Goal: Task Accomplishment & Management: Manage account settings

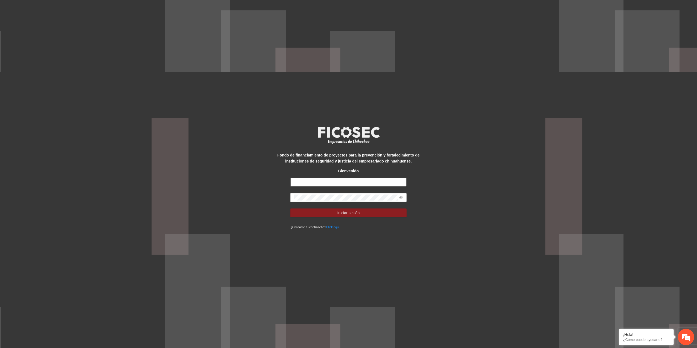
type input "**********"
click at [197, 210] on div "**********" at bounding box center [348, 174] width 697 height 348
click at [290, 208] on button "Iniciar sesión" at bounding box center [348, 212] width 116 height 9
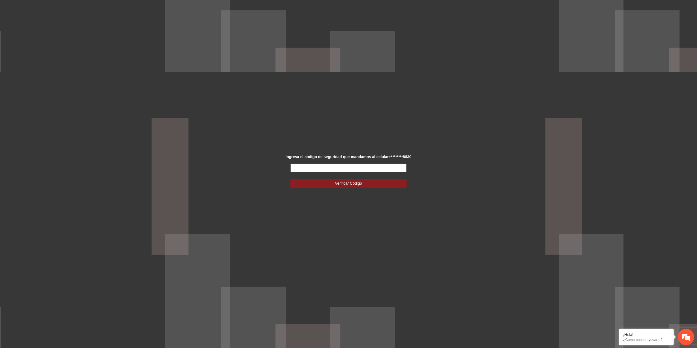
click at [341, 166] on input "text" at bounding box center [348, 167] width 116 height 9
type input "******"
click at [290, 179] on button "Verificar Código" at bounding box center [348, 183] width 116 height 9
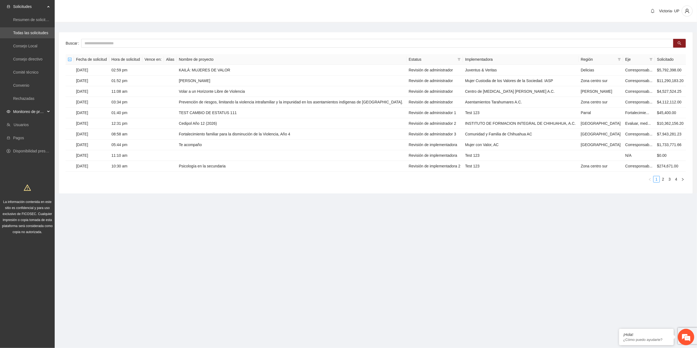
drag, startPoint x: 38, startPoint y: 113, endPoint x: 33, endPoint y: 117, distance: 6.2
click at [37, 114] on span "Monitoreo de proyectos" at bounding box center [29, 111] width 32 height 11
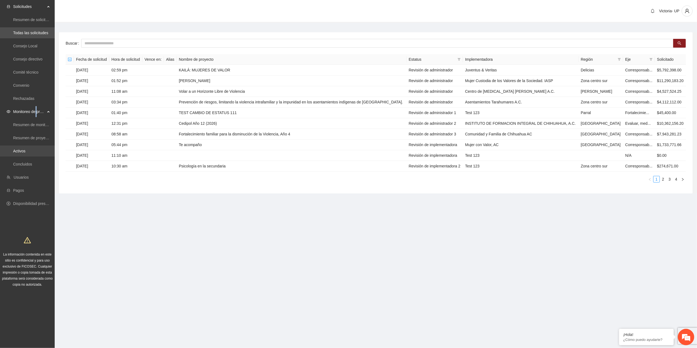
click at [25, 152] on link "Activos" at bounding box center [19, 151] width 12 height 4
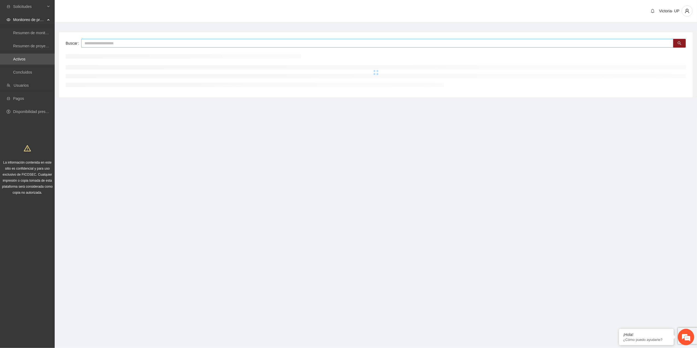
click at [119, 39] on input "text" at bounding box center [377, 43] width 592 height 9
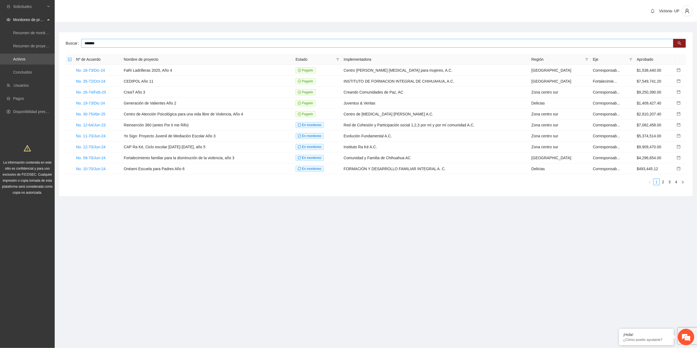
type input "*******"
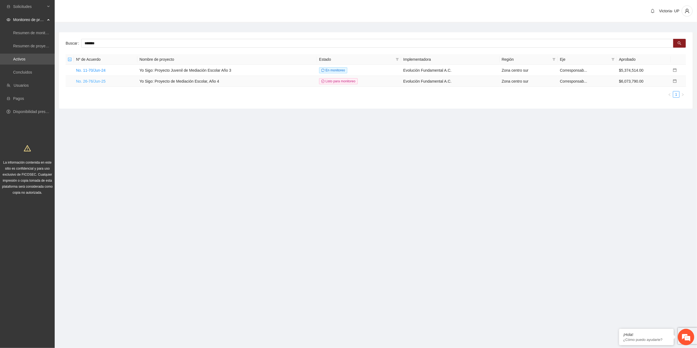
click at [91, 80] on link "No. 26-76/Jun-25" at bounding box center [91, 81] width 30 height 4
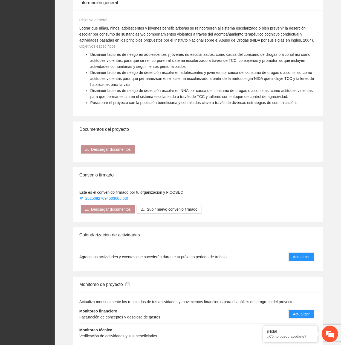
scroll to position [401, 0]
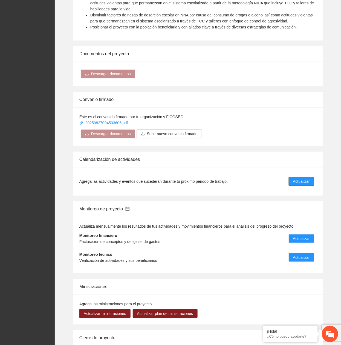
click at [293, 178] on span "Actualizar" at bounding box center [301, 181] width 17 height 6
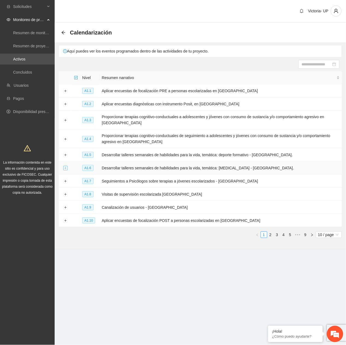
click at [63, 170] on button "Expand row" at bounding box center [65, 168] width 4 height 4
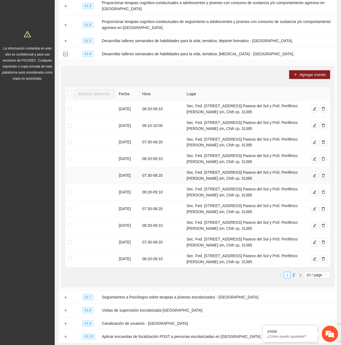
scroll to position [158, 0]
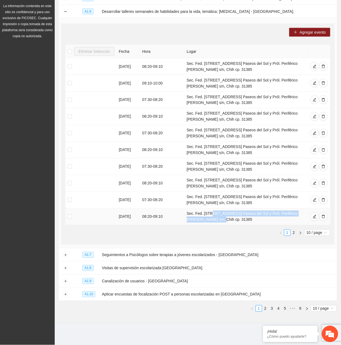
drag, startPoint x: 210, startPoint y: 213, endPoint x: 214, endPoint y: 219, distance: 7.0
click at [214, 219] on td "Sec. Fed. 17 Av. Paseos del Sol y Pról. Periférico R Almada s/n, Chih cp. 31385" at bounding box center [245, 216] width 123 height 17
drag, startPoint x: 214, startPoint y: 219, endPoint x: 208, endPoint y: 213, distance: 8.7
click at [208, 213] on td "Sec. Fed. 17 Av. Paseos del Sol y Pról. Periférico R Almada s/n, Chih cp. 31385" at bounding box center [245, 216] width 123 height 17
drag, startPoint x: 207, startPoint y: 213, endPoint x: 214, endPoint y: 221, distance: 10.8
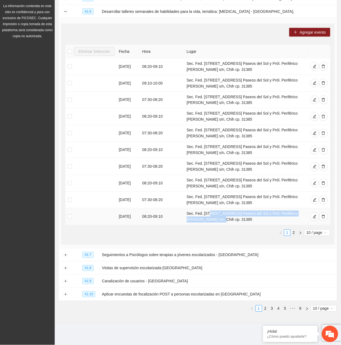
click at [214, 221] on td "Sec. Fed. 17 Av. Paseos del Sol y Pról. Periférico R Almada s/n, Chih cp. 31385" at bounding box center [245, 216] width 123 height 17
copy td "Av. Paseos del Sol y Pról. Periférico R Almada s/n, Chih cp. 31385"
click at [265, 307] on link "2" at bounding box center [265, 308] width 6 height 6
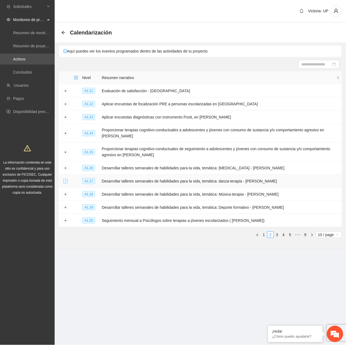
click at [66, 181] on button "Expand row" at bounding box center [65, 181] width 4 height 4
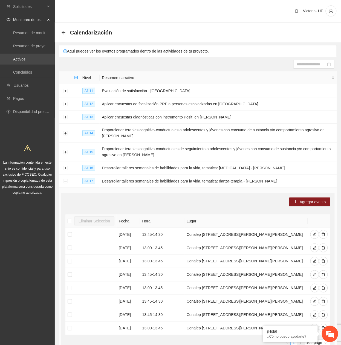
click at [25, 57] on link "Activos" at bounding box center [19, 59] width 12 height 4
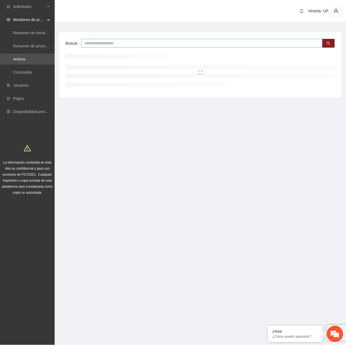
drag, startPoint x: 87, startPoint y: 45, endPoint x: 77, endPoint y: 54, distance: 13.8
click at [87, 45] on input "text" at bounding box center [201, 43] width 241 height 9
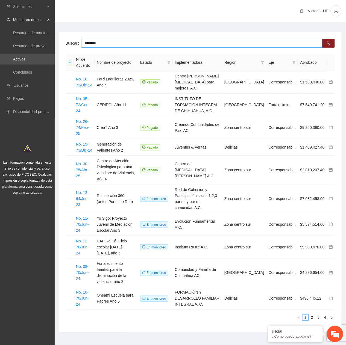
type input "********"
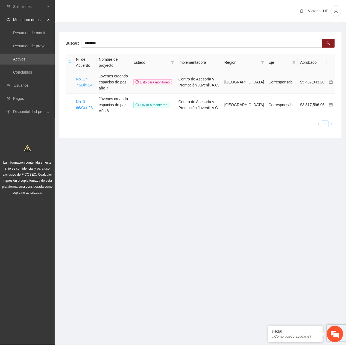
click at [88, 80] on link "No. 17-73/Dic-24" at bounding box center [84, 82] width 16 height 10
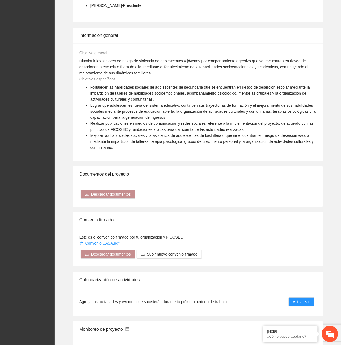
scroll to position [474, 0]
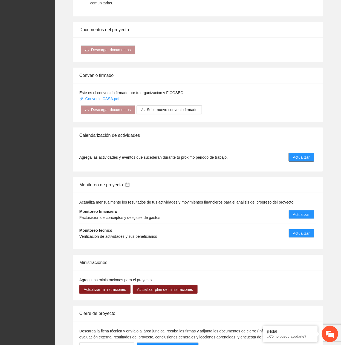
drag, startPoint x: 292, startPoint y: 152, endPoint x: 301, endPoint y: 143, distance: 12.8
click at [293, 154] on span "Actualizar" at bounding box center [301, 157] width 17 height 6
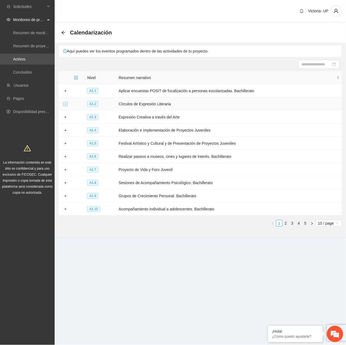
click at [64, 104] on button "Expand row" at bounding box center [65, 104] width 4 height 4
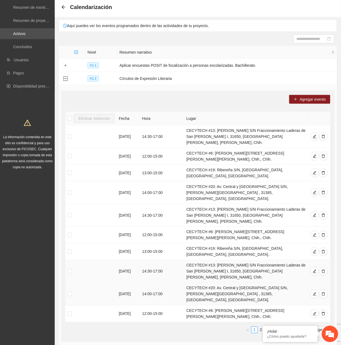
scroll to position [36, 0]
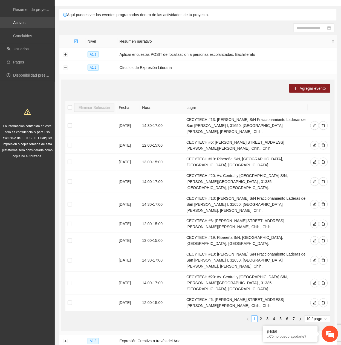
click at [25, 21] on link "Activos" at bounding box center [19, 22] width 12 height 4
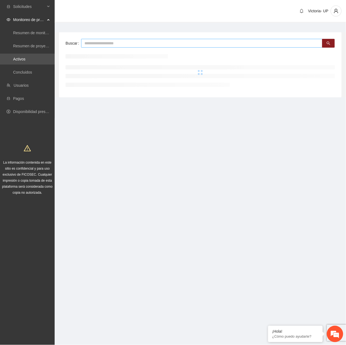
click at [97, 42] on input "text" at bounding box center [201, 43] width 241 height 9
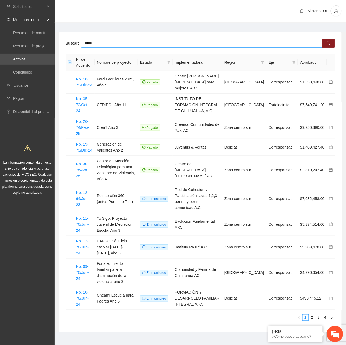
type input "*****"
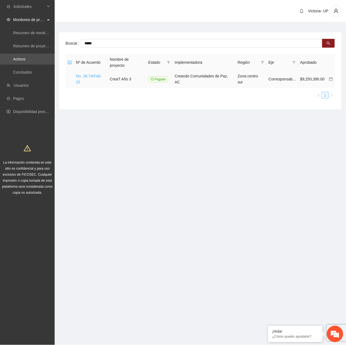
click at [96, 74] on link "No. 26-74/Feb-25" at bounding box center [89, 79] width 26 height 10
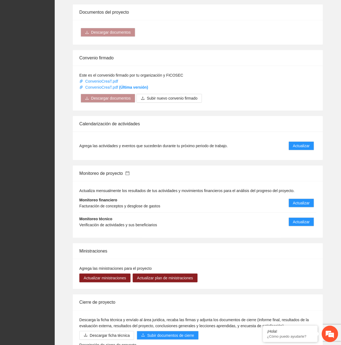
scroll to position [401, 0]
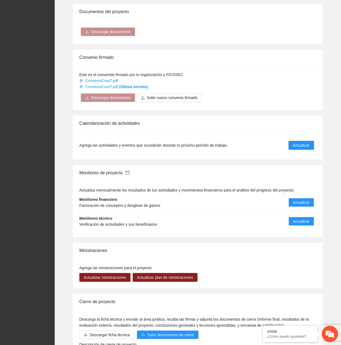
click at [291, 141] on button "Actualizar" at bounding box center [300, 145] width 25 height 9
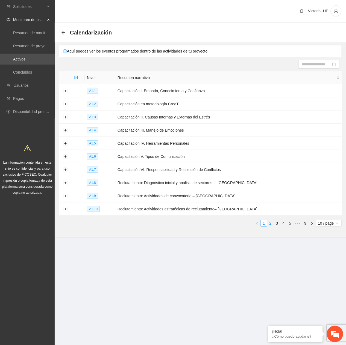
click at [272, 224] on link "2" at bounding box center [271, 223] width 6 height 6
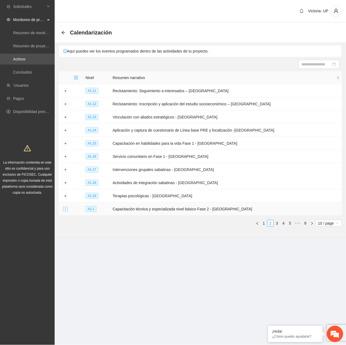
click at [64, 211] on button "Expand row" at bounding box center [65, 209] width 4 height 4
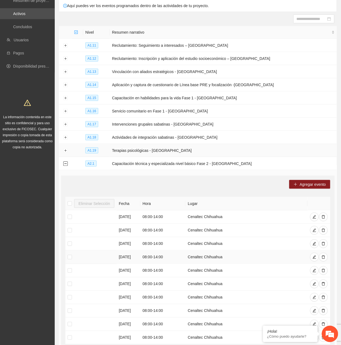
scroll to position [114, 0]
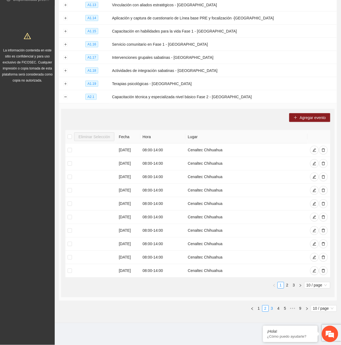
click at [271, 307] on link "3" at bounding box center [272, 308] width 6 height 6
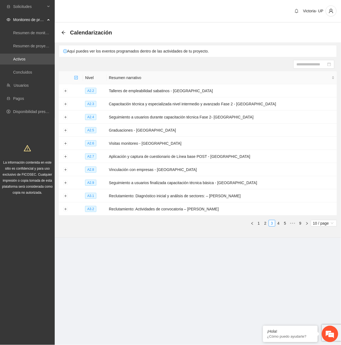
scroll to position [0, 0]
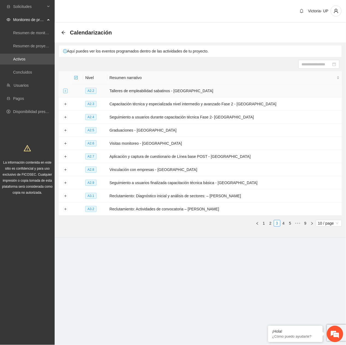
click at [66, 93] on button "Expand row" at bounding box center [65, 91] width 4 height 4
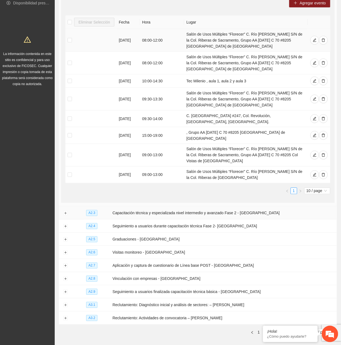
scroll to position [109, 0]
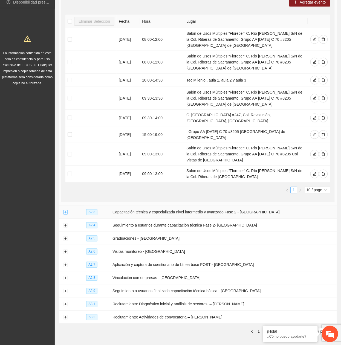
click at [64, 210] on button "Expand row" at bounding box center [65, 212] width 4 height 4
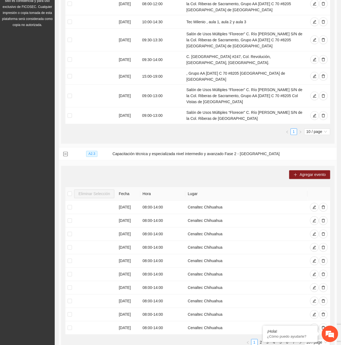
scroll to position [219, 0]
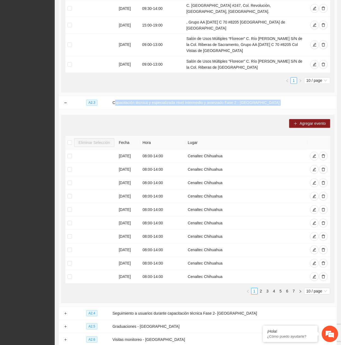
drag, startPoint x: 118, startPoint y: 96, endPoint x: 278, endPoint y: 111, distance: 160.5
click at [278, 111] on tbody "A2.2 Talleres de empleabilidad sabatinos - Chihuahua Agregar evento Eliminar Se…" at bounding box center [198, 139] width 278 height 546
drag, startPoint x: 278, startPoint y: 111, endPoint x: 260, endPoint y: 100, distance: 21.3
click at [260, 100] on td "Capacitación técnica y especializada nivel intermedio y avanzado Fase 2 - Chihu…" at bounding box center [223, 102] width 226 height 13
click at [263, 99] on td "Capacitación técnica y especializada nivel intermedio y avanzado Fase 2 - Chihu…" at bounding box center [223, 102] width 226 height 13
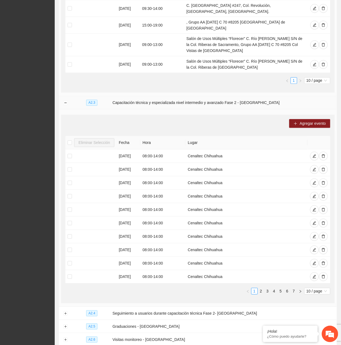
click at [116, 96] on td "Capacitación técnica y especializada nivel intermedio y avanzado Fase 2 - Chihu…" at bounding box center [223, 102] width 226 height 13
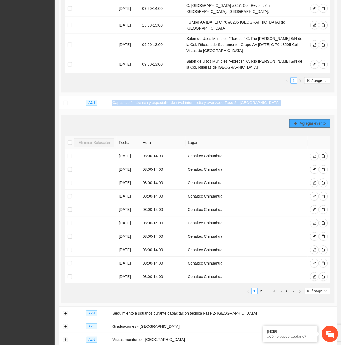
drag, startPoint x: 117, startPoint y: 96, endPoint x: 293, endPoint y: 116, distance: 176.8
click at [293, 116] on tbody "A2.2 Talleres de empleabilidad sabatinos - Chihuahua Agregar evento Eliminar Se…" at bounding box center [198, 139] width 278 height 546
copy tbody "Capacitación técnica y especializada nivel intermedio y avanzado Fase 2 - Chihu…"
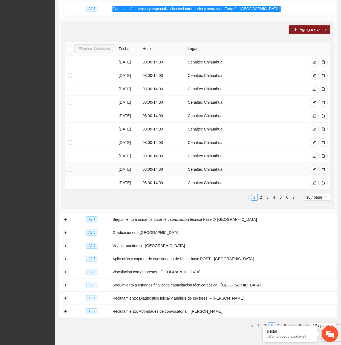
scroll to position [325, 0]
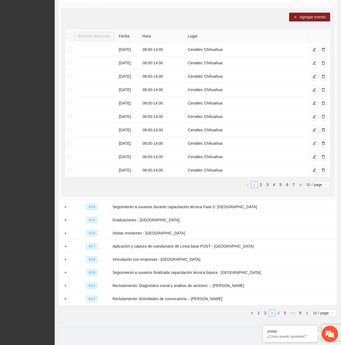
click at [278, 310] on link "4" at bounding box center [278, 313] width 6 height 6
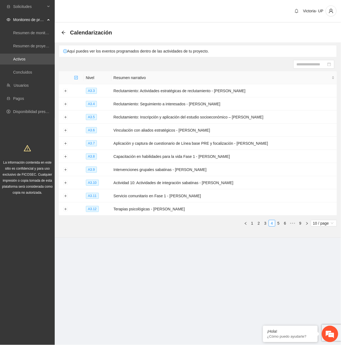
scroll to position [0, 0]
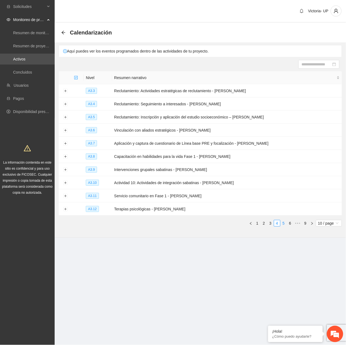
click at [284, 222] on link "5" at bounding box center [284, 223] width 6 height 6
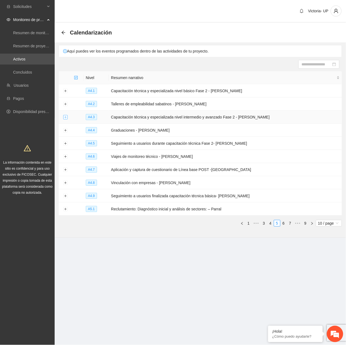
click at [66, 119] on button "Expand row" at bounding box center [65, 117] width 4 height 4
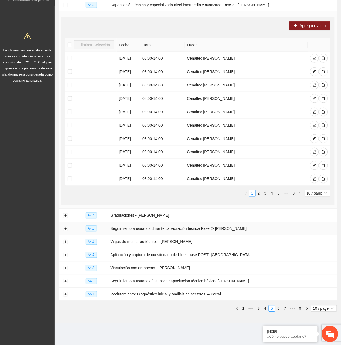
scroll to position [114, 0]
click at [286, 307] on link "7" at bounding box center [285, 308] width 6 height 6
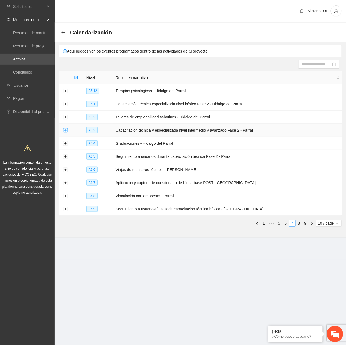
click at [64, 132] on button "Expand row" at bounding box center [65, 130] width 4 height 4
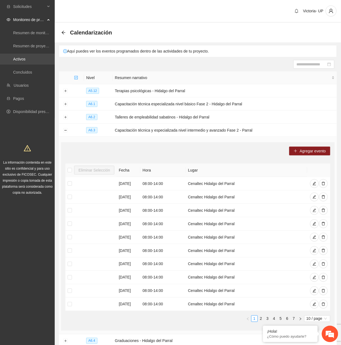
click at [25, 57] on link "Activos" at bounding box center [19, 59] width 12 height 4
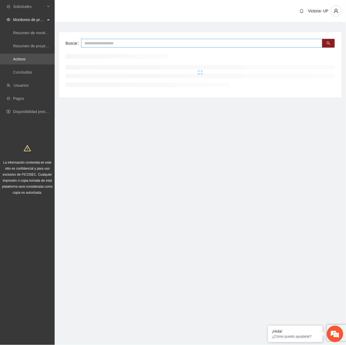
click at [101, 43] on input "text" at bounding box center [201, 43] width 241 height 9
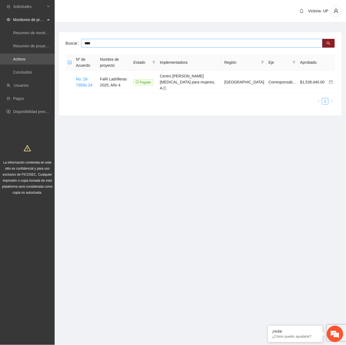
drag, startPoint x: 110, startPoint y: 43, endPoint x: -2, endPoint y: 25, distance: 113.1
click at [0, 25] on html "Solicitudes Monitoreo de proyectos Resumen de monitoreo Resumen de proyectos ap…" at bounding box center [173, 172] width 346 height 345
type input "****"
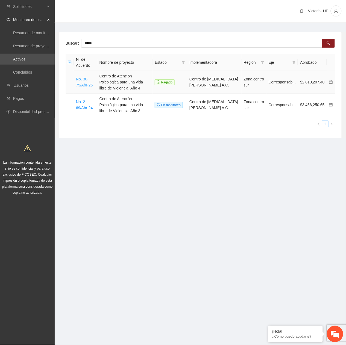
drag, startPoint x: 86, startPoint y: 86, endPoint x: 92, endPoint y: 87, distance: 6.3
click at [86, 87] on link "No. 30-75/Abr-25" at bounding box center [84, 82] width 17 height 10
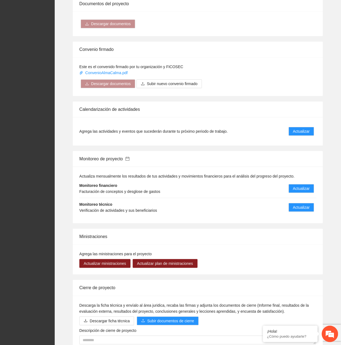
scroll to position [364, 0]
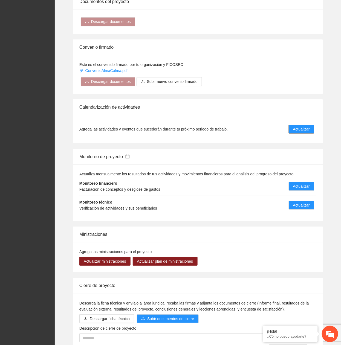
click at [297, 131] on span "Actualizar" at bounding box center [301, 129] width 17 height 6
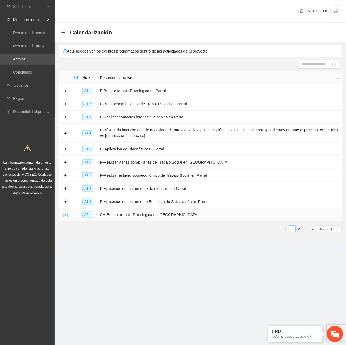
click at [64, 215] on button "Expand row" at bounding box center [65, 215] width 4 height 4
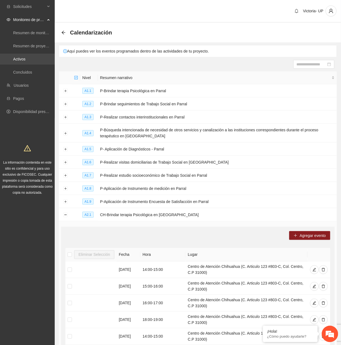
click at [25, 57] on link "Activos" at bounding box center [19, 59] width 12 height 4
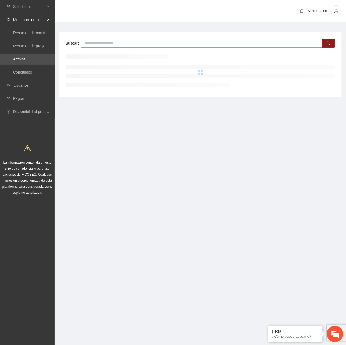
click at [142, 46] on input "text" at bounding box center [201, 43] width 241 height 9
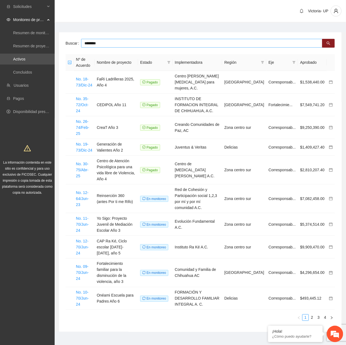
type input "********"
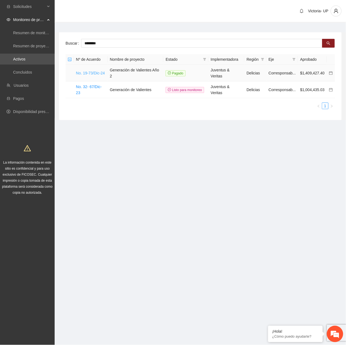
click at [90, 71] on link "No. 19-73/Dic-24" at bounding box center [90, 73] width 29 height 4
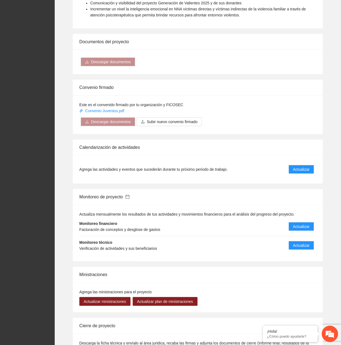
scroll to position [437, 0]
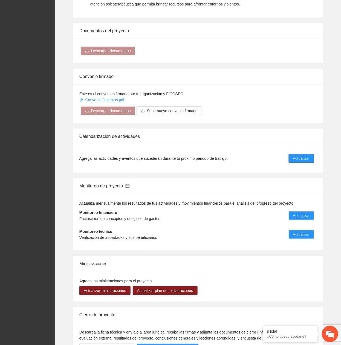
click at [300, 155] on span "Actualizar" at bounding box center [301, 158] width 17 height 6
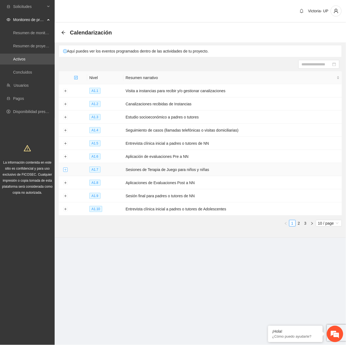
click at [67, 170] on button "Expand row" at bounding box center [65, 170] width 4 height 4
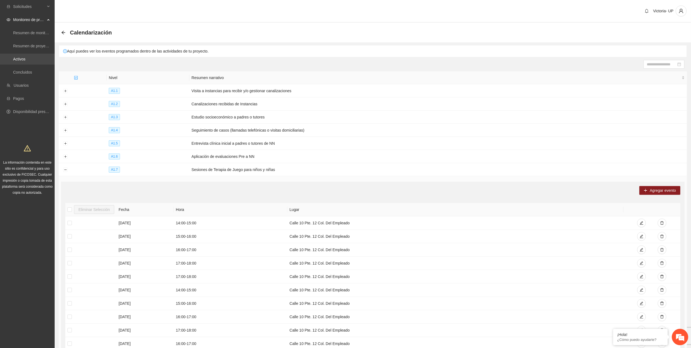
click at [25, 57] on link "Activos" at bounding box center [19, 59] width 12 height 4
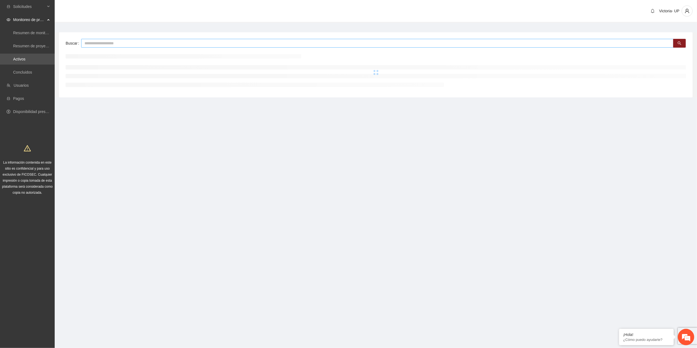
click at [206, 40] on input "text" at bounding box center [377, 43] width 592 height 9
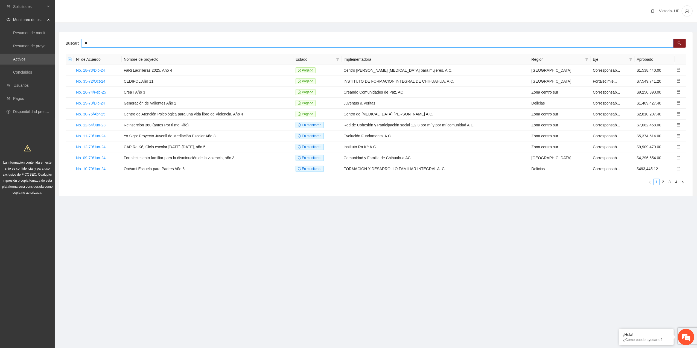
type input "*"
type input "*******"
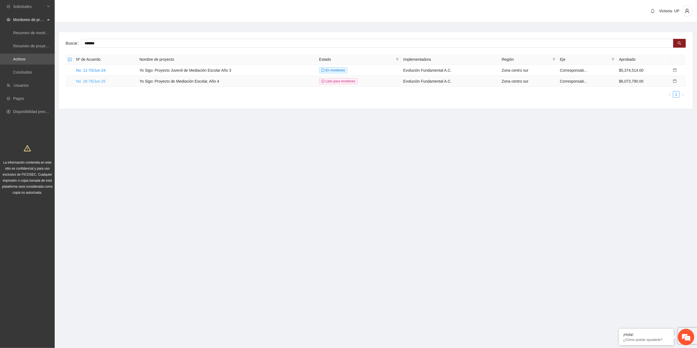
click at [93, 81] on link "No. 26-76/Jun-25" at bounding box center [91, 81] width 30 height 4
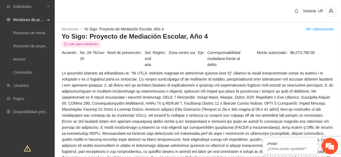
click at [290, 39] on h3 "Yo Sigo: Proyecto de Mediación Escolar, Año 4" at bounding box center [197, 36] width 272 height 9
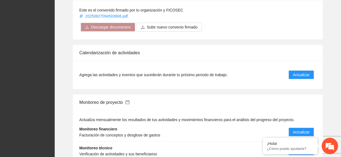
scroll to position [583, 0]
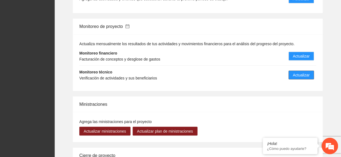
click at [290, 72] on button "Actualizar" at bounding box center [300, 75] width 25 height 9
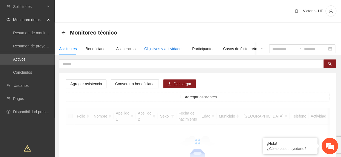
click at [149, 49] on div "Objetivos y actividades" at bounding box center [163, 49] width 39 height 6
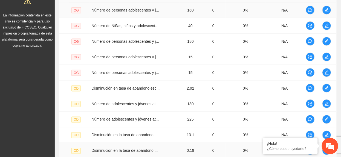
scroll to position [202, 0]
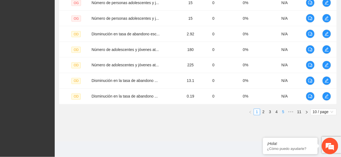
click at [283, 110] on link "5" at bounding box center [283, 112] width 6 height 6
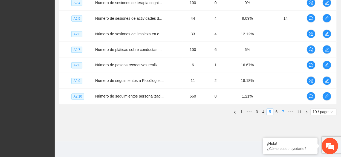
click at [277, 110] on link "6" at bounding box center [276, 112] width 6 height 6
click at [277, 112] on link "7" at bounding box center [276, 112] width 6 height 6
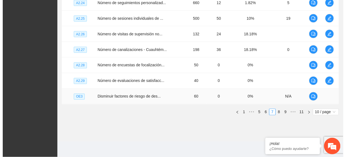
scroll to position [129, 0]
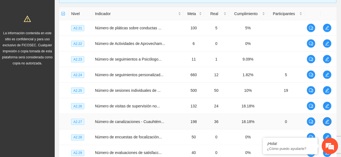
click at [329, 121] on icon "edit" at bounding box center [327, 121] width 4 height 4
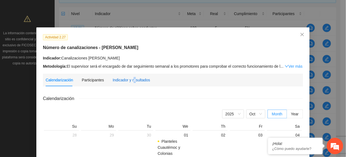
click at [131, 80] on div "Indicador y resultados" at bounding box center [131, 80] width 37 height 6
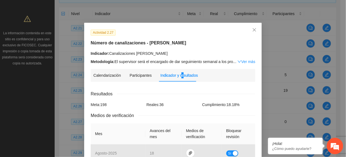
scroll to position [0, 0]
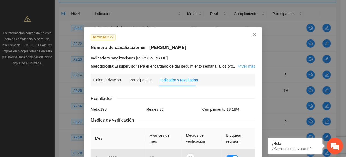
click at [241, 65] on link "Ver más" at bounding box center [246, 66] width 18 height 4
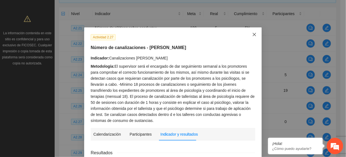
click at [251, 31] on span "Close" at bounding box center [254, 34] width 15 height 15
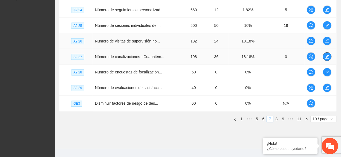
scroll to position [202, 0]
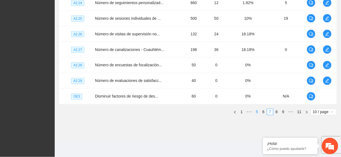
click at [263, 112] on link "6" at bounding box center [263, 112] width 6 height 6
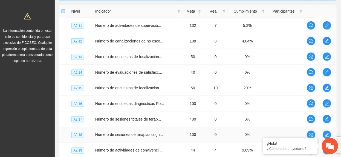
scroll to position [129, 0]
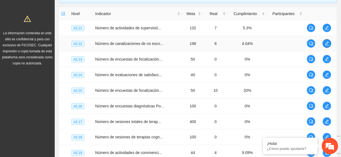
click at [329, 45] on span "edit" at bounding box center [326, 43] width 8 height 4
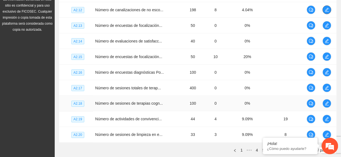
scroll to position [202, 0]
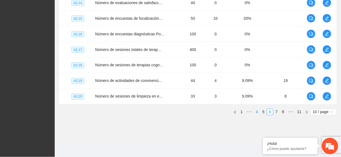
click at [262, 111] on link "5" at bounding box center [263, 112] width 6 height 6
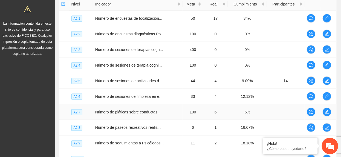
scroll to position [93, 0]
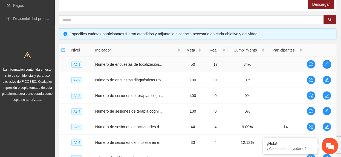
click at [326, 63] on icon "edit" at bounding box center [326, 64] width 4 height 4
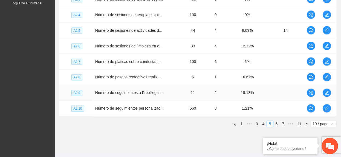
scroll to position [202, 0]
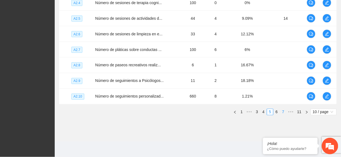
drag, startPoint x: 276, startPoint y: 113, endPoint x: 274, endPoint y: 111, distance: 3.3
click at [275, 112] on link "6" at bounding box center [276, 112] width 6 height 6
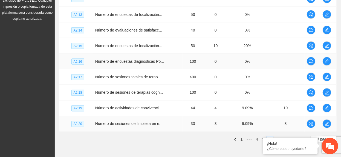
scroll to position [129, 0]
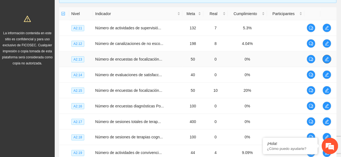
click at [327, 62] on button "button" at bounding box center [326, 59] width 9 height 9
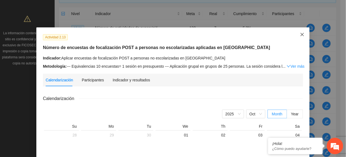
click at [301, 35] on icon "close" at bounding box center [302, 34] width 3 height 3
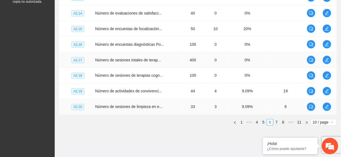
scroll to position [202, 0]
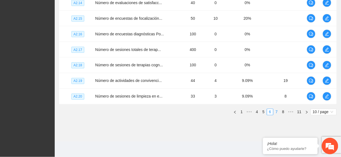
click at [274, 112] on link "7" at bounding box center [276, 112] width 6 height 6
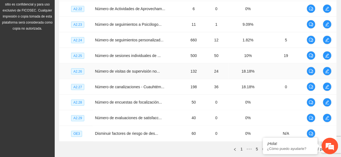
scroll to position [166, 0]
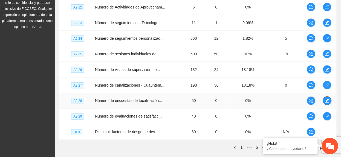
click at [330, 102] on span "edit" at bounding box center [327, 100] width 8 height 4
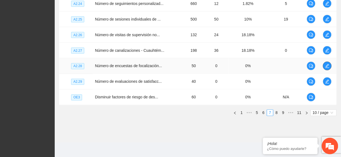
scroll to position [202, 0]
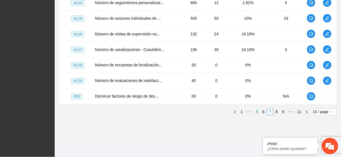
click at [264, 114] on link "6" at bounding box center [263, 112] width 6 height 6
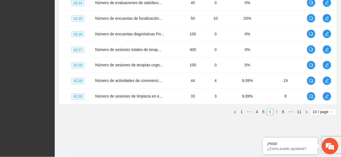
click at [278, 112] on link "7" at bounding box center [276, 112] width 6 height 6
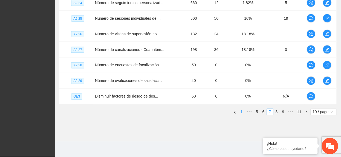
click at [243, 112] on link "1" at bounding box center [241, 112] width 6 height 6
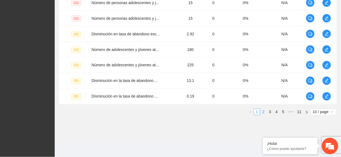
click at [262, 111] on link "2" at bounding box center [263, 112] width 6 height 6
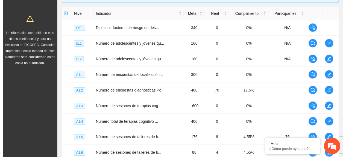
scroll to position [129, 0]
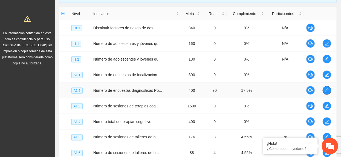
drag, startPoint x: 330, startPoint y: 91, endPoint x: 325, endPoint y: 89, distance: 4.8
click at [327, 90] on span "edit" at bounding box center [326, 90] width 8 height 4
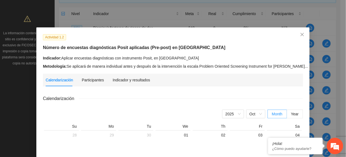
click at [124, 76] on div "Indicador y resultados" at bounding box center [131, 80] width 37 height 13
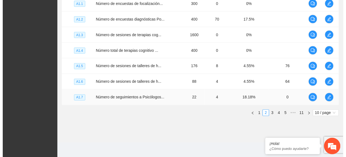
scroll to position [202, 0]
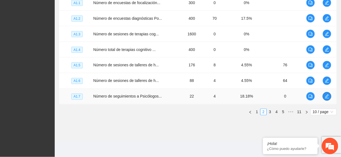
click at [325, 96] on icon "edit" at bounding box center [326, 96] width 4 height 4
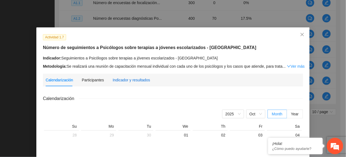
drag, startPoint x: 129, startPoint y: 80, endPoint x: 154, endPoint y: 75, distance: 25.1
click at [129, 80] on div "Indicador y resultados" at bounding box center [131, 80] width 37 height 6
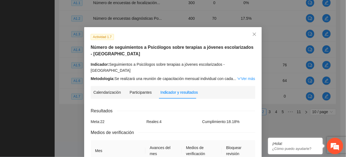
scroll to position [0, 0]
click at [253, 37] on icon "close" at bounding box center [254, 34] width 4 height 4
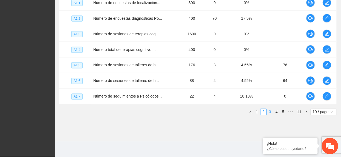
click at [268, 110] on link "3" at bounding box center [270, 112] width 6 height 6
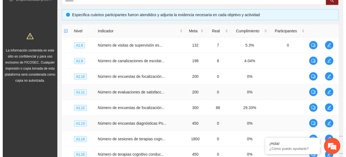
scroll to position [129, 0]
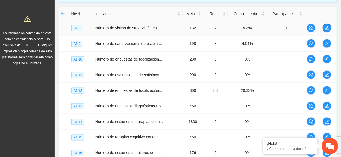
click at [325, 27] on icon "edit" at bounding box center [326, 28] width 4 height 4
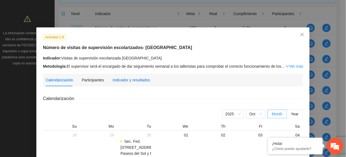
click at [119, 77] on div "Indicador y resultados" at bounding box center [131, 80] width 37 height 6
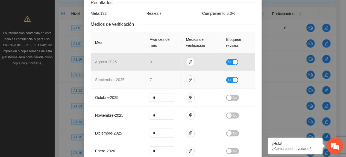
scroll to position [109, 0]
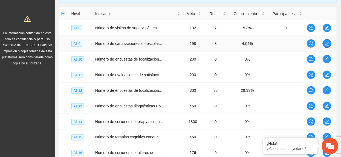
click at [325, 44] on icon "edit" at bounding box center [326, 43] width 4 height 4
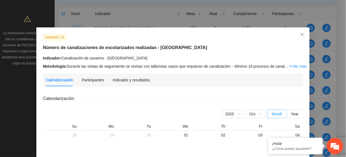
drag, startPoint x: 127, startPoint y: 91, endPoint x: 121, endPoint y: 86, distance: 8.0
drag, startPoint x: 121, startPoint y: 86, endPoint x: 117, endPoint y: 81, distance: 6.4
click at [119, 84] on div "Indicador y resultados" at bounding box center [131, 80] width 37 height 13
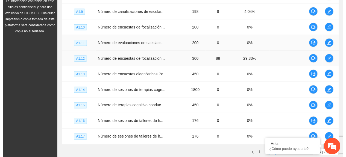
scroll to position [166, 0]
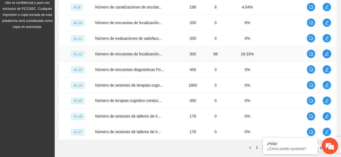
click at [326, 53] on icon "edit" at bounding box center [326, 54] width 4 height 4
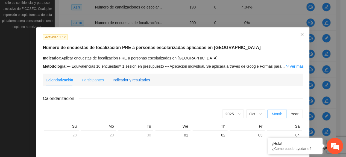
click at [126, 80] on div "Indicador y resultados" at bounding box center [131, 80] width 37 height 6
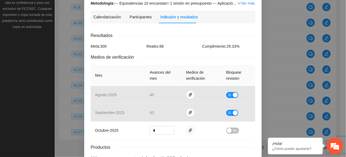
scroll to position [0, 0]
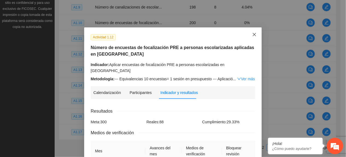
click at [253, 31] on span "Close" at bounding box center [254, 34] width 15 height 15
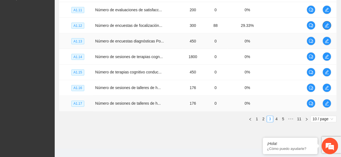
scroll to position [202, 0]
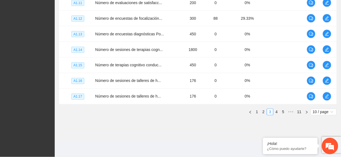
drag, startPoint x: 277, startPoint y: 113, endPoint x: 264, endPoint y: 105, distance: 15.2
click at [276, 113] on link "4" at bounding box center [276, 112] width 6 height 6
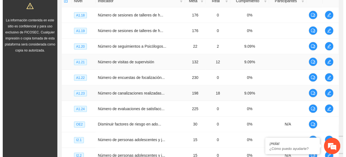
scroll to position [129, 0]
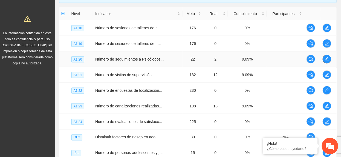
click at [325, 60] on icon "edit" at bounding box center [326, 59] width 4 height 4
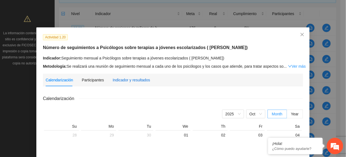
drag, startPoint x: 120, startPoint y: 78, endPoint x: 125, endPoint y: 83, distance: 6.4
click at [121, 79] on div "Indicador y resultados" at bounding box center [131, 80] width 37 height 6
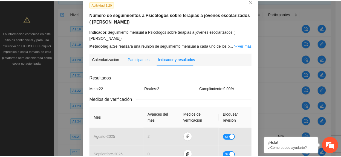
scroll to position [10, 0]
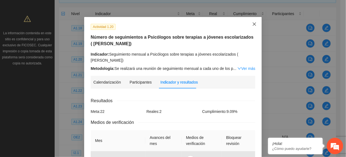
click at [255, 24] on span "Close" at bounding box center [254, 24] width 15 height 15
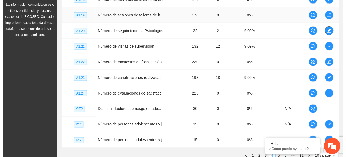
scroll to position [166, 0]
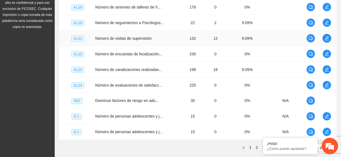
click at [326, 40] on icon "edit" at bounding box center [326, 38] width 4 height 4
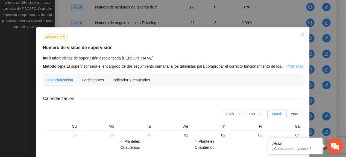
click at [291, 65] on link "Ver más" at bounding box center [295, 66] width 18 height 4
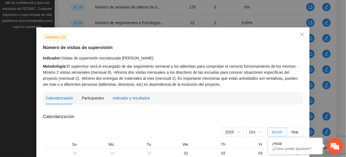
click at [125, 95] on div "Indicador y resultados" at bounding box center [131, 98] width 37 height 6
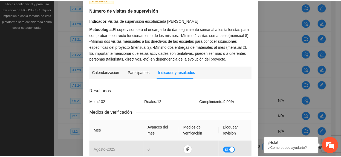
scroll to position [0, 0]
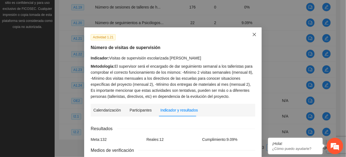
click at [253, 37] on span "Close" at bounding box center [254, 34] width 15 height 15
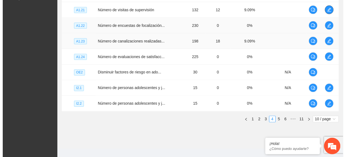
scroll to position [202, 0]
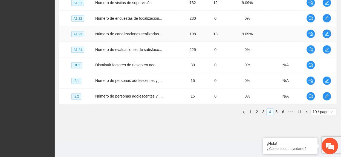
click at [325, 34] on icon "edit" at bounding box center [326, 34] width 4 height 4
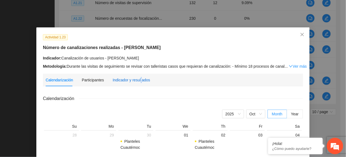
click at [137, 81] on div "Indicador y resultados" at bounding box center [131, 80] width 37 height 6
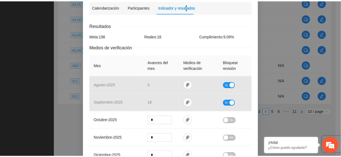
scroll to position [0, 0]
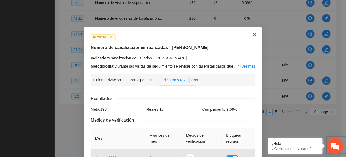
drag, startPoint x: 249, startPoint y: 34, endPoint x: 245, endPoint y: 38, distance: 5.8
click at [249, 34] on span "Close" at bounding box center [254, 34] width 15 height 15
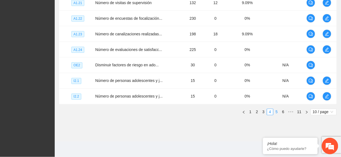
click at [277, 113] on link "5" at bounding box center [276, 112] width 6 height 6
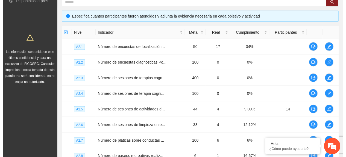
scroll to position [93, 0]
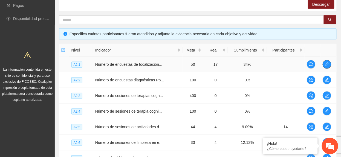
click at [331, 62] on td at bounding box center [328, 65] width 16 height 16
click at [327, 66] on icon "edit" at bounding box center [326, 64] width 4 height 4
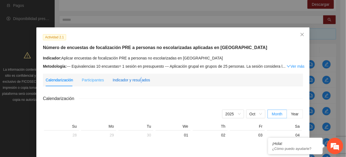
click at [137, 80] on div "Indicador y resultados" at bounding box center [131, 80] width 37 height 6
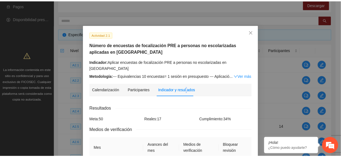
scroll to position [0, 0]
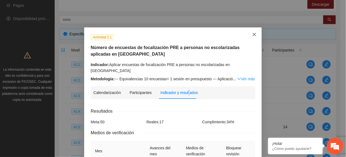
drag, startPoint x: 253, startPoint y: 32, endPoint x: 255, endPoint y: 34, distance: 3.1
click at [253, 32] on span "Close" at bounding box center [254, 34] width 15 height 15
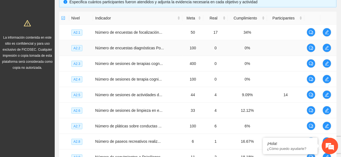
scroll to position [166, 0]
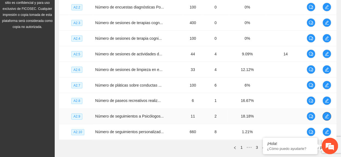
click at [327, 116] on icon "edit" at bounding box center [327, 116] width 4 height 4
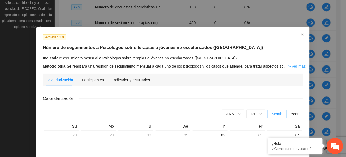
click at [291, 67] on link "Ver más" at bounding box center [297, 66] width 18 height 4
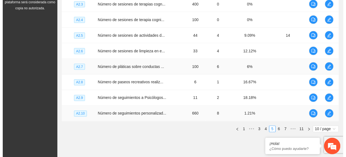
scroll to position [202, 0]
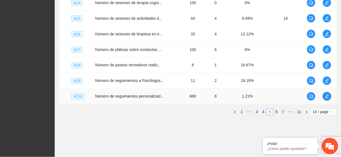
click at [326, 97] on icon "edit" at bounding box center [327, 96] width 4 height 4
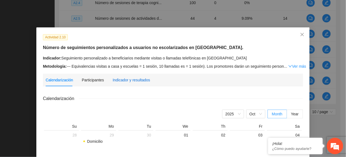
click at [114, 79] on div "Indicador y resultados" at bounding box center [131, 80] width 37 height 6
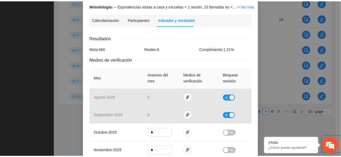
scroll to position [0, 0]
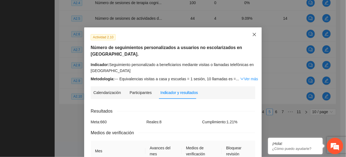
click at [249, 33] on span "Close" at bounding box center [254, 34] width 15 height 15
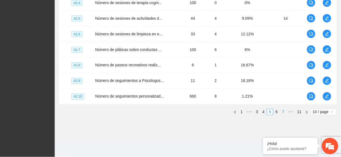
click at [278, 112] on link "6" at bounding box center [276, 112] width 6 height 6
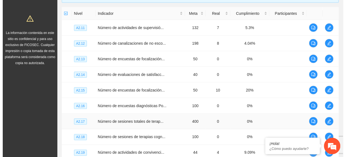
scroll to position [129, 0]
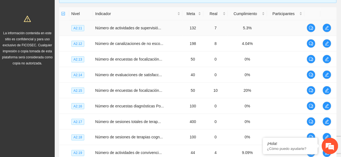
click at [321, 26] on td at bounding box center [328, 28] width 16 height 16
click at [325, 27] on icon "edit" at bounding box center [326, 28] width 4 height 4
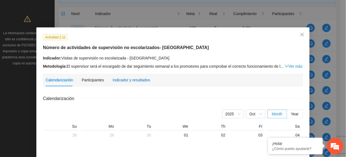
drag, startPoint x: 139, startPoint y: 80, endPoint x: 150, endPoint y: 77, distance: 12.1
click at [139, 81] on div "Indicador y resultados" at bounding box center [131, 80] width 37 height 6
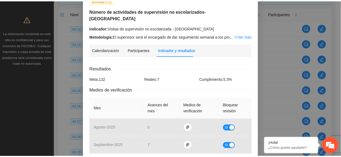
scroll to position [0, 0]
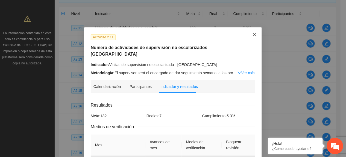
drag, startPoint x: 253, startPoint y: 34, endPoint x: 231, endPoint y: 36, distance: 22.2
click at [253, 34] on icon "close" at bounding box center [254, 34] width 3 height 3
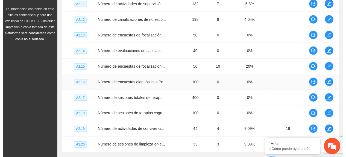
scroll to position [166, 0]
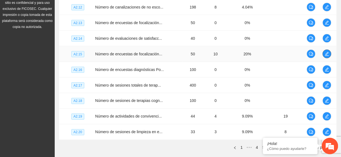
click at [327, 56] on icon "edit" at bounding box center [327, 54] width 4 height 4
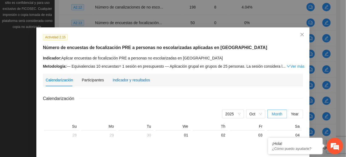
click at [114, 80] on div "Indicador y resultados" at bounding box center [131, 80] width 37 height 6
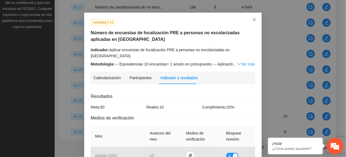
scroll to position [0, 0]
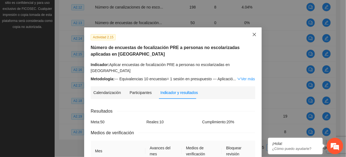
click at [253, 34] on icon "close" at bounding box center [254, 34] width 3 height 3
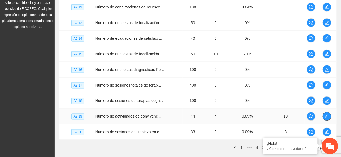
click at [327, 118] on icon "edit" at bounding box center [326, 116] width 4 height 4
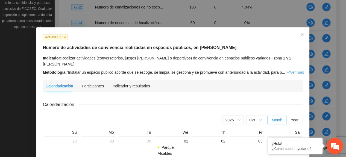
click at [288, 70] on link "Ver más" at bounding box center [295, 72] width 18 height 4
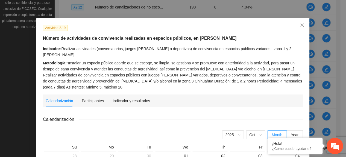
scroll to position [36, 0]
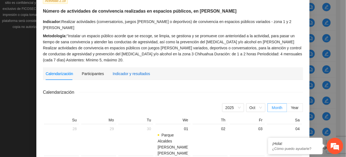
click at [138, 71] on div "Indicador y resultados" at bounding box center [131, 74] width 37 height 6
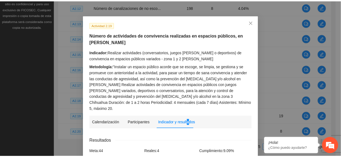
scroll to position [0, 0]
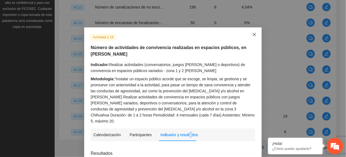
drag, startPoint x: 249, startPoint y: 36, endPoint x: 254, endPoint y: 38, distance: 4.7
click at [250, 36] on span "Close" at bounding box center [254, 34] width 15 height 15
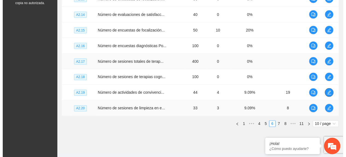
scroll to position [202, 0]
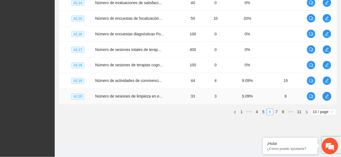
click at [326, 100] on button "button" at bounding box center [326, 96] width 9 height 9
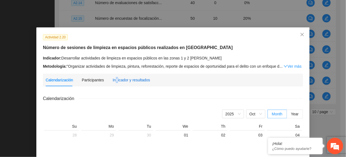
drag, startPoint x: 114, startPoint y: 81, endPoint x: 112, endPoint y: 79, distance: 3.1
click at [113, 79] on div "Indicador y resultados" at bounding box center [131, 80] width 37 height 6
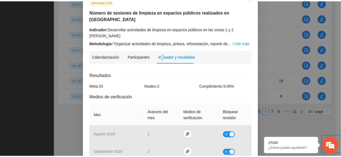
scroll to position [0, 0]
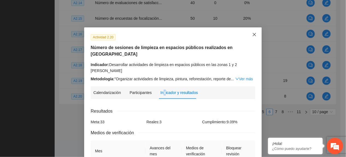
drag, startPoint x: 255, startPoint y: 37, endPoint x: 251, endPoint y: 38, distance: 3.5
click at [254, 37] on span "Close" at bounding box center [254, 34] width 15 height 15
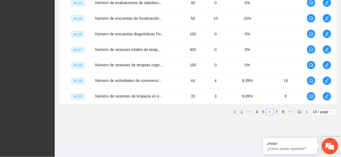
click at [274, 108] on div "Nivel Indicador Meta Real Cumplimiento Participantes A2.11 Número de actividade…" at bounding box center [197, 26] width 277 height 180
drag, startPoint x: 275, startPoint y: 110, endPoint x: 272, endPoint y: 107, distance: 4.5
click at [275, 110] on link "7" at bounding box center [276, 112] width 6 height 6
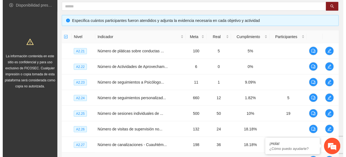
scroll to position [93, 0]
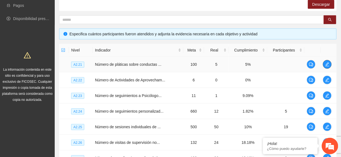
click at [327, 63] on icon "edit" at bounding box center [327, 64] width 4 height 4
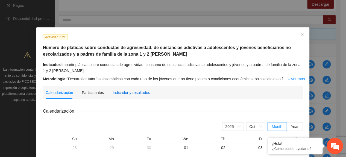
click at [139, 95] on div "Indicador y resultados" at bounding box center [131, 92] width 37 height 6
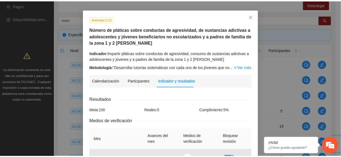
scroll to position [17, 0]
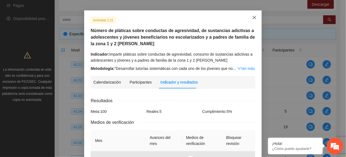
click at [256, 14] on span "Close" at bounding box center [254, 17] width 15 height 15
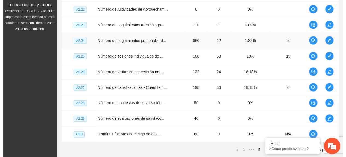
scroll to position [166, 0]
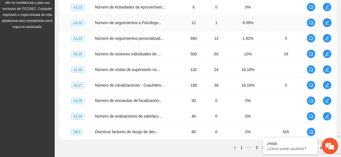
click at [327, 21] on icon "edit" at bounding box center [327, 22] width 4 height 4
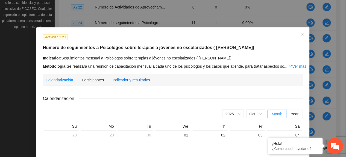
click at [130, 80] on div "Indicador y resultados" at bounding box center [131, 80] width 37 height 6
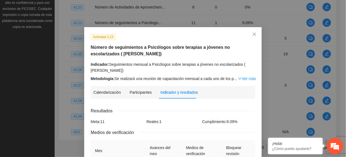
scroll to position [0, 0]
click at [250, 30] on span "Close" at bounding box center [254, 34] width 15 height 15
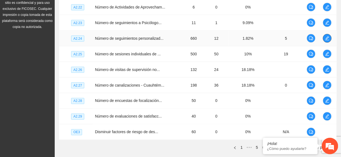
click at [324, 37] on span "edit" at bounding box center [327, 38] width 8 height 4
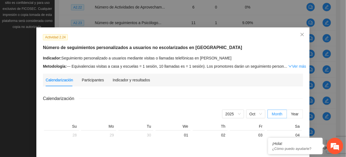
click at [123, 75] on div "Indicador y resultados" at bounding box center [131, 80] width 37 height 13
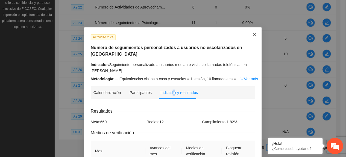
click at [252, 30] on span "Close" at bounding box center [254, 34] width 15 height 15
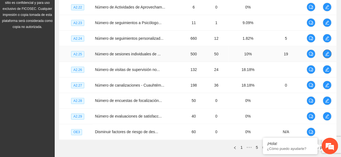
click at [326, 53] on icon "edit" at bounding box center [327, 54] width 4 height 4
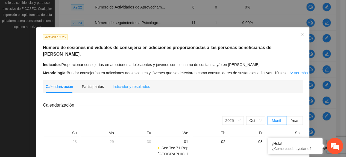
click at [133, 83] on div "Indicador y resultados" at bounding box center [131, 86] width 37 height 13
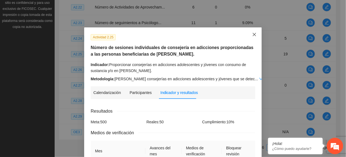
click at [249, 38] on span "Close" at bounding box center [254, 34] width 15 height 15
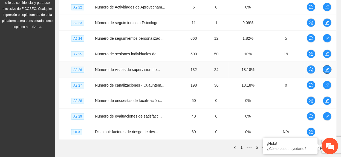
click at [328, 71] on icon "edit" at bounding box center [327, 69] width 4 height 4
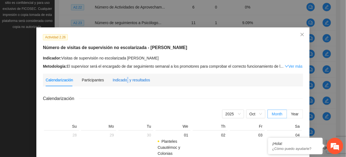
click at [123, 77] on div "Indicador y resultados" at bounding box center [131, 80] width 37 height 6
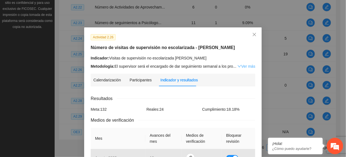
click at [240, 66] on link "Ver más" at bounding box center [246, 66] width 18 height 4
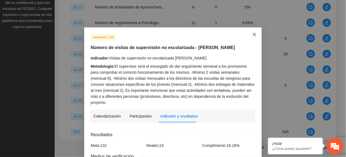
click at [255, 34] on span "Close" at bounding box center [254, 34] width 15 height 15
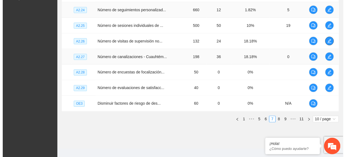
scroll to position [202, 0]
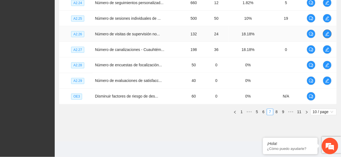
click at [324, 34] on span "edit" at bounding box center [327, 34] width 8 height 4
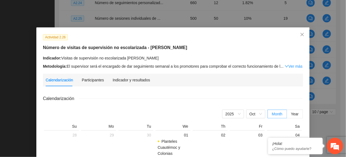
click at [127, 78] on div "Indicador y resultados" at bounding box center [131, 80] width 37 height 6
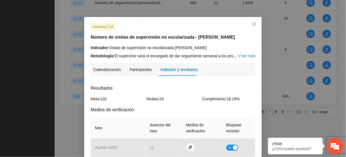
scroll to position [0, 0]
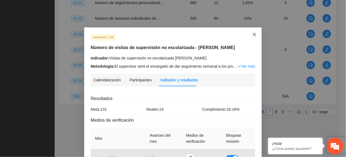
click at [252, 36] on icon "close" at bounding box center [254, 34] width 4 height 4
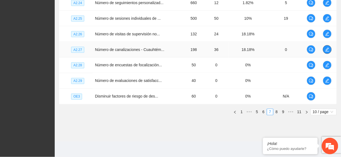
click at [325, 51] on icon "edit" at bounding box center [327, 49] width 4 height 4
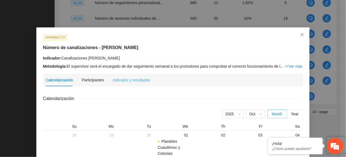
click at [133, 83] on div "Indicador y resultados" at bounding box center [131, 80] width 37 height 13
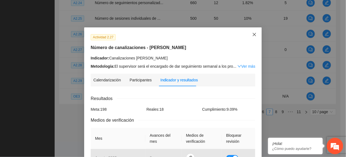
drag, startPoint x: 254, startPoint y: 33, endPoint x: 342, endPoint y: 60, distance: 91.8
click at [254, 34] on span "Close" at bounding box center [254, 34] width 15 height 15
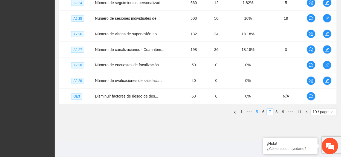
click at [258, 112] on link "5" at bounding box center [257, 112] width 6 height 6
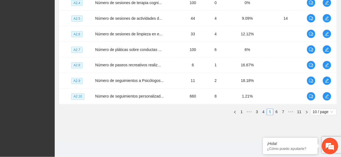
click at [241, 112] on link "1" at bounding box center [241, 112] width 6 height 6
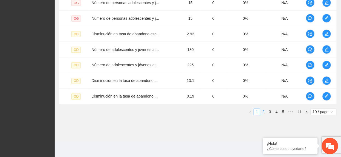
click at [264, 113] on link "2" at bounding box center [263, 112] width 6 height 6
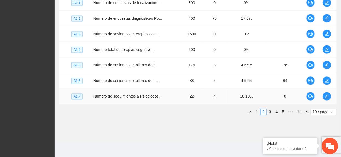
click at [332, 94] on td at bounding box center [328, 97] width 16 height 16
click at [327, 96] on icon "edit" at bounding box center [326, 96] width 4 height 4
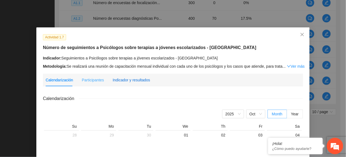
click at [139, 80] on div "Indicador y resultados" at bounding box center [131, 80] width 37 height 6
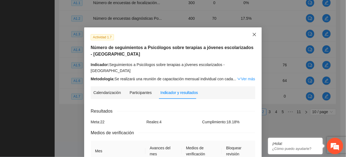
drag, startPoint x: 248, startPoint y: 36, endPoint x: 229, endPoint y: 46, distance: 21.9
click at [247, 41] on span "Close" at bounding box center [254, 34] width 15 height 15
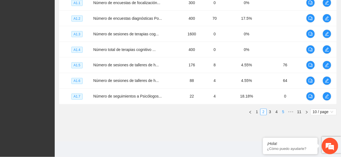
click at [282, 111] on link "5" at bounding box center [283, 112] width 6 height 6
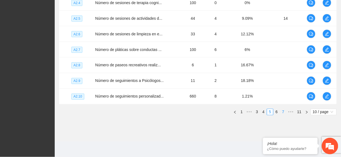
click at [282, 113] on link "7" at bounding box center [283, 112] width 6 height 6
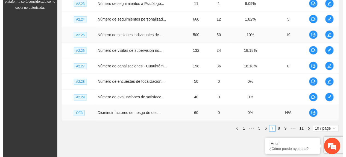
scroll to position [202, 0]
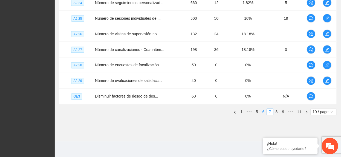
click at [263, 110] on link "6" at bounding box center [263, 112] width 6 height 6
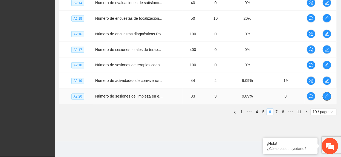
click at [325, 95] on icon "edit" at bounding box center [326, 96] width 4 height 4
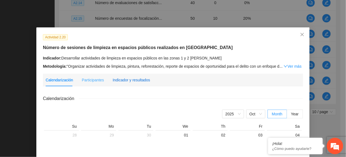
drag, startPoint x: 136, startPoint y: 81, endPoint x: 136, endPoint y: 86, distance: 4.4
click at [136, 82] on div "Indicador y resultados" at bounding box center [131, 80] width 37 height 6
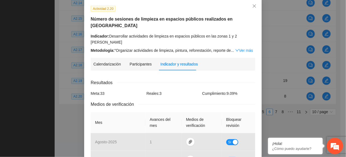
scroll to position [36, 0]
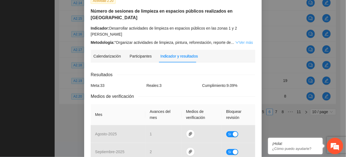
click at [245, 40] on link "Ver más" at bounding box center [244, 42] width 18 height 4
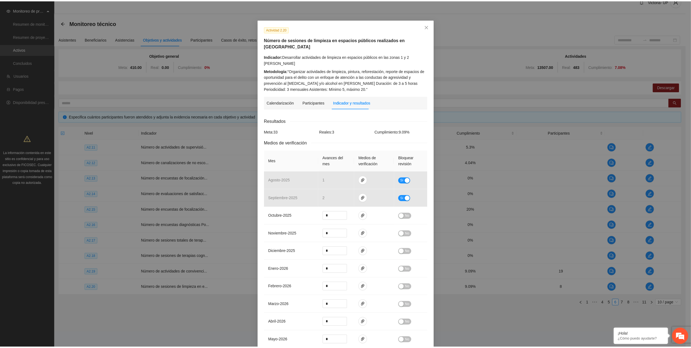
scroll to position [0, 0]
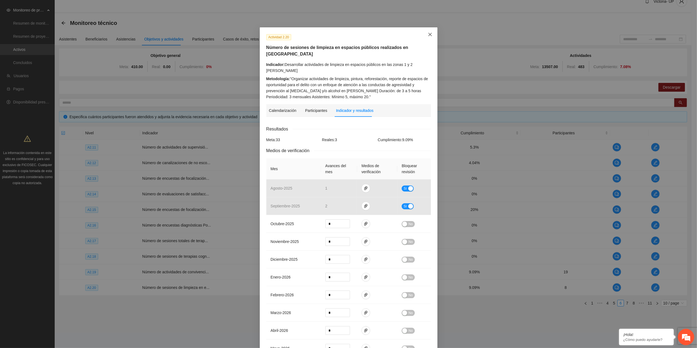
drag, startPoint x: 421, startPoint y: 40, endPoint x: 423, endPoint y: 37, distance: 3.1
click at [423, 39] on span "Close" at bounding box center [430, 34] width 15 height 15
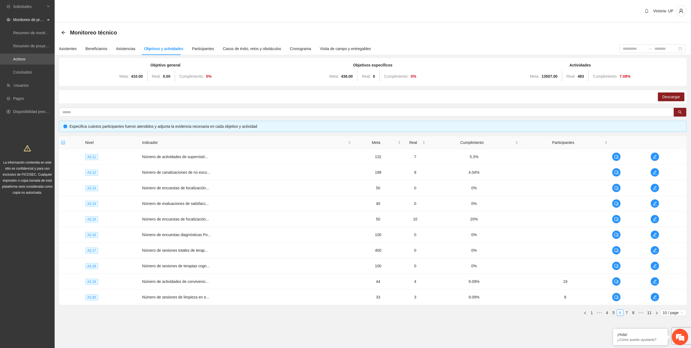
click at [48, 19] on icon at bounding box center [49, 19] width 3 height 0
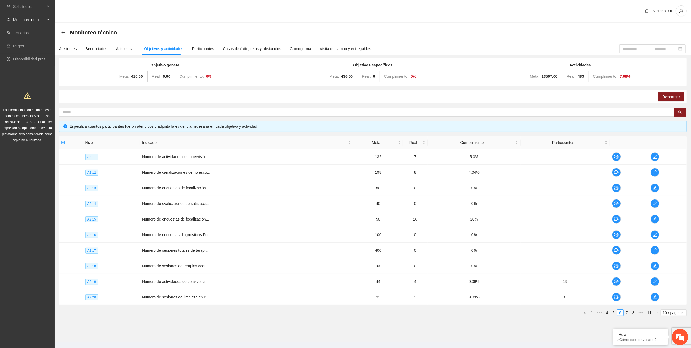
click at [47, 19] on div "Monitoreo de proyectos" at bounding box center [27, 19] width 55 height 11
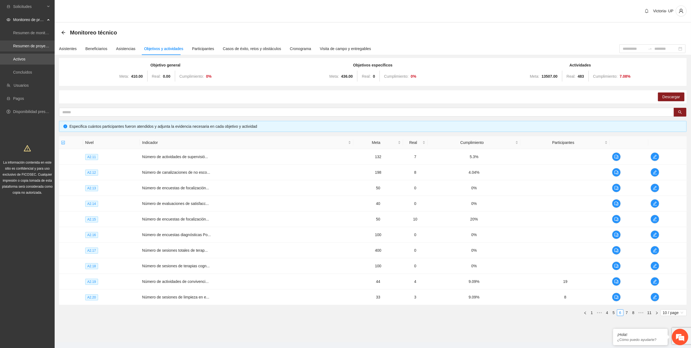
click at [42, 44] on link "Resumen de proyectos aprobados" at bounding box center [42, 46] width 58 height 4
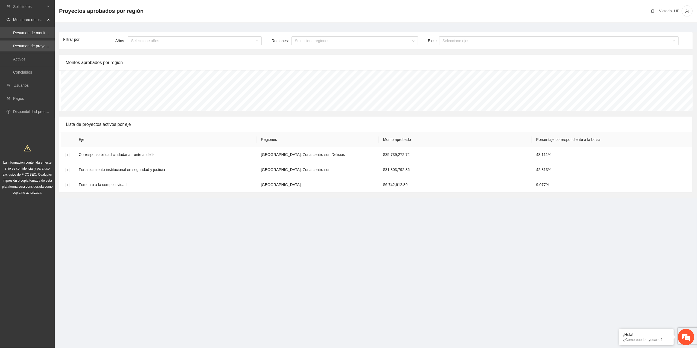
click at [30, 31] on link "Resumen de monitoreo" at bounding box center [33, 33] width 40 height 4
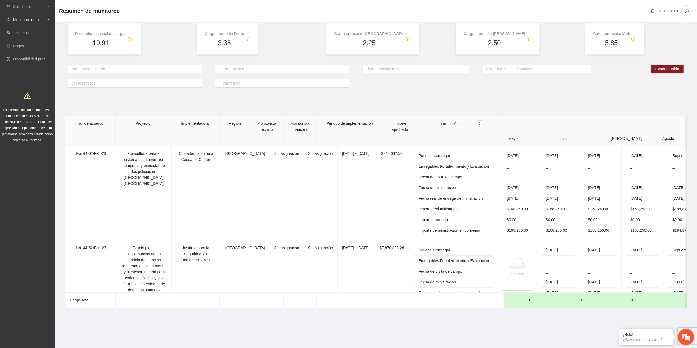
drag, startPoint x: 133, startPoint y: 86, endPoint x: 129, endPoint y: 90, distance: 5.2
click at [132, 87] on div "Ver los meses" at bounding box center [135, 83] width 134 height 9
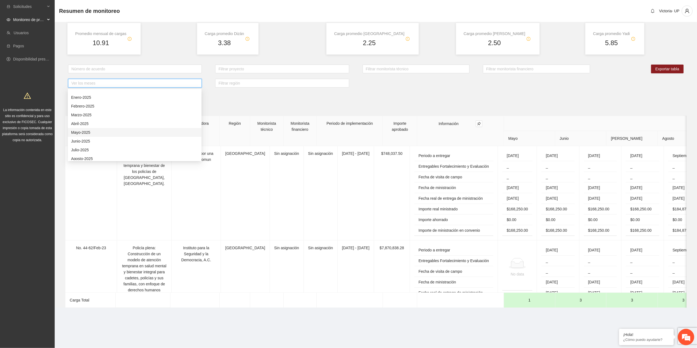
scroll to position [221, 0]
click at [99, 137] on div "Octubre-2025" at bounding box center [134, 140] width 127 height 6
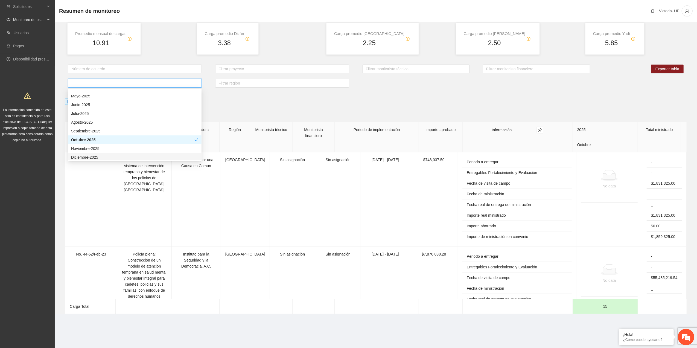
click at [112, 341] on section "Solicitudes Monitoreo de proyectos Usuarios Pagos Disponibilidad presupuestal L…" at bounding box center [348, 174] width 697 height 348
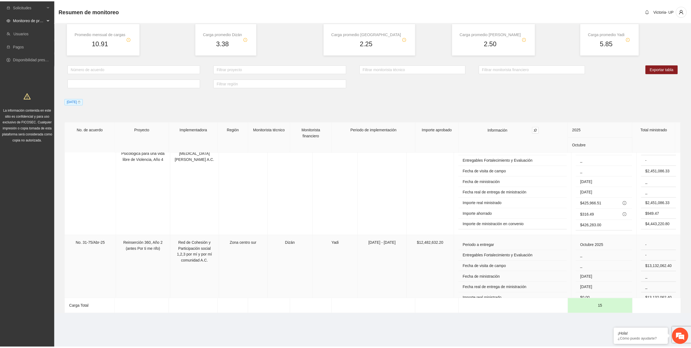
scroll to position [3024, 0]
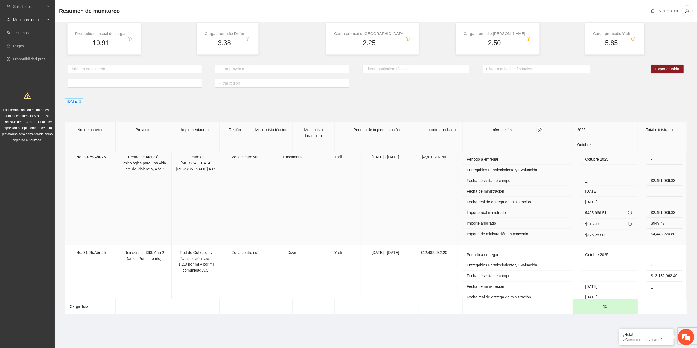
drag, startPoint x: 584, startPoint y: 234, endPoint x: 32, endPoint y: 19, distance: 592.4
click at [32, 19] on span "Monitoreo de proyectos" at bounding box center [29, 19] width 32 height 11
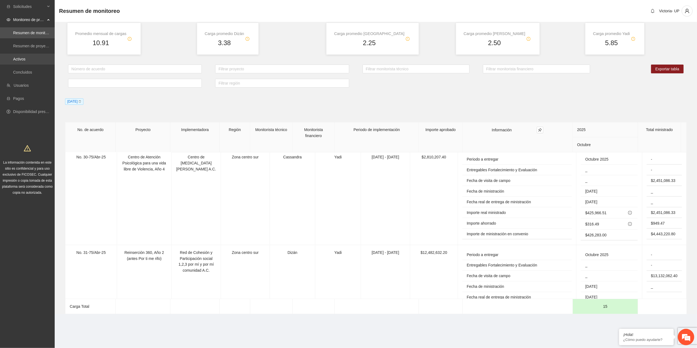
drag, startPoint x: 31, startPoint y: 54, endPoint x: 29, endPoint y: 57, distance: 3.7
click at [25, 57] on link "Activos" at bounding box center [19, 59] width 12 height 4
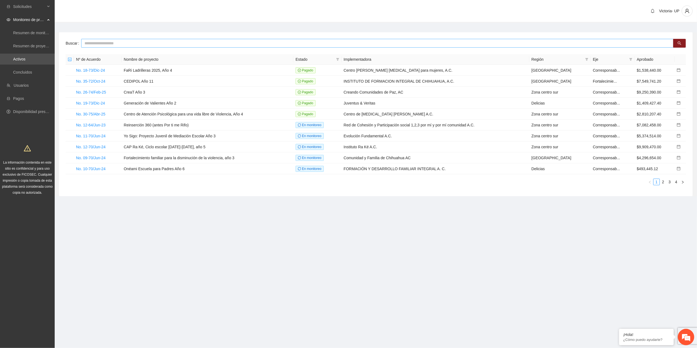
click at [134, 41] on input "text" at bounding box center [377, 43] width 592 height 9
click at [162, 42] on input "text" at bounding box center [377, 43] width 592 height 9
paste input "**********"
type input "**********"
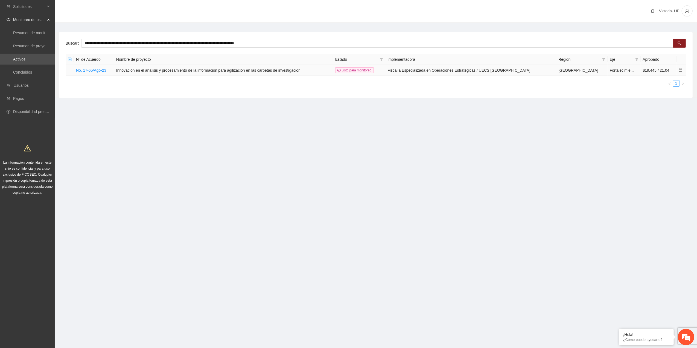
click at [680, 70] on icon "calendar" at bounding box center [680, 70] width 4 height 4
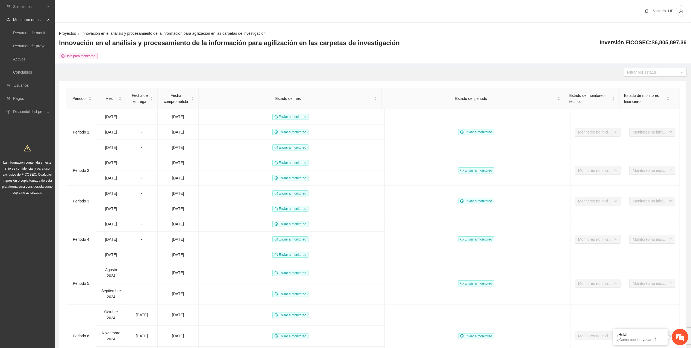
click at [72, 33] on link "Proyectos" at bounding box center [67, 33] width 17 height 4
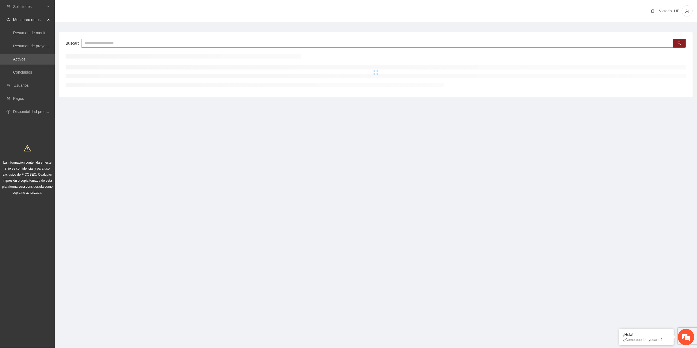
click at [109, 47] on input "text" at bounding box center [377, 43] width 592 height 9
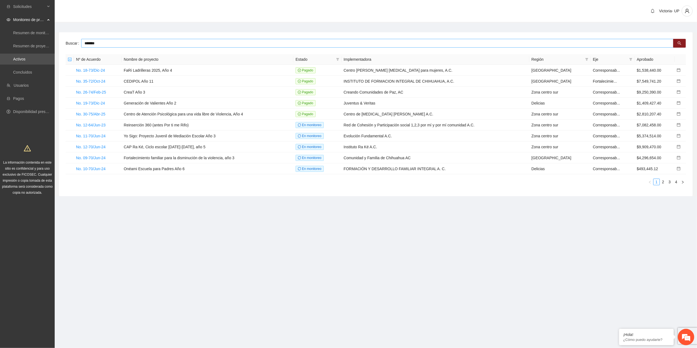
type input "*******"
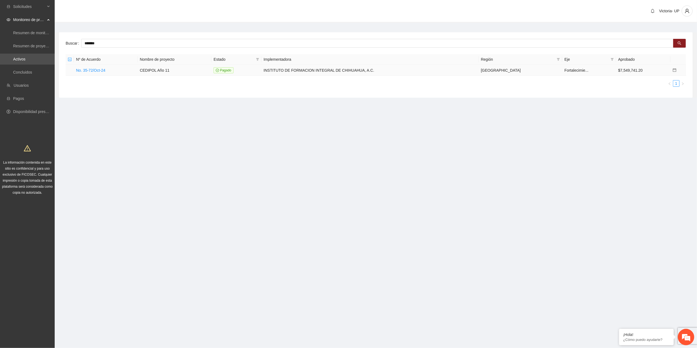
click at [676, 68] on td at bounding box center [678, 70] width 16 height 11
click at [673, 69] on icon "calendar" at bounding box center [675, 70] width 4 height 4
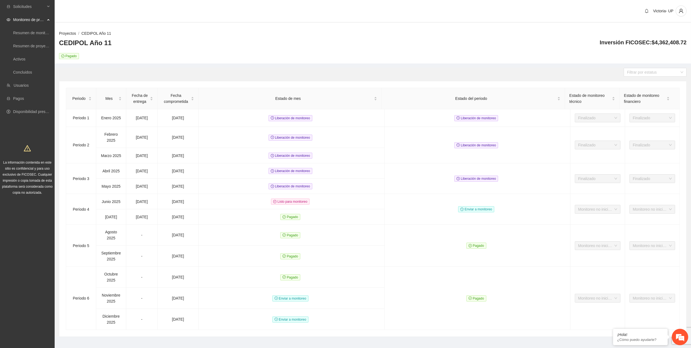
click at [69, 35] on link "Proyectos" at bounding box center [67, 33] width 17 height 4
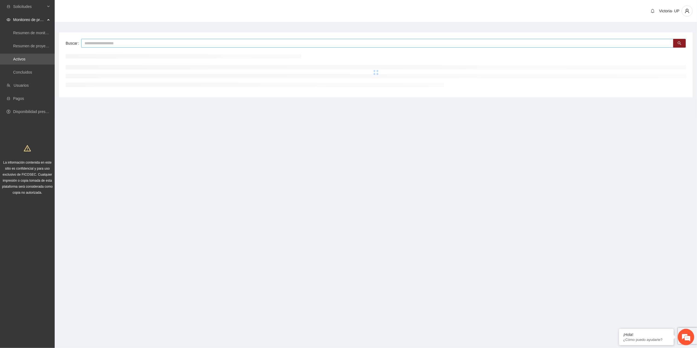
click at [124, 45] on input "text" at bounding box center [377, 43] width 592 height 9
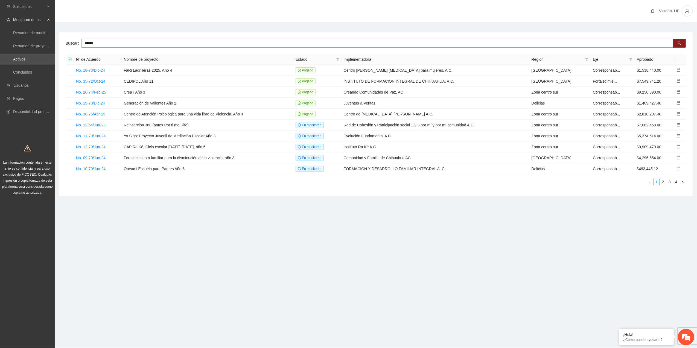
type input "******"
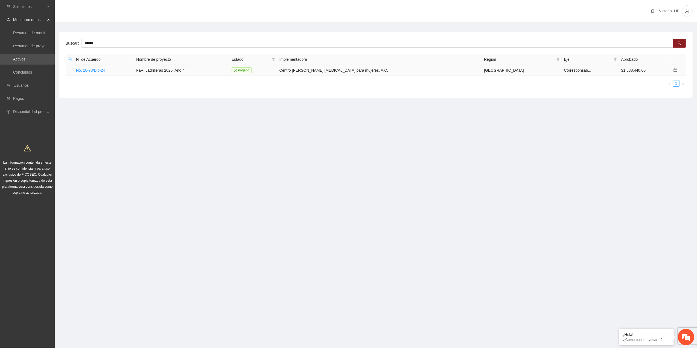
click at [673, 70] on icon "calendar" at bounding box center [675, 70] width 4 height 4
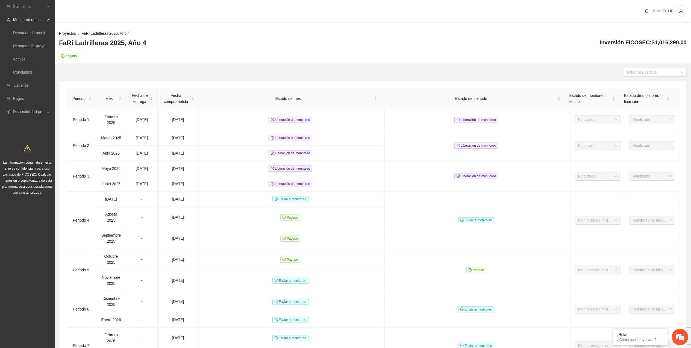
click at [67, 33] on link "Proyectos" at bounding box center [67, 33] width 17 height 4
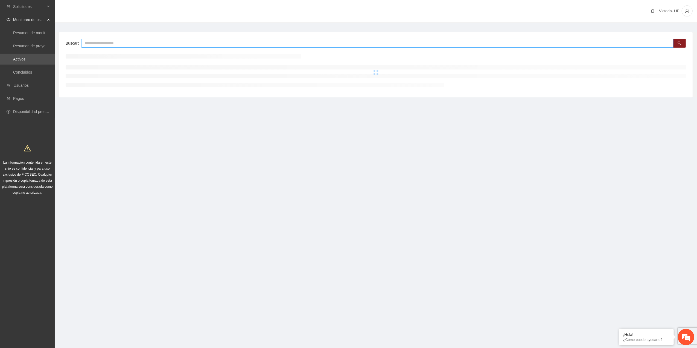
drag, startPoint x: 144, startPoint y: 46, endPoint x: 159, endPoint y: 30, distance: 22.2
click at [144, 45] on input "text" at bounding box center [377, 43] width 592 height 9
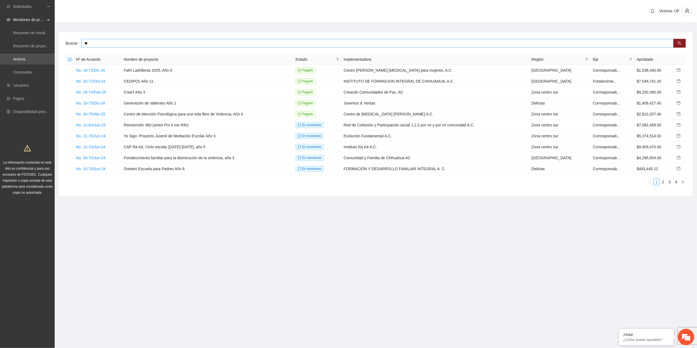
type input "**"
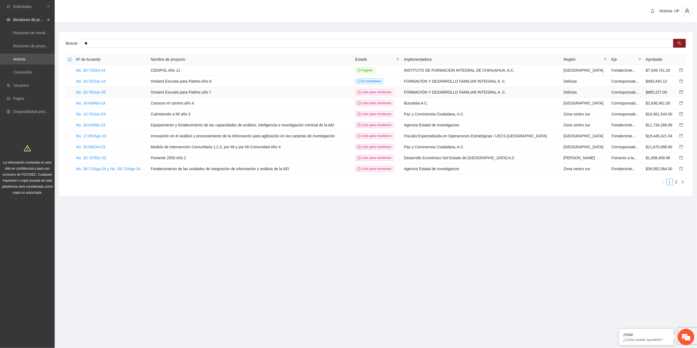
drag, startPoint x: 679, startPoint y: 89, endPoint x: 680, endPoint y: 92, distance: 3.6
click at [679, 90] on td at bounding box center [681, 92] width 9 height 11
click at [680, 92] on icon "calendar" at bounding box center [681, 92] width 4 height 4
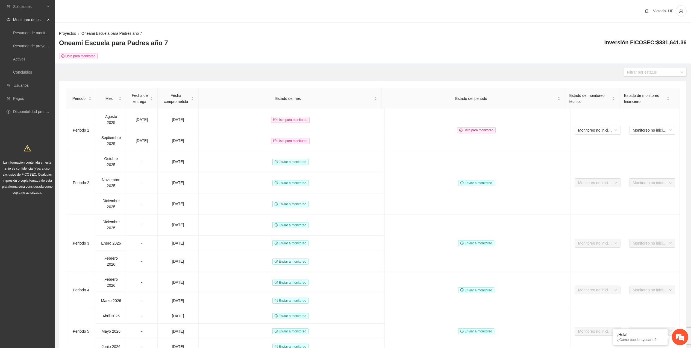
click at [68, 34] on link "Proyectos" at bounding box center [67, 33] width 17 height 4
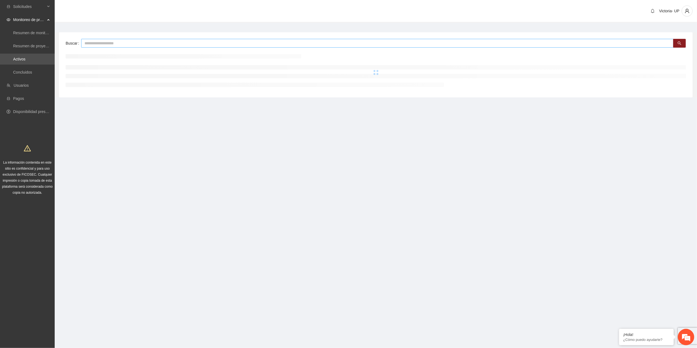
click at [113, 44] on input "text" at bounding box center [377, 43] width 592 height 9
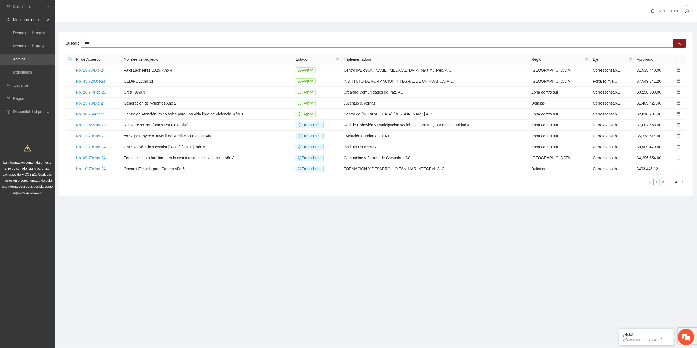
type input "***"
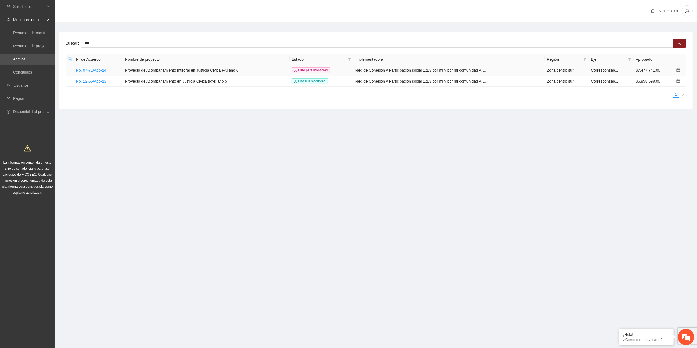
click at [677, 69] on icon "calendar" at bounding box center [678, 70] width 4 height 4
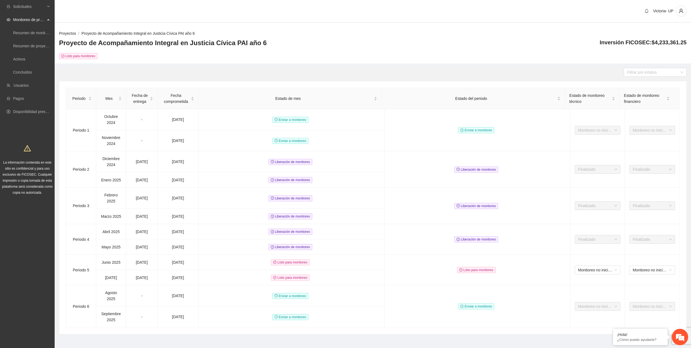
click at [63, 33] on link "Proyectos" at bounding box center [67, 33] width 17 height 4
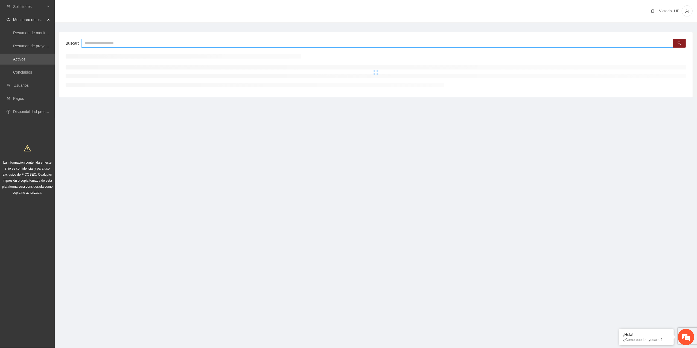
drag, startPoint x: 160, startPoint y: 40, endPoint x: 153, endPoint y: 39, distance: 6.4
click at [159, 41] on input "text" at bounding box center [377, 43] width 592 height 9
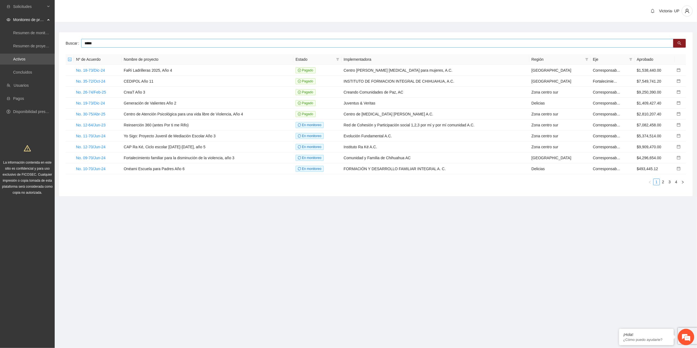
type input "*****"
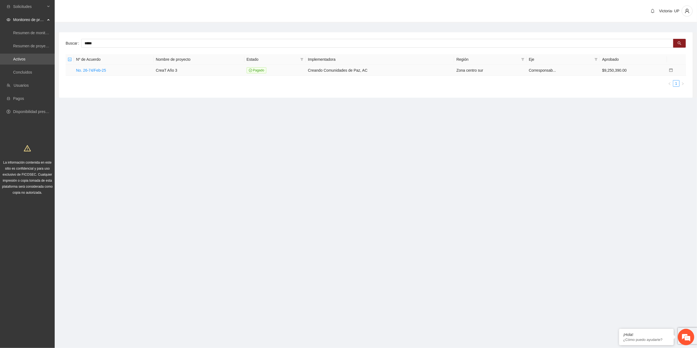
click at [669, 70] on icon "calendar" at bounding box center [671, 70] width 4 height 4
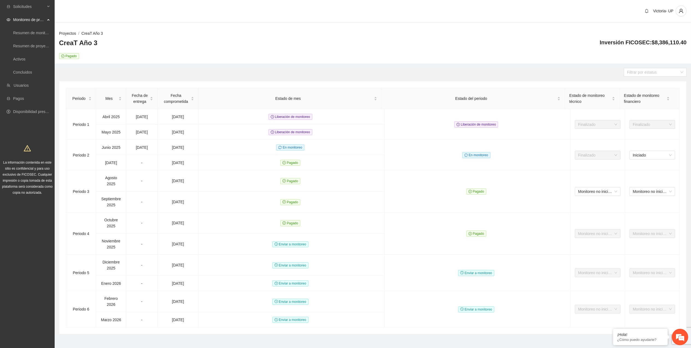
click at [68, 31] on link "Proyectos" at bounding box center [67, 33] width 17 height 4
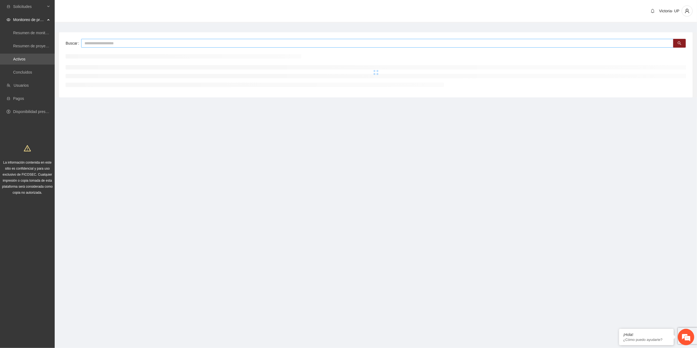
drag, startPoint x: 146, startPoint y: 35, endPoint x: 147, endPoint y: 41, distance: 5.8
click at [146, 37] on div "Buscar" at bounding box center [375, 64] width 633 height 65
click at [147, 41] on input "text" at bounding box center [377, 43] width 592 height 9
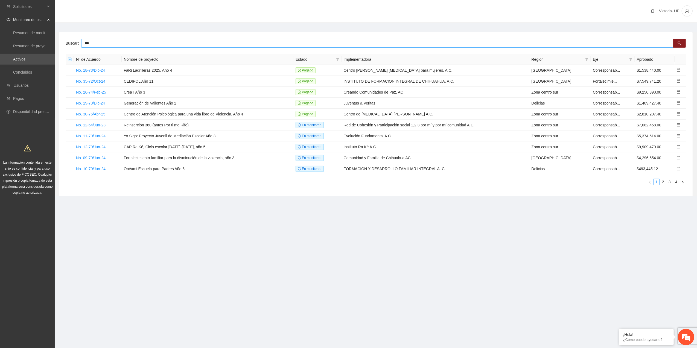
type input "***"
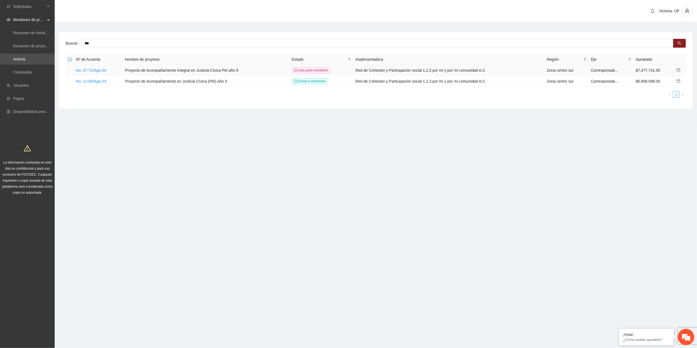
click at [677, 69] on icon "calendar" at bounding box center [678, 70] width 4 height 4
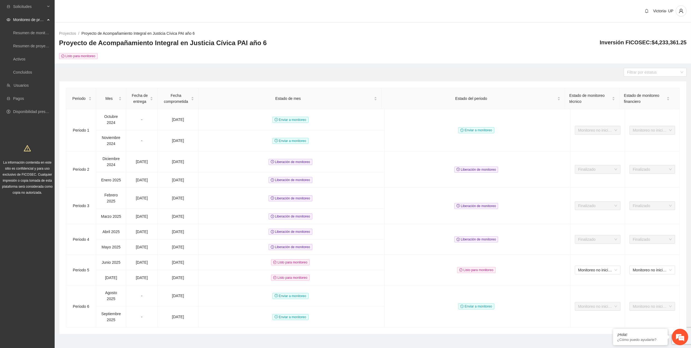
click at [64, 36] on li "Proyectos /" at bounding box center [70, 33] width 22 height 6
click at [64, 34] on link "Proyectos" at bounding box center [67, 33] width 17 height 4
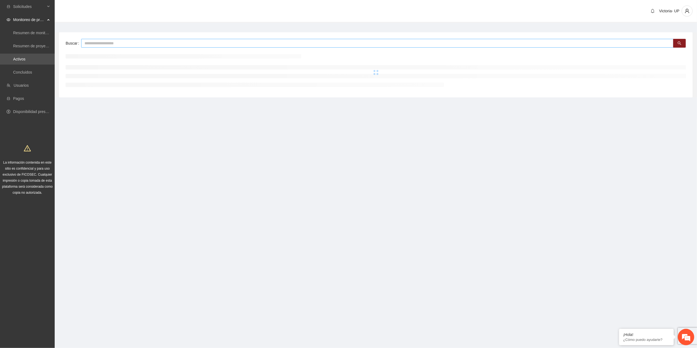
click at [151, 41] on input "text" at bounding box center [377, 43] width 592 height 9
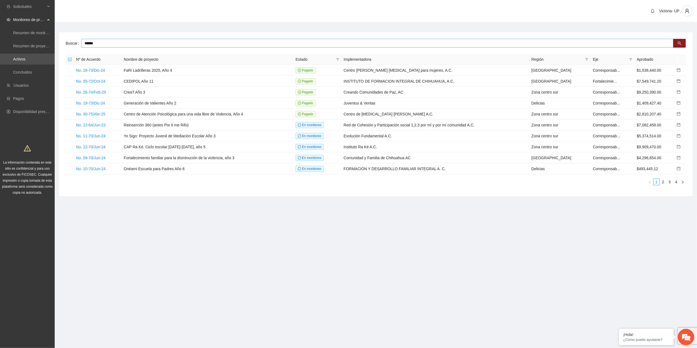
type input "******"
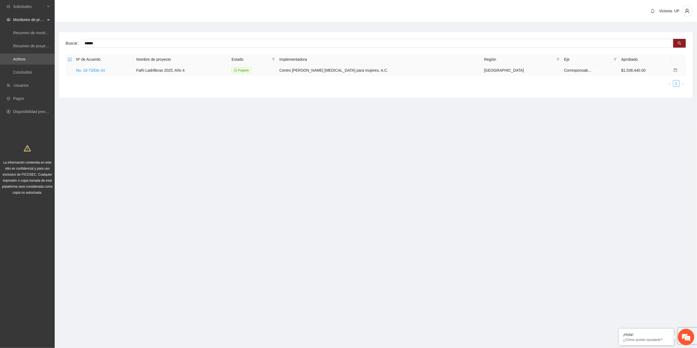
click at [673, 71] on icon "calendar" at bounding box center [675, 70] width 4 height 4
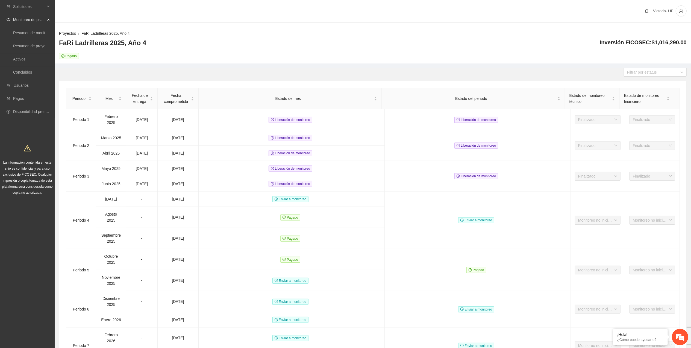
click at [74, 32] on link "Proyectos" at bounding box center [67, 33] width 17 height 4
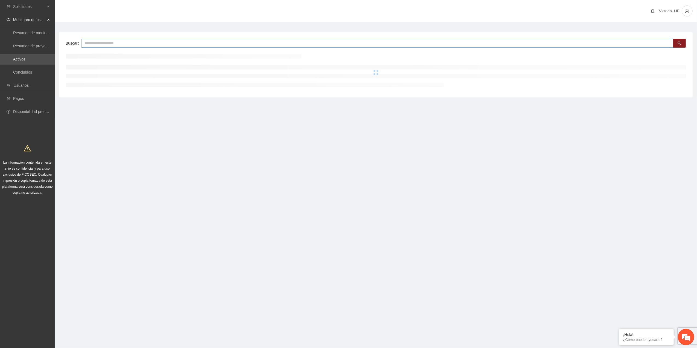
click at [114, 43] on input "text" at bounding box center [377, 43] width 592 height 9
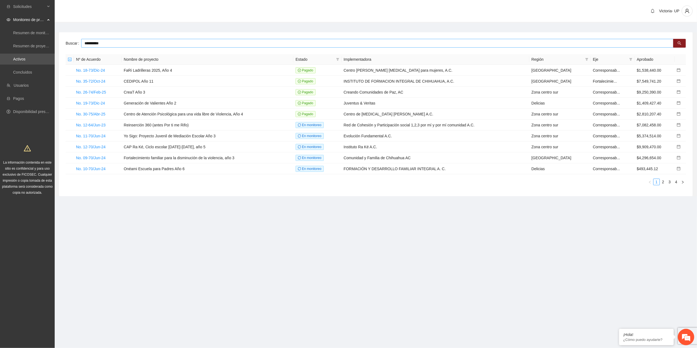
type input "**********"
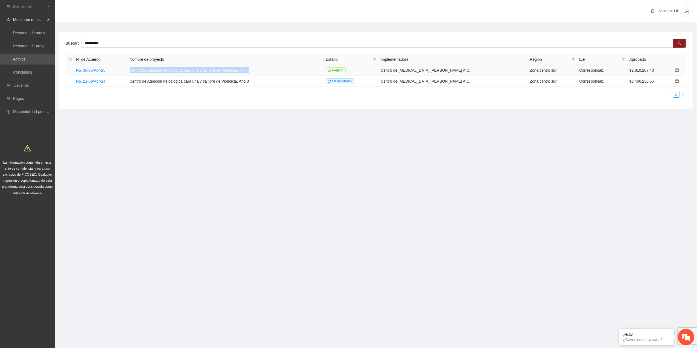
drag, startPoint x: 132, startPoint y: 71, endPoint x: 265, endPoint y: 69, distance: 132.6
click at [265, 69] on td "Centro de Atención Psicológica para una vida libre de Violencia, Año 4" at bounding box center [225, 70] width 196 height 11
copy td "Centro de Atención Psicológica para una vida libre de Violencia, Año 4"
click at [676, 69] on icon "calendar" at bounding box center [677, 70] width 4 height 4
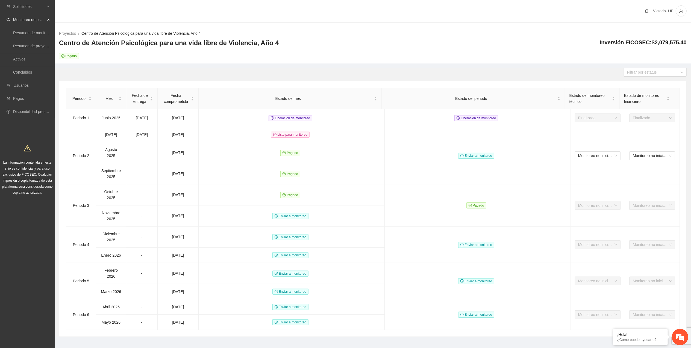
drag, startPoint x: 69, startPoint y: 33, endPoint x: 70, endPoint y: 36, distance: 3.1
click at [69, 34] on link "Proyectos" at bounding box center [67, 33] width 17 height 4
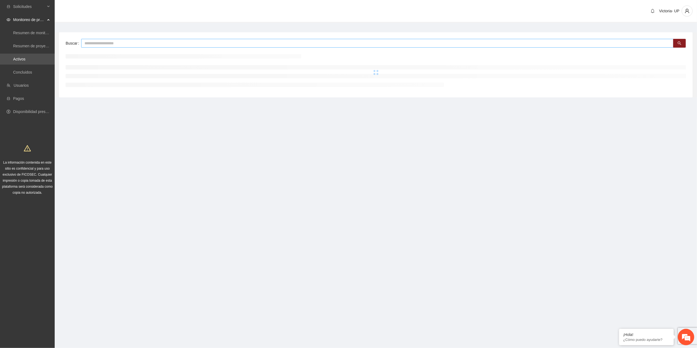
click at [165, 45] on input "text" at bounding box center [377, 43] width 592 height 9
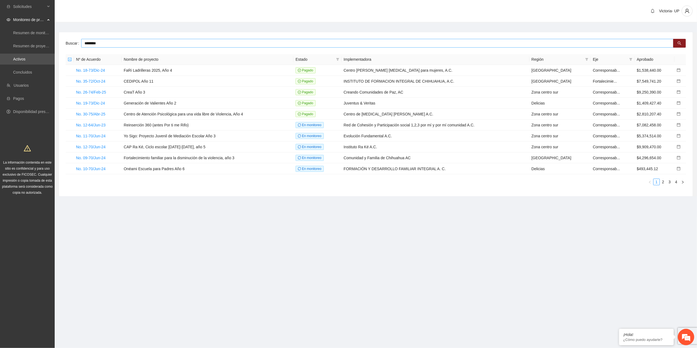
type input "********"
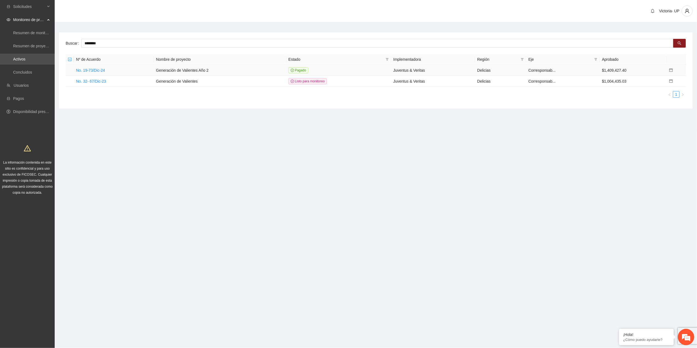
click at [669, 71] on icon "calendar" at bounding box center [671, 70] width 4 height 4
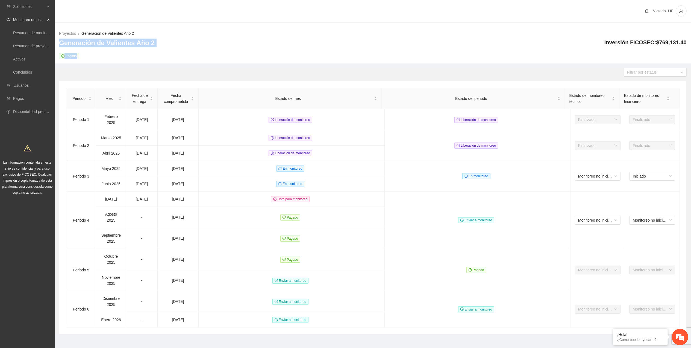
drag, startPoint x: 59, startPoint y: 42, endPoint x: 152, endPoint y: 40, distance: 92.7
click at [152, 40] on div "Generación de Valientes Año 2 Pagado Inversión FICOSEC: $769,131.40" at bounding box center [373, 49] width 628 height 20
drag, startPoint x: 107, startPoint y: 32, endPoint x: 117, endPoint y: 37, distance: 11.0
click at [108, 33] on link "Generación de Valientes Año 2" at bounding box center [107, 33] width 52 height 4
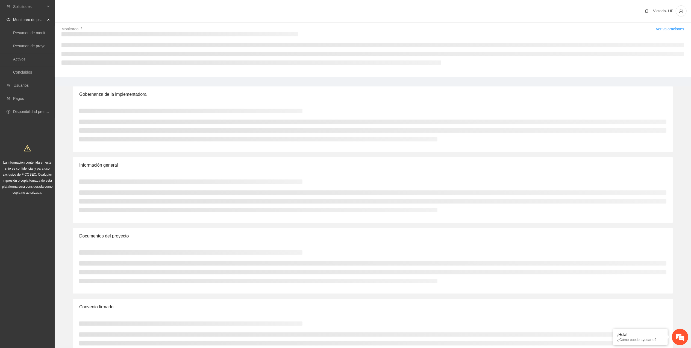
drag, startPoint x: 125, startPoint y: 39, endPoint x: 149, endPoint y: 45, distance: 24.7
click at [149, 45] on li at bounding box center [372, 45] width 623 height 4
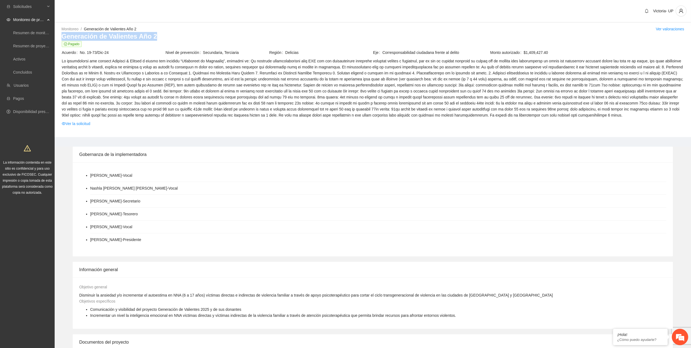
drag, startPoint x: 155, startPoint y: 38, endPoint x: 59, endPoint y: 35, distance: 95.7
click at [59, 35] on div "Monitoreo / Generación de Valientes Año 2 / Ver valoraciones Generación de Vali…" at bounding box center [373, 81] width 637 height 111
copy h3 "Generación de Valientes Año 2"
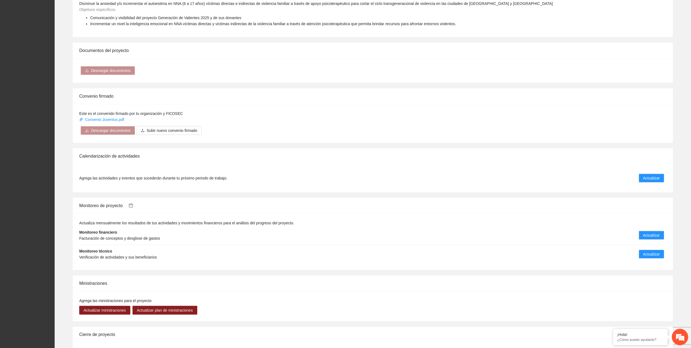
scroll to position [368, 0]
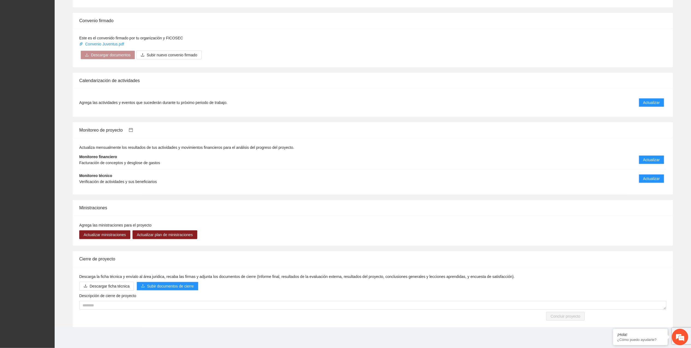
click at [131, 132] on link at bounding box center [128, 130] width 10 height 5
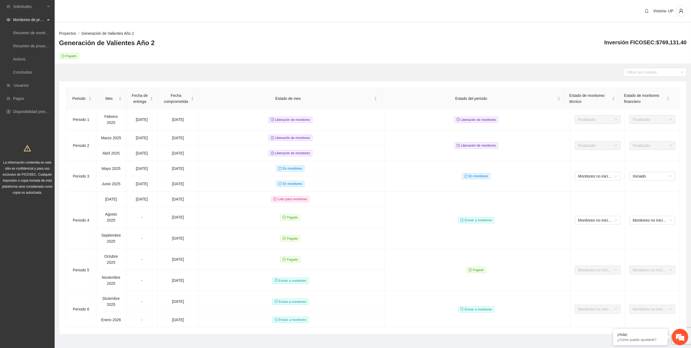
click at [69, 32] on link "Proyectos" at bounding box center [67, 33] width 17 height 4
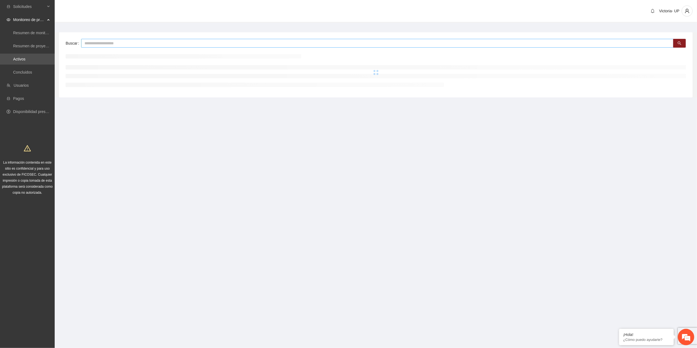
click at [153, 40] on input "text" at bounding box center [377, 43] width 592 height 9
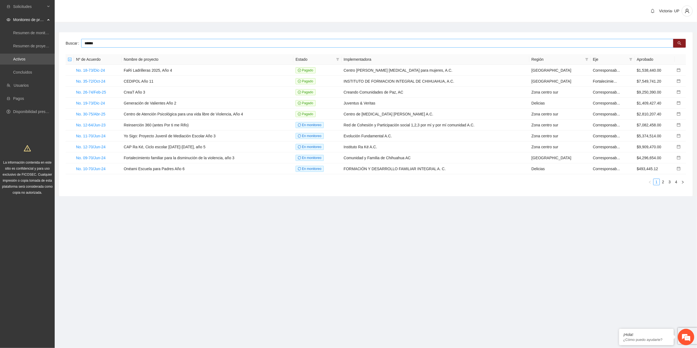
type input "******"
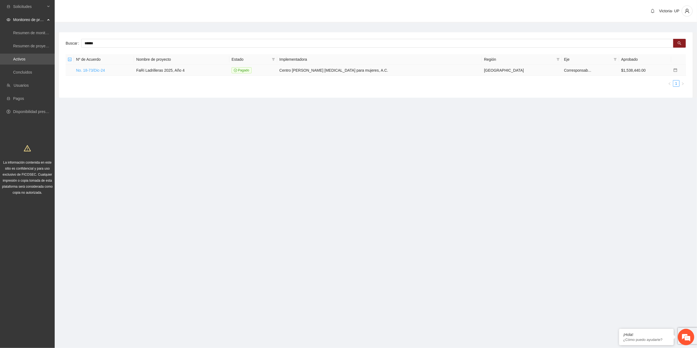
click at [97, 68] on link "No. 18-73/Dic-24" at bounding box center [90, 70] width 29 height 4
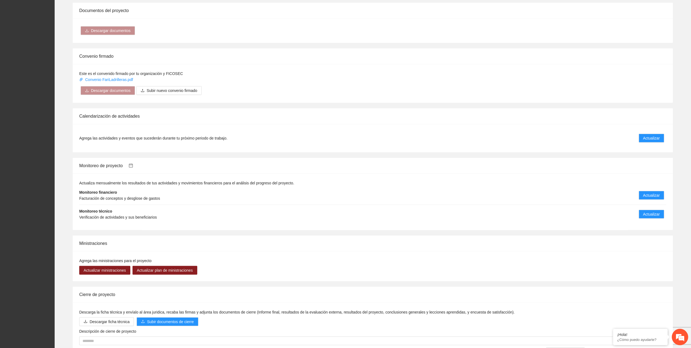
scroll to position [378, 0]
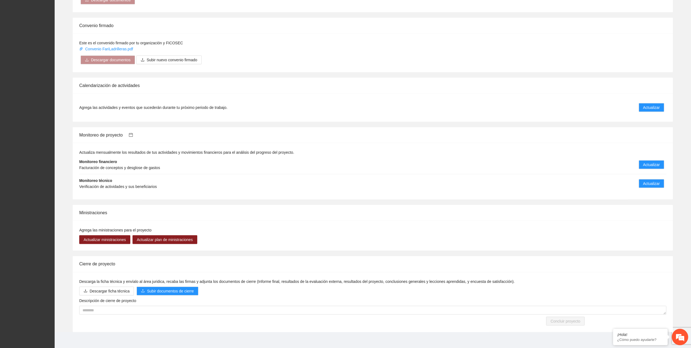
click at [133, 133] on icon "calendar" at bounding box center [131, 135] width 4 height 4
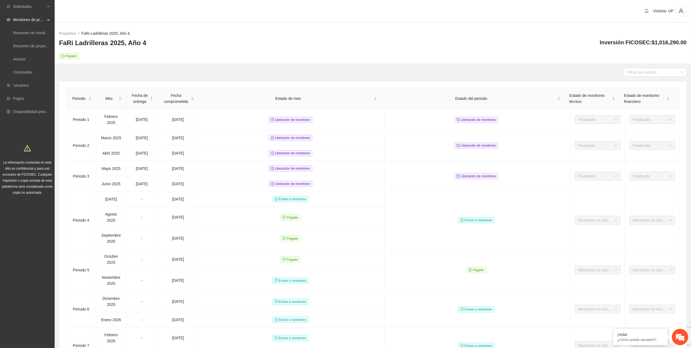
click at [59, 44] on div "Proyectos / FaRi Ladrilleras 2025, Año 4 / FaRi Ladrilleras 2025, Año 4 Pagado …" at bounding box center [373, 44] width 637 height 37
drag, startPoint x: 60, startPoint y: 44, endPoint x: 139, endPoint y: 42, distance: 79.8
click at [139, 42] on h3 "FaRi Ladrilleras 2025, Año 4" at bounding box center [102, 43] width 87 height 9
copy h3 "FaRi Ladrilleras 2025, Año 4"
click at [69, 31] on link "Proyectos" at bounding box center [67, 33] width 17 height 4
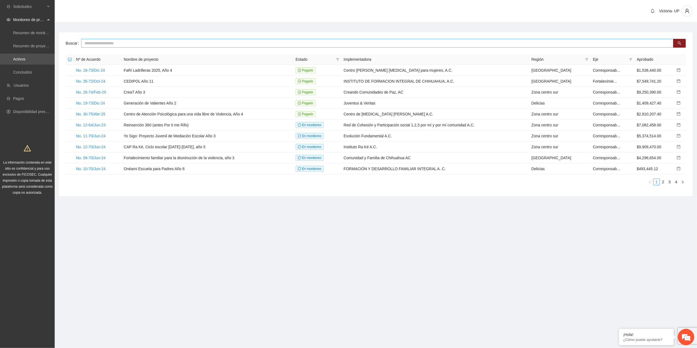
click at [151, 44] on input "text" at bounding box center [377, 43] width 592 height 9
type input "*******"
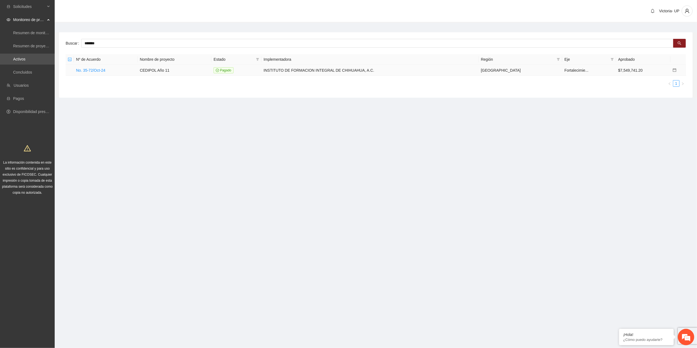
click at [673, 69] on icon "calendar" at bounding box center [674, 70] width 4 height 4
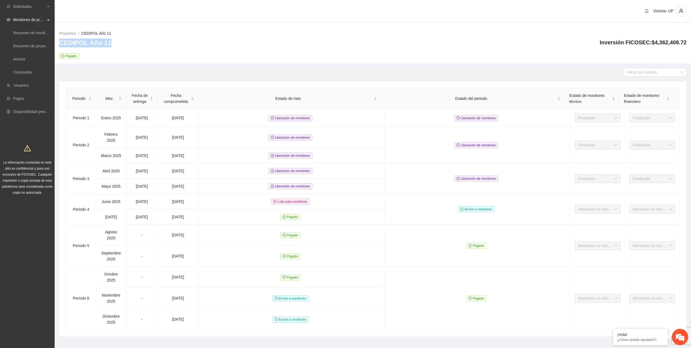
drag, startPoint x: 60, startPoint y: 43, endPoint x: 107, endPoint y: 43, distance: 46.5
click at [107, 43] on h3 "CEDIPOL Año 11" at bounding box center [85, 43] width 52 height 9
copy h3 "CEDIPOL Año 11"
click at [74, 31] on link "Proyectos" at bounding box center [67, 33] width 17 height 4
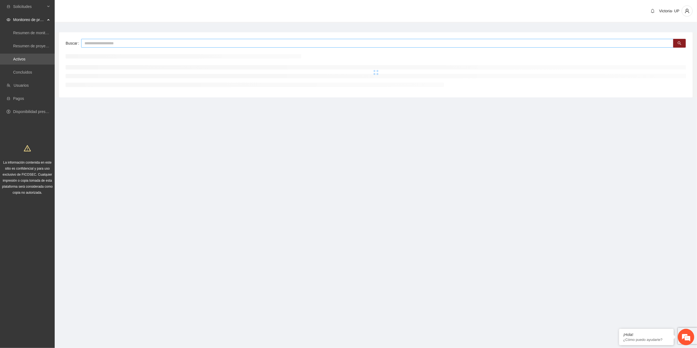
click at [127, 43] on input "text" at bounding box center [377, 43] width 592 height 9
drag, startPoint x: 94, startPoint y: 40, endPoint x: 38, endPoint y: 48, distance: 56.8
click at [38, 48] on section "Solicitudes Monitoreo de proyectos Resumen de monitoreo Resumen de proyectos ap…" at bounding box center [348, 174] width 697 height 348
paste input "**********"
type input "**********"
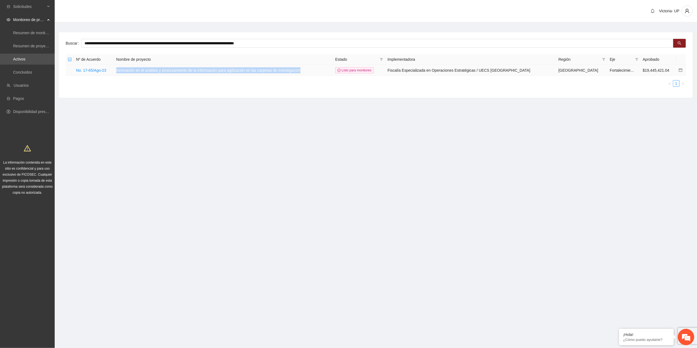
drag, startPoint x: 121, startPoint y: 70, endPoint x: 304, endPoint y: 69, distance: 182.6
click at [304, 69] on td "Innovación en el análisis y procesamiento de la información para agilización en…" at bounding box center [223, 70] width 219 height 11
click at [678, 71] on icon "calendar" at bounding box center [680, 70] width 4 height 4
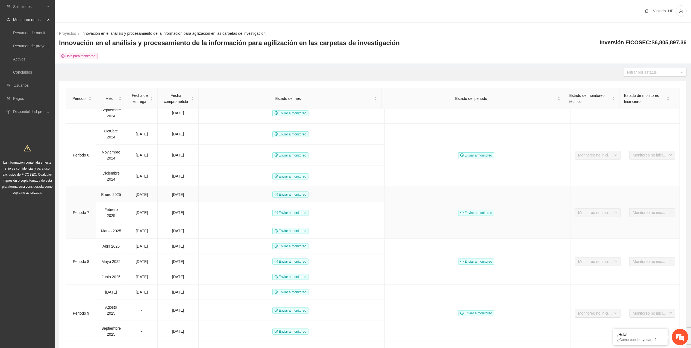
scroll to position [291, 0]
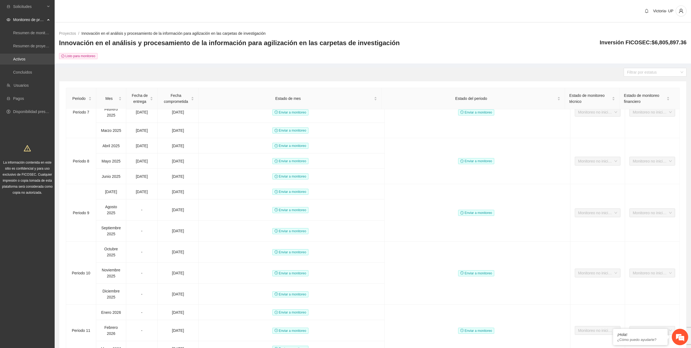
click at [25, 61] on link "Activos" at bounding box center [19, 59] width 12 height 4
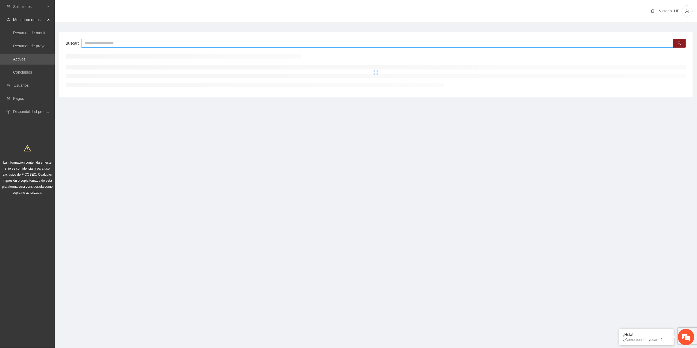
click at [115, 43] on input "text" at bounding box center [377, 43] width 592 height 9
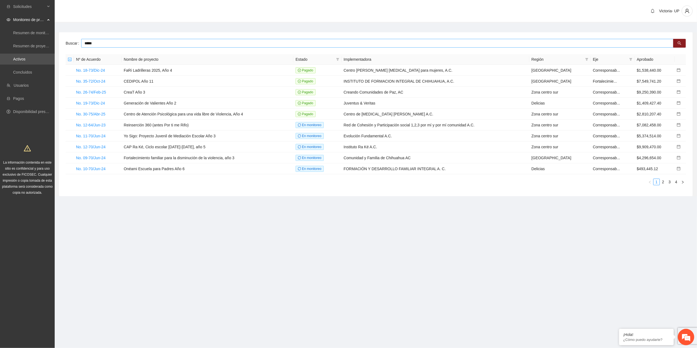
type input "*****"
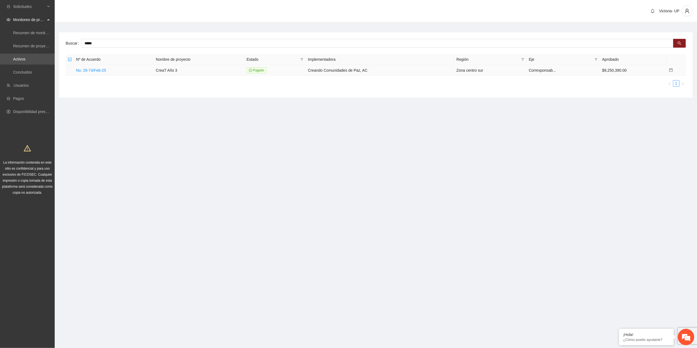
click at [670, 68] on link at bounding box center [671, 70] width 4 height 4
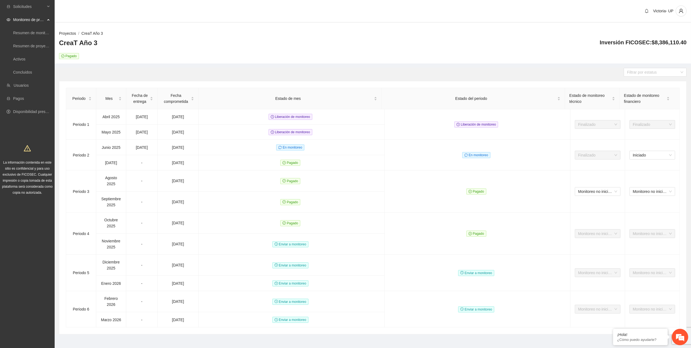
click at [71, 34] on link "Proyectos" at bounding box center [67, 33] width 17 height 4
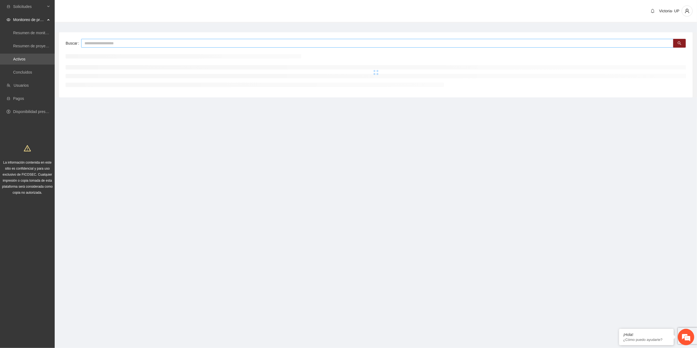
click at [147, 40] on input "text" at bounding box center [377, 43] width 592 height 9
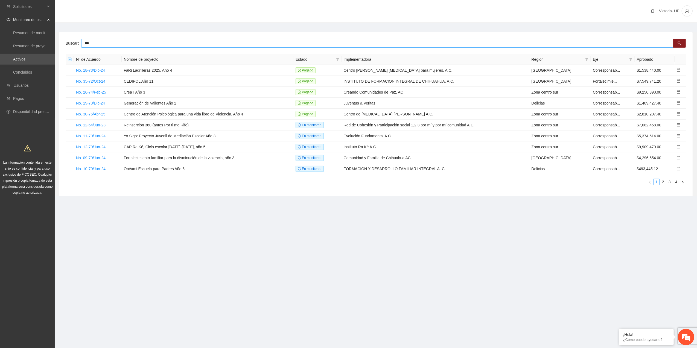
type input "***"
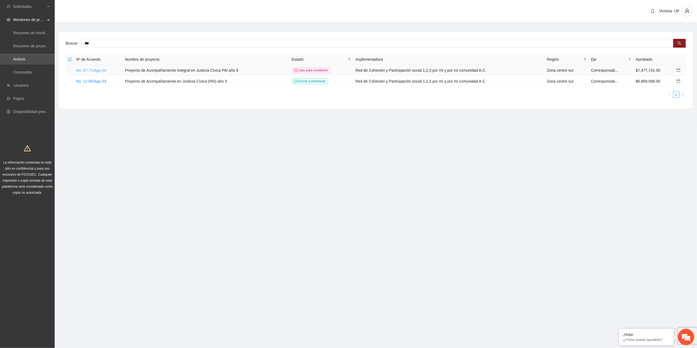
click at [104, 72] on link "No. 07-71/Ago-24" at bounding box center [91, 70] width 30 height 4
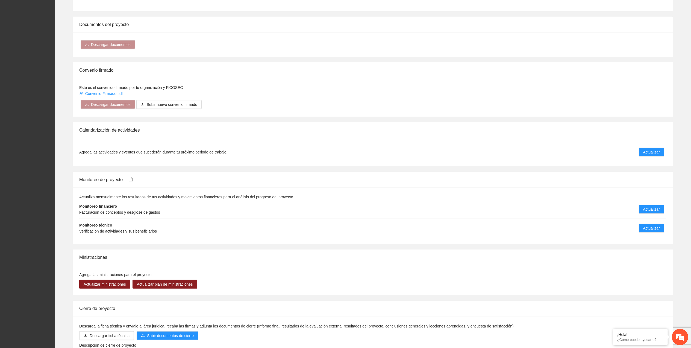
scroll to position [397, 0]
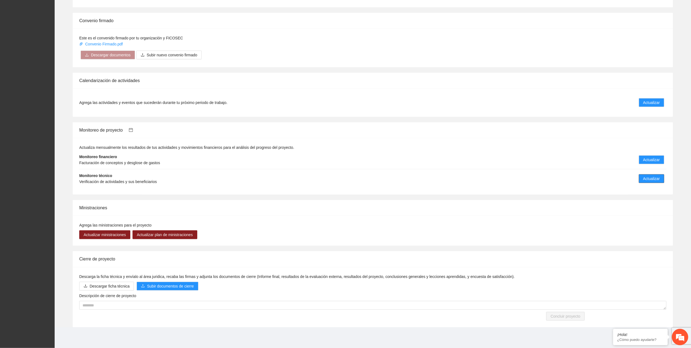
drag, startPoint x: 655, startPoint y: 178, endPoint x: 651, endPoint y: 177, distance: 4.3
click at [654, 179] on span "Actualizar" at bounding box center [651, 178] width 17 height 6
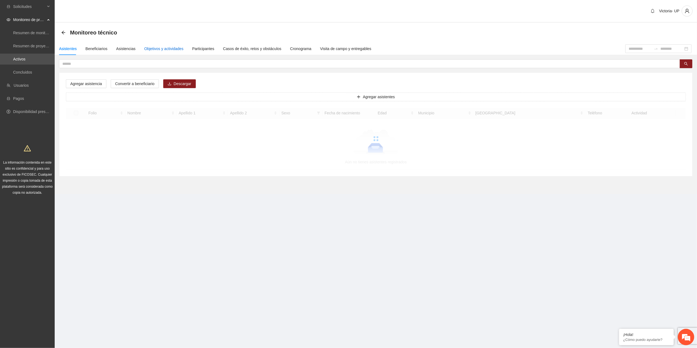
click at [171, 48] on div "Objetivos y actividades" at bounding box center [163, 49] width 39 height 6
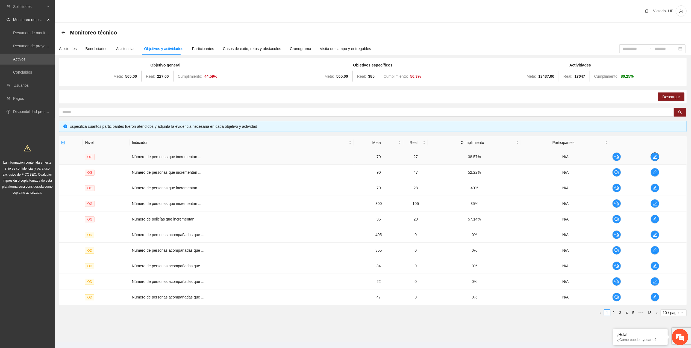
drag, startPoint x: 657, startPoint y: 152, endPoint x: 653, endPoint y: 155, distance: 4.9
click at [656, 152] on td at bounding box center [668, 157] width 38 height 16
click at [654, 156] on icon "edit" at bounding box center [655, 156] width 4 height 4
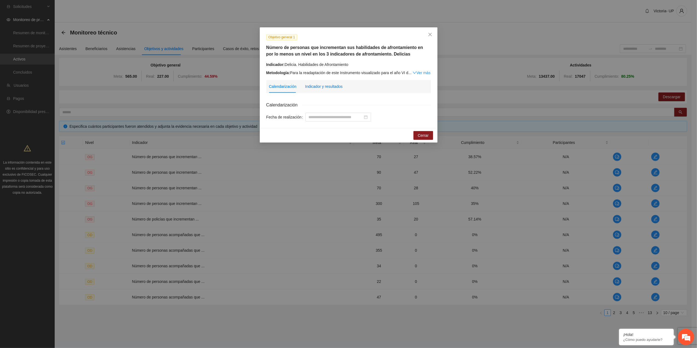
click at [306, 85] on div "Indicador y resultados" at bounding box center [323, 86] width 37 height 6
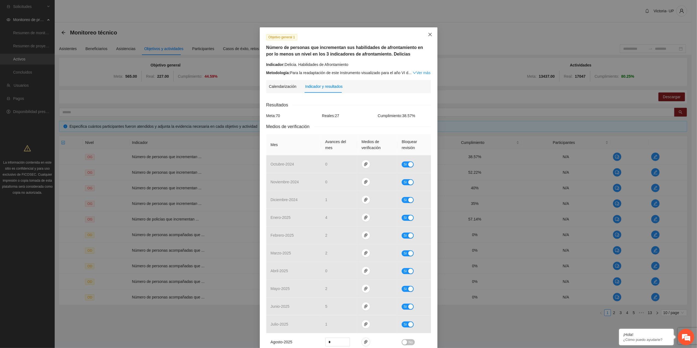
drag, startPoint x: 428, startPoint y: 33, endPoint x: 412, endPoint y: 58, distance: 29.8
click at [428, 38] on span "Close" at bounding box center [430, 34] width 15 height 15
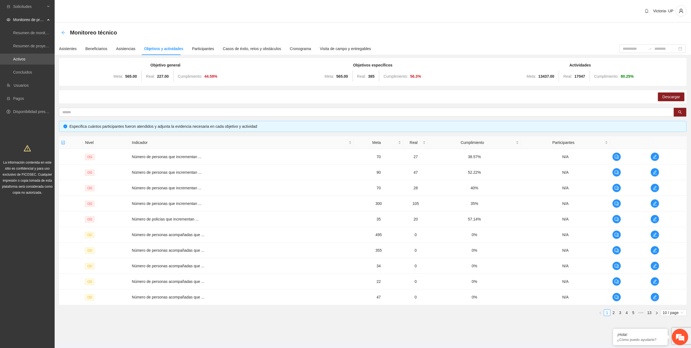
click at [65, 34] on div "Monitoreo técnico" at bounding box center [90, 32] width 59 height 9
click at [63, 32] on icon "arrow-left" at bounding box center [63, 32] width 4 height 4
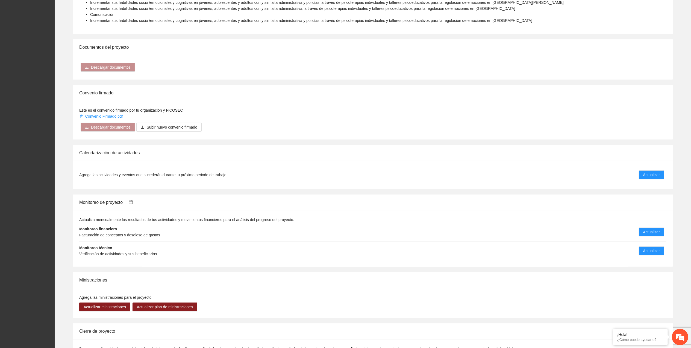
scroll to position [397, 0]
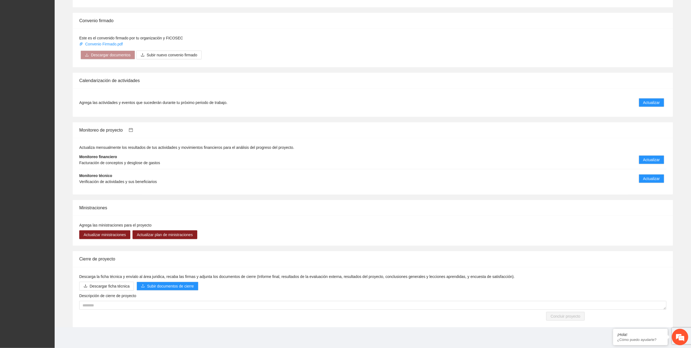
click at [132, 131] on icon "calendar" at bounding box center [131, 130] width 4 height 4
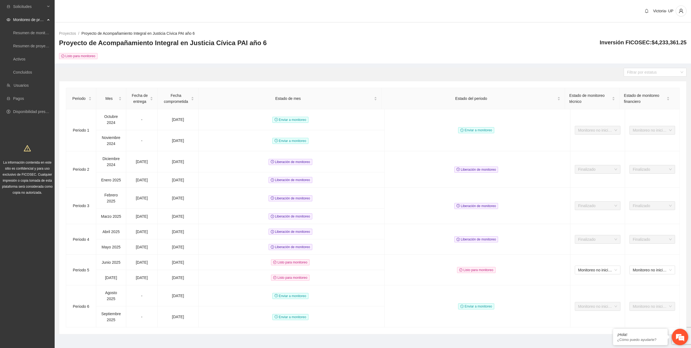
click at [677, 337] on em at bounding box center [680, 336] width 15 height 15
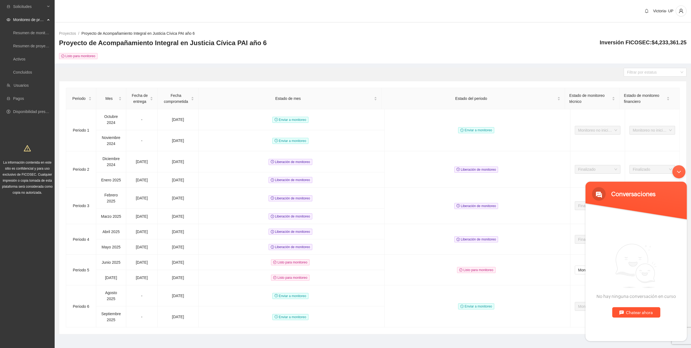
click at [651, 313] on div "Chatear ahora" at bounding box center [636, 312] width 48 height 10
type textarea "****"
type textarea "********"
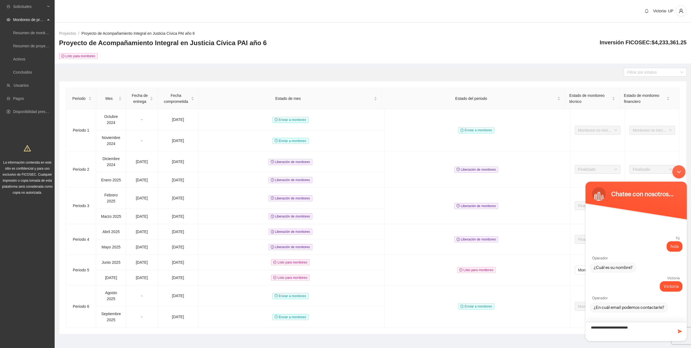
type textarea "**********"
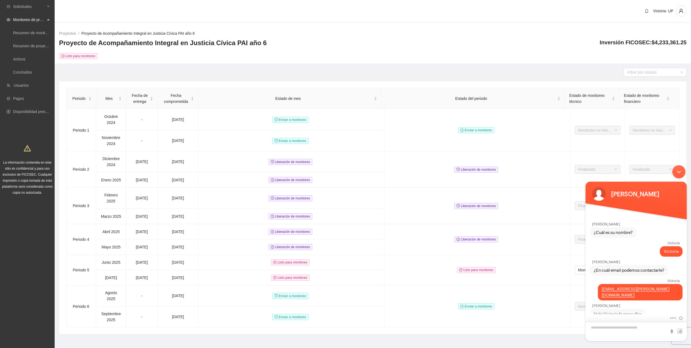
scroll to position [37, 0]
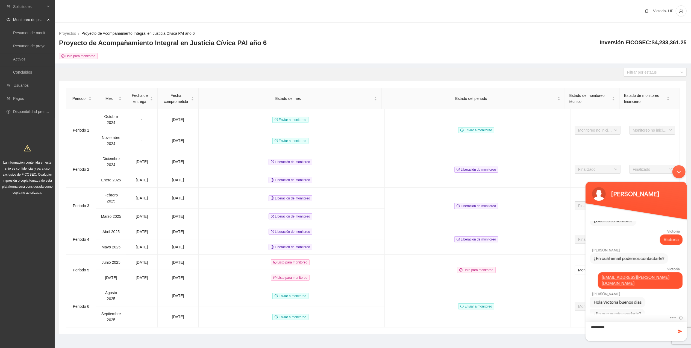
type textarea "**********"
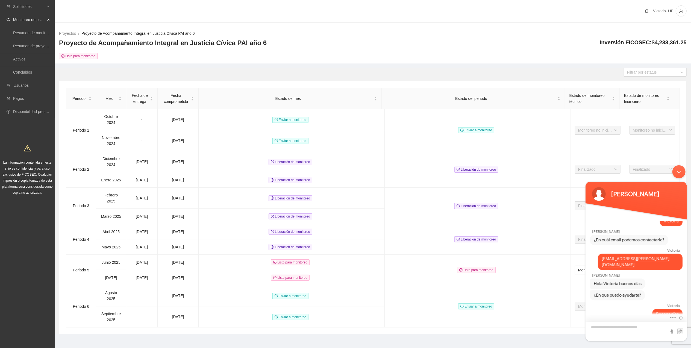
type textarea "*"
type textarea "**********"
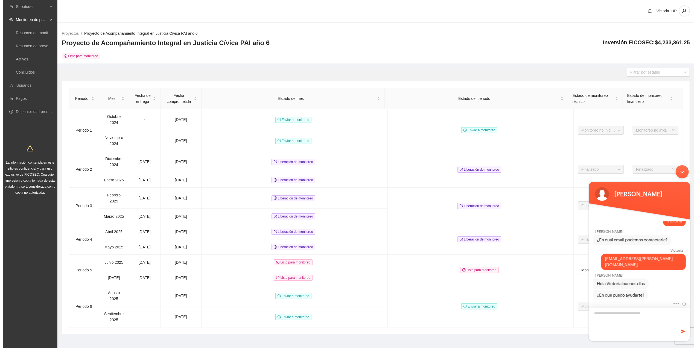
scroll to position [91, 0]
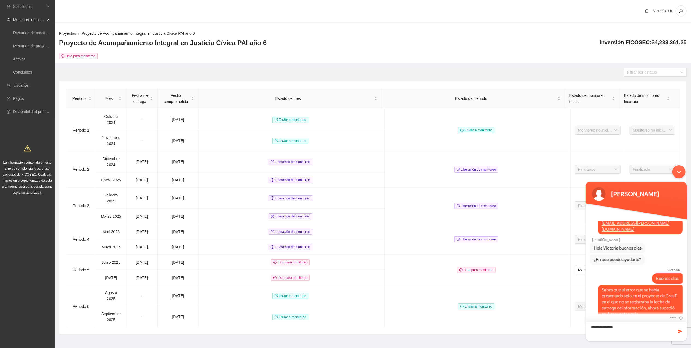
type textarea "**********"
click at [71, 31] on link "Proyectos" at bounding box center [67, 33] width 17 height 4
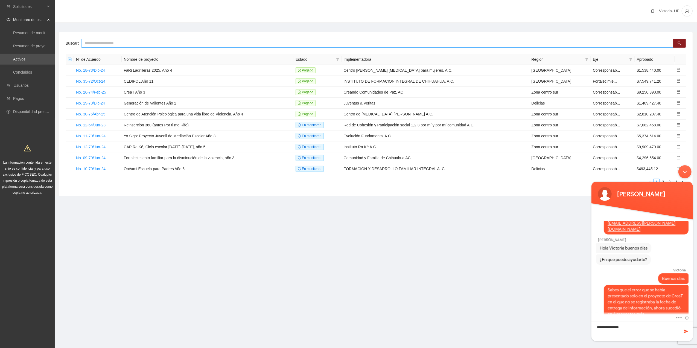
click at [196, 42] on input "text" at bounding box center [377, 43] width 592 height 9
type input "**********"
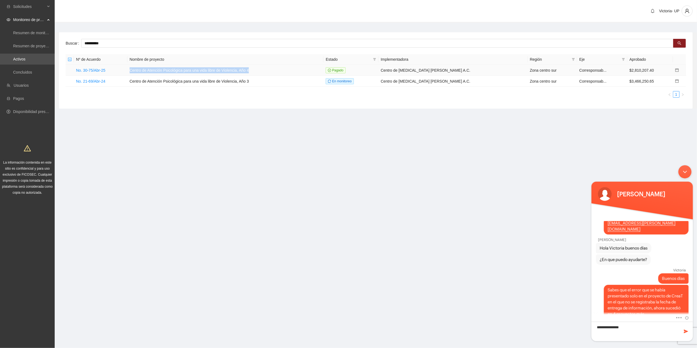
drag, startPoint x: 132, startPoint y: 71, endPoint x: 263, endPoint y: 70, distance: 131.7
click at [263, 70] on td "Centro de Atención Psicológica para una vida libre de Violencia, Año 4" at bounding box center [225, 70] width 196 height 11
copy td "Centro de Atención Psicológica para una vida libre de Violencia, Año 4"
drag, startPoint x: 635, startPoint y: 331, endPoint x: 632, endPoint y: 329, distance: 3.3
click at [634, 331] on textarea "**********" at bounding box center [641, 330] width 101 height 19
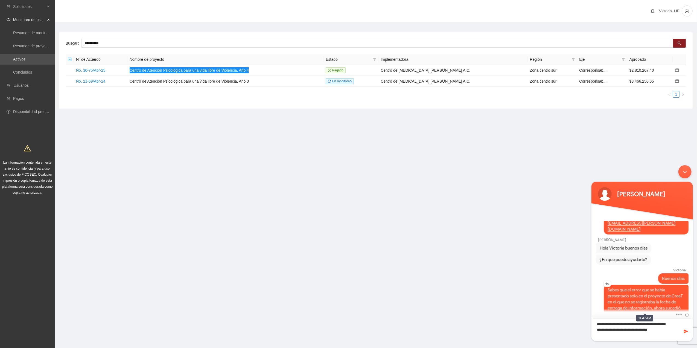
scroll to position [95, 0]
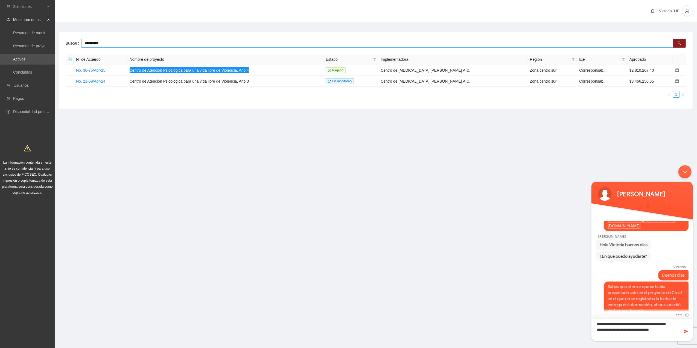
type textarea "**********"
drag, startPoint x: 109, startPoint y: 43, endPoint x: 52, endPoint y: 51, distance: 58.2
click at [50, 51] on section "**********" at bounding box center [348, 174] width 697 height 348
type input "********"
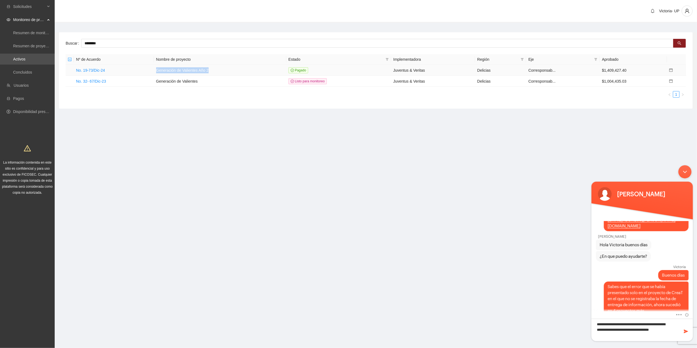
drag, startPoint x: 158, startPoint y: 70, endPoint x: 213, endPoint y: 64, distance: 55.5
click at [213, 64] on table "Nº de Acuerdo Nombre de proyecto Estado Implementadora Región Eje Aprobado No. …" at bounding box center [376, 70] width 620 height 33
copy table "Estado Implementadora Región Eje Aprobado No. 19-73/Dic-24"
click at [636, 336] on textarea "**********" at bounding box center [641, 329] width 101 height 22
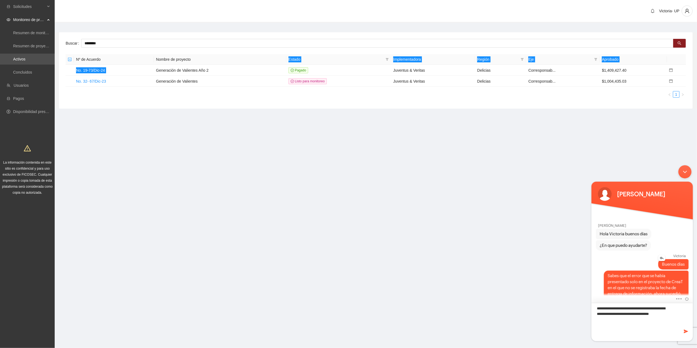
scroll to position [6, 0]
click at [189, 71] on td "Generación de Valientes Año 2" at bounding box center [220, 70] width 132 height 11
drag, startPoint x: 158, startPoint y: 70, endPoint x: 222, endPoint y: 68, distance: 64.5
click at [222, 68] on td "Generación de Valientes Año 2" at bounding box center [220, 70] width 132 height 11
copy td "Generación de Valientes Año 2"
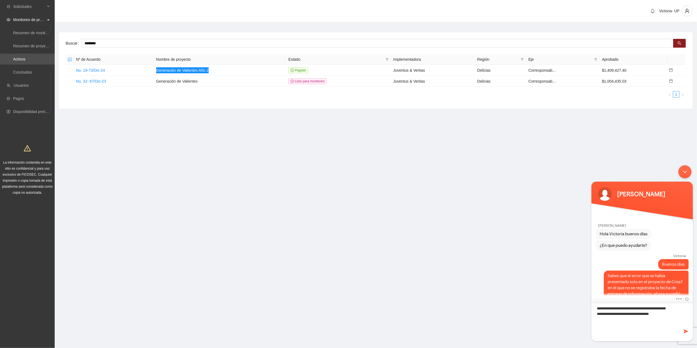
click at [654, 313] on textarea "**********" at bounding box center [641, 321] width 101 height 38
type textarea "**********"
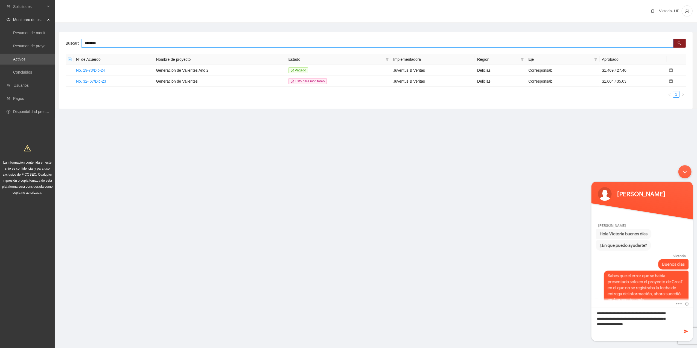
drag, startPoint x: 148, startPoint y: 42, endPoint x: -2, endPoint y: -27, distance: 164.5
click at [0, 0] on html "Solicitudes Monitoreo de proyectos Resumen de monitoreo Resumen de proyectos ap…" at bounding box center [348, 174] width 697 height 348
type input "******"
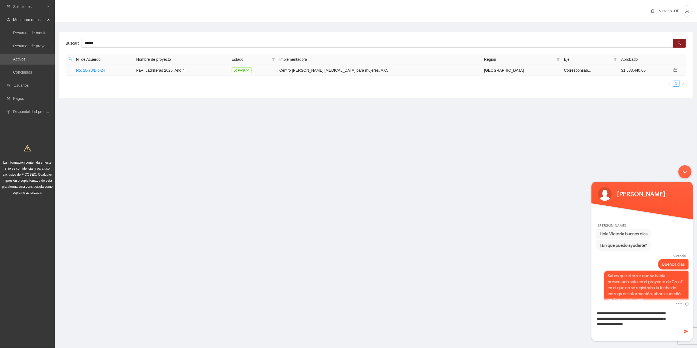
click at [150, 70] on td "FaRi Ladrilleras 2025, Año 4" at bounding box center [181, 70] width 95 height 11
drag, startPoint x: 150, startPoint y: 70, endPoint x: 222, endPoint y: 69, distance: 72.2
click at [222, 69] on td "FaRi Ladrilleras 2025, Año 4" at bounding box center [181, 70] width 95 height 11
copy td "FaRi Ladrilleras 2025, Año 4"
click at [615, 335] on textarea "**********" at bounding box center [641, 323] width 101 height 33
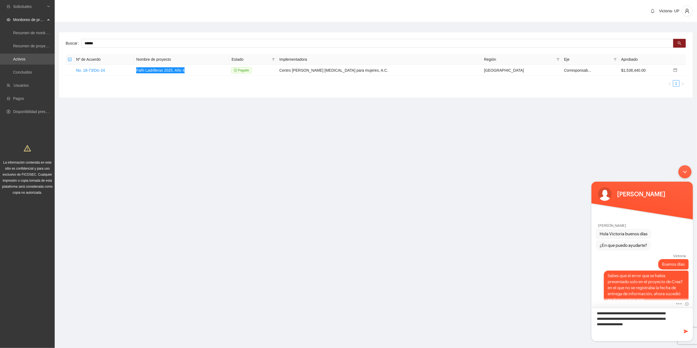
click at [614, 330] on textarea "**********" at bounding box center [641, 323] width 101 height 33
type textarea "**********"
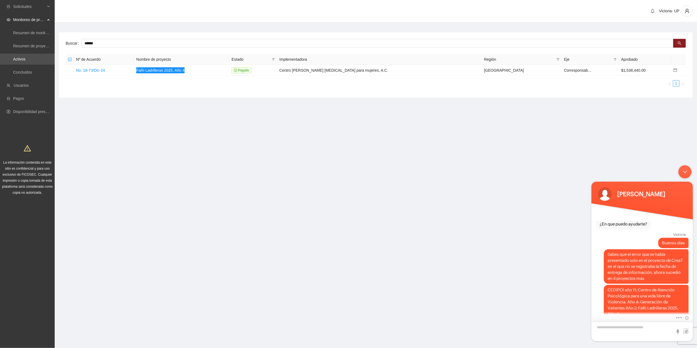
scroll to position [151, 0]
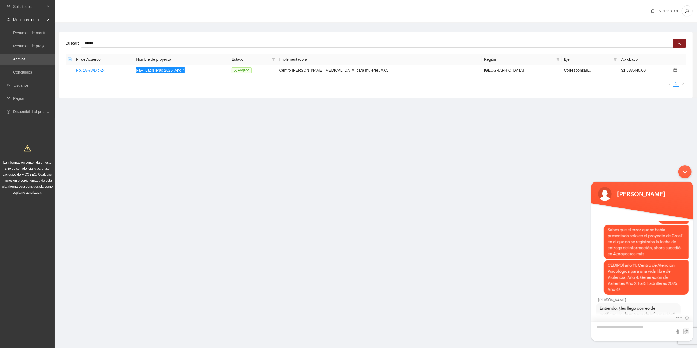
click at [635, 328] on textarea "Escriba su mensaje y pulse “Intro”" at bounding box center [641, 330] width 101 height 19
type textarea "**"
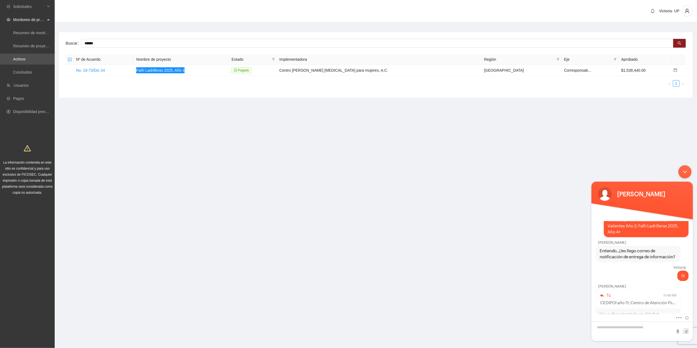
scroll to position [226, 0]
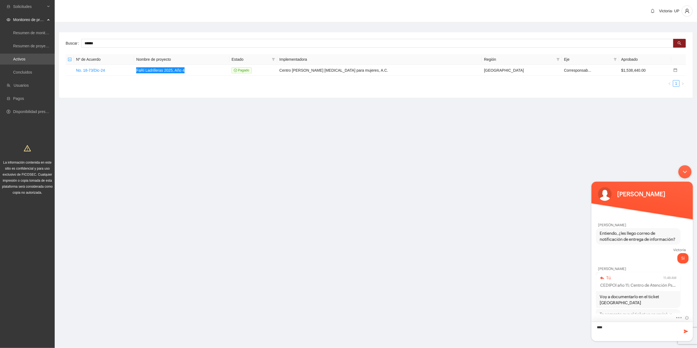
type textarea "*****"
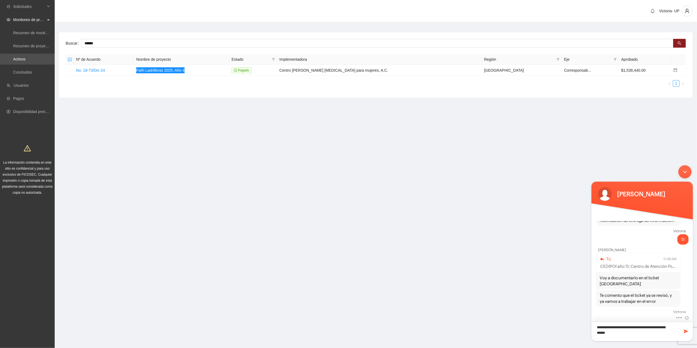
type textarea "**********"
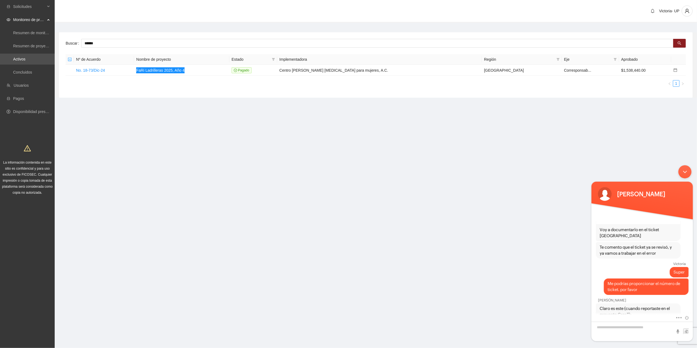
scroll to position [311, 0]
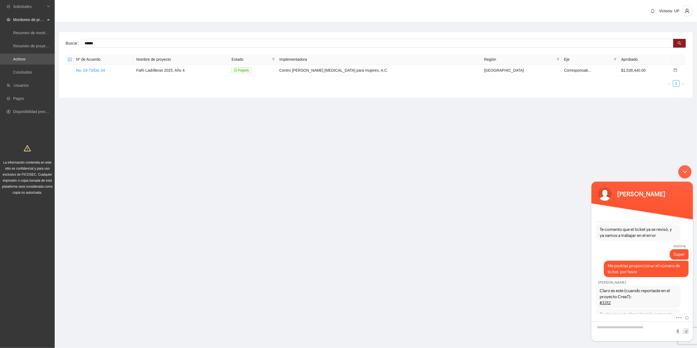
drag, startPoint x: 562, startPoint y: 13, endPoint x: 561, endPoint y: 18, distance: 4.5
click at [561, 18] on div "Victoria- UP" at bounding box center [376, 11] width 642 height 23
click at [635, 329] on textarea "Escriba su mensaje y pulse “Intro”" at bounding box center [641, 330] width 101 height 19
type textarea "*"
type textarea "**********"
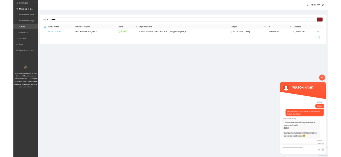
scroll to position [349, 0]
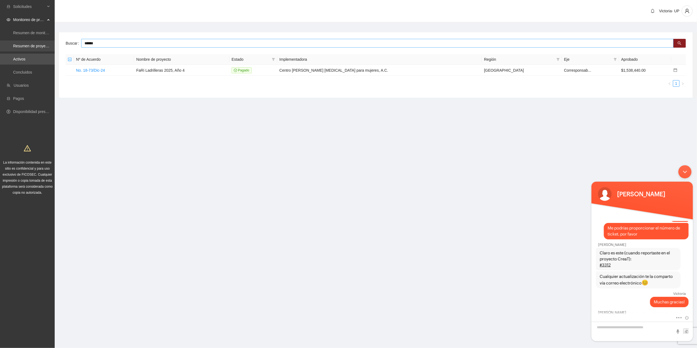
drag, startPoint x: 110, startPoint y: 45, endPoint x: 0, endPoint y: 45, distance: 109.6
click at [0, 45] on html "Solicitudes Monitoreo de proyectos Resumen de monitoreo Resumen de proyectos ap…" at bounding box center [348, 174] width 697 height 348
type input "*******"
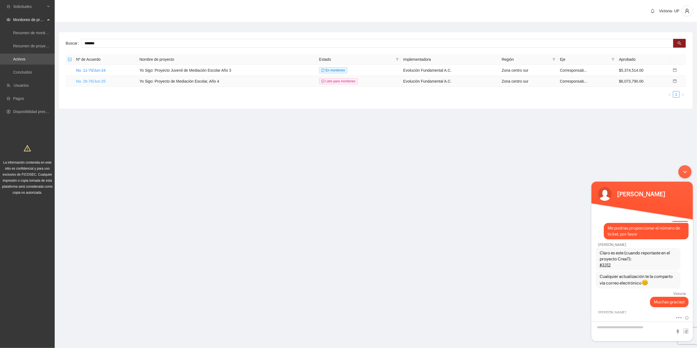
click at [104, 83] on link "No. 26-76/Jun-25" at bounding box center [91, 81] width 30 height 4
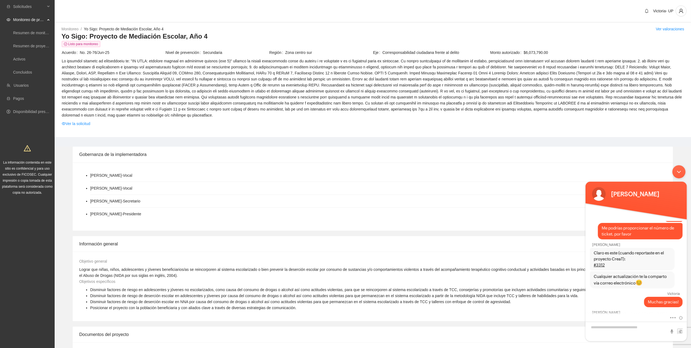
click at [678, 172] on div "Minimizar ventana de chat en vivo" at bounding box center [678, 171] width 13 height 13
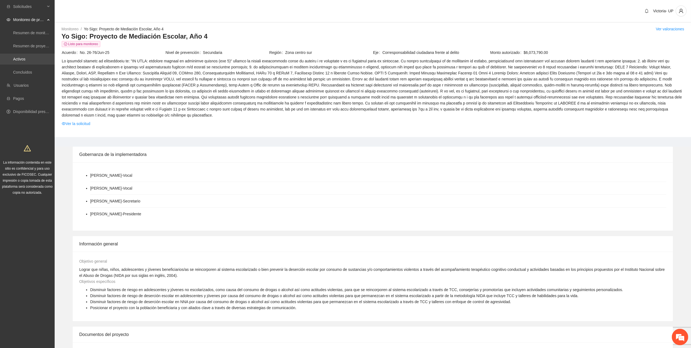
click at [25, 60] on link "Activos" at bounding box center [19, 59] width 12 height 4
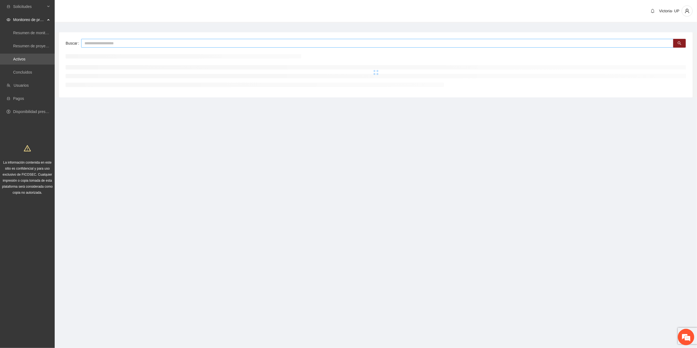
click at [150, 46] on input "text" at bounding box center [377, 43] width 592 height 9
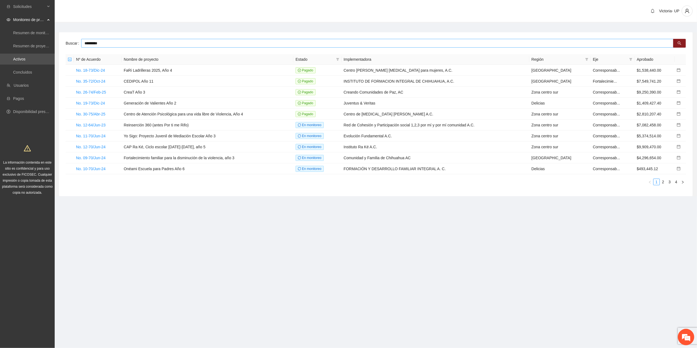
type input "*********"
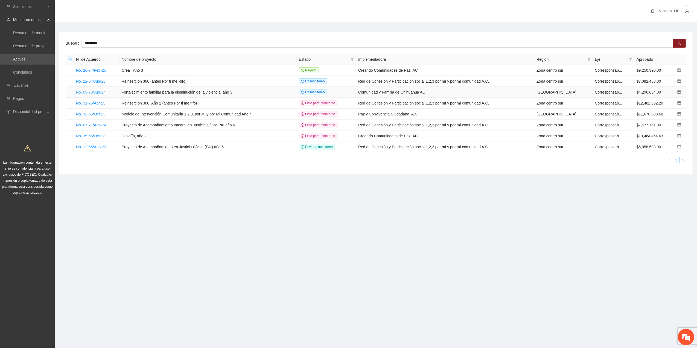
click at [94, 91] on link "No. 09-70/Jun-24" at bounding box center [91, 92] width 30 height 4
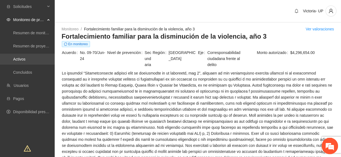
click at [16, 59] on link "Activos" at bounding box center [19, 59] width 12 height 4
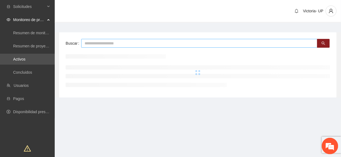
click at [110, 43] on input "text" at bounding box center [199, 43] width 236 height 9
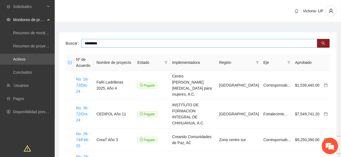
type input "*********"
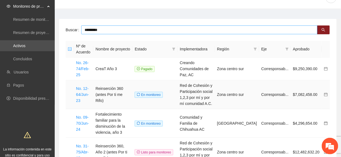
scroll to position [36, 0]
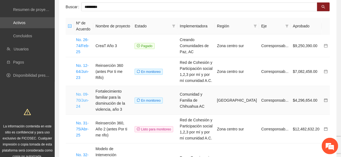
click at [85, 100] on link "No. 09-70/Jun-24" at bounding box center [82, 100] width 13 height 16
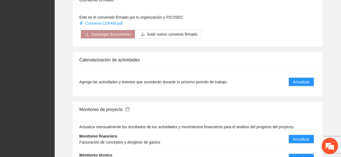
scroll to position [656, 0]
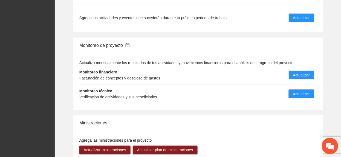
click at [296, 91] on span "Actualizar" at bounding box center [301, 94] width 17 height 6
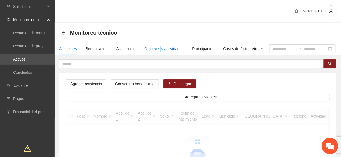
click at [159, 46] on div "Objetivos y actividades" at bounding box center [163, 49] width 39 height 6
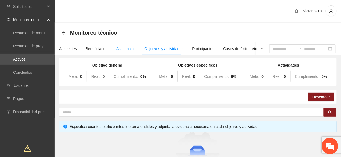
click at [121, 52] on div "Asistencias" at bounding box center [125, 48] width 19 height 13
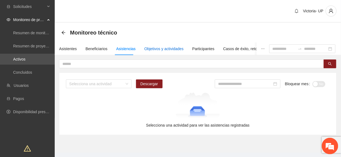
click at [166, 47] on div "Objetivos y actividades" at bounding box center [163, 49] width 39 height 6
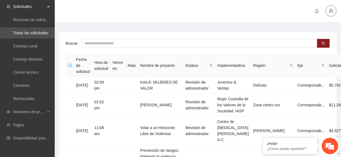
click at [329, 10] on icon "user" at bounding box center [330, 10] width 5 height 5
click at [326, 30] on span "Cerrar sesión" at bounding box center [316, 32] width 34 height 6
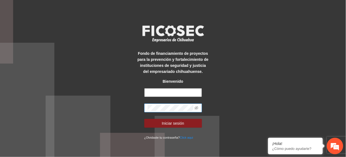
type input "**********"
click at [12, 128] on div "**********" at bounding box center [173, 78] width 346 height 157
click at [196, 109] on icon "eye-invisible" at bounding box center [197, 107] width 4 height 3
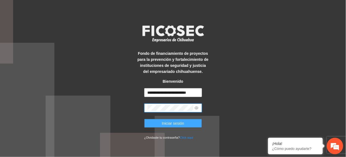
click at [184, 120] on span "Iniciar sesión" at bounding box center [173, 123] width 22 height 6
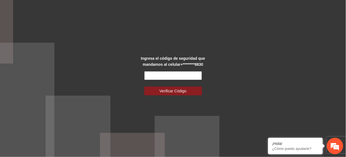
click at [161, 76] on input "text" at bounding box center [173, 75] width 58 height 9
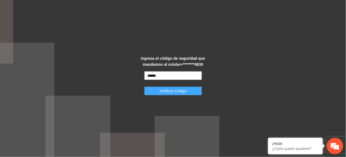
type input "******"
click at [155, 88] on button "Verificar Código" at bounding box center [173, 90] width 58 height 9
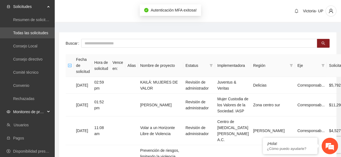
click at [32, 114] on span "Monitoreo de proyectos" at bounding box center [29, 111] width 32 height 11
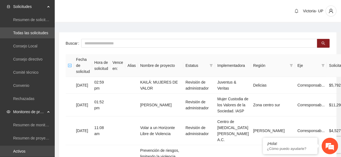
click at [25, 149] on link "Activos" at bounding box center [19, 151] width 12 height 4
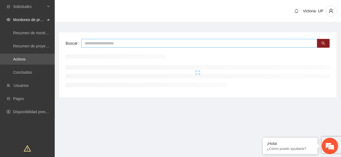
click at [146, 42] on input "text" at bounding box center [199, 43] width 236 height 9
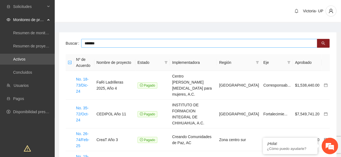
type input "*******"
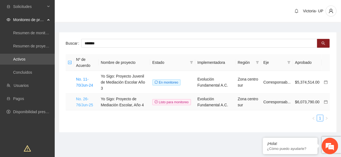
click at [88, 99] on link "No. 26-76/Jun-25" at bounding box center [84, 101] width 17 height 10
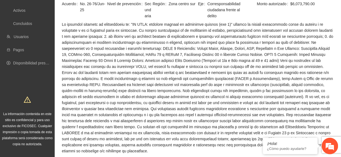
scroll to position [73, 0]
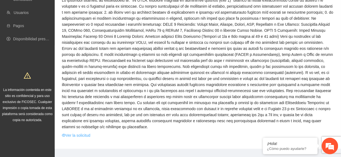
click at [67, 132] on link "Ver la solicitud" at bounding box center [76, 135] width 28 height 6
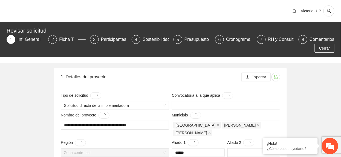
drag, startPoint x: 64, startPoint y: 41, endPoint x: 64, endPoint y: 44, distance: 3.0
click at [67, 43] on div "Ficha T" at bounding box center [68, 39] width 19 height 9
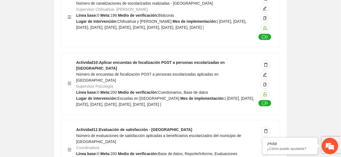
scroll to position [2109, 0]
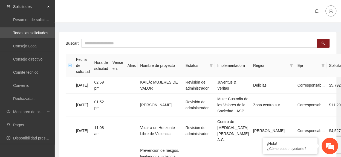
click at [326, 14] on button "button" at bounding box center [330, 10] width 11 height 11
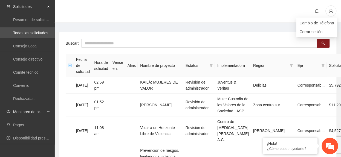
drag, startPoint x: 22, startPoint y: 113, endPoint x: 20, endPoint y: 115, distance: 3.2
click at [21, 114] on span "Monitoreo de proyectos" at bounding box center [29, 111] width 32 height 11
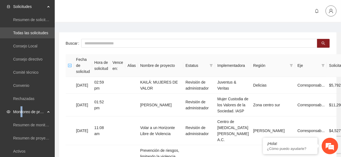
click at [333, 10] on icon "user" at bounding box center [330, 10] width 5 height 5
click at [322, 34] on span "Cerrar sesión" at bounding box center [316, 32] width 34 height 6
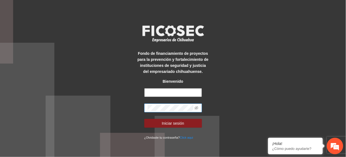
type input "**********"
click at [10, 110] on div "**********" at bounding box center [173, 78] width 346 height 157
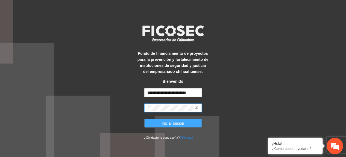
click at [171, 120] on form "**********" at bounding box center [173, 114] width 58 height 52
click at [171, 123] on span "Iniciar sesión" at bounding box center [173, 123] width 22 height 6
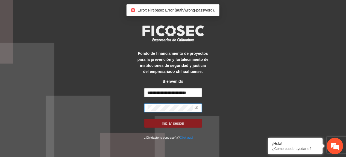
click at [40, 92] on div "**********" at bounding box center [173, 78] width 346 height 157
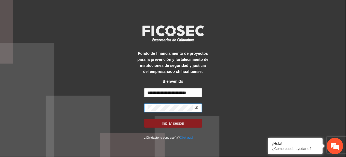
click at [198, 109] on icon "eye-invisible" at bounding box center [197, 108] width 4 height 4
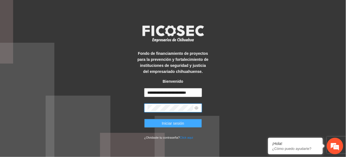
click at [188, 123] on button "Iniciar sesión" at bounding box center [173, 123] width 58 height 9
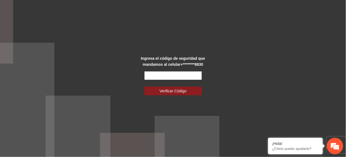
click at [172, 73] on input "text" at bounding box center [173, 75] width 58 height 9
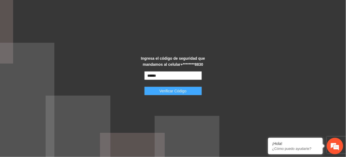
type input "******"
drag, startPoint x: 183, startPoint y: 89, endPoint x: 180, endPoint y: 89, distance: 2.7
click at [182, 89] on span "Verificar Código" at bounding box center [173, 91] width 27 height 6
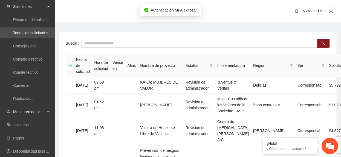
click at [18, 109] on span "Monitoreo de proyectos" at bounding box center [29, 111] width 32 height 11
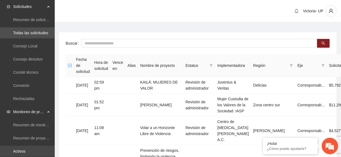
click at [22, 149] on link "Activos" at bounding box center [19, 151] width 12 height 4
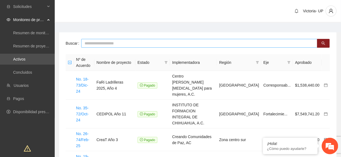
click at [127, 45] on input "text" at bounding box center [199, 43] width 236 height 9
type input "*******"
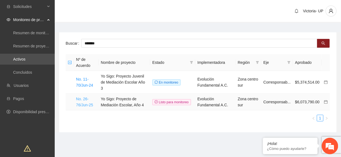
click at [86, 99] on link "No. 26-76/Jun-25" at bounding box center [84, 101] width 17 height 10
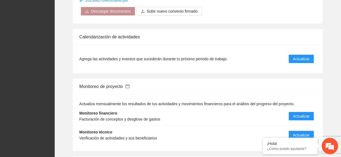
scroll to position [619, 0]
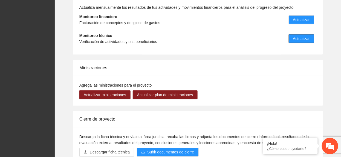
click at [300, 36] on span "Actualizar" at bounding box center [301, 39] width 17 height 6
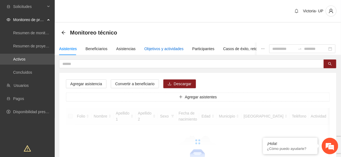
click at [149, 50] on div "Objetivos y actividades" at bounding box center [163, 49] width 39 height 6
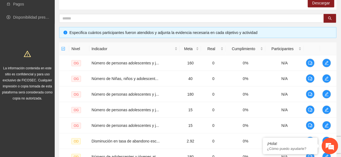
scroll to position [202, 0]
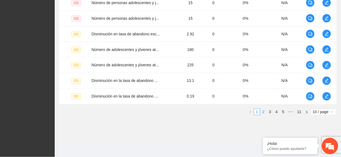
click at [263, 114] on link "2" at bounding box center [263, 112] width 6 height 6
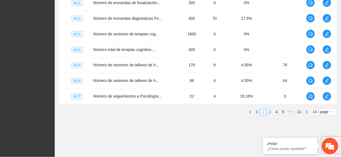
click at [267, 114] on link "3" at bounding box center [270, 112] width 6 height 6
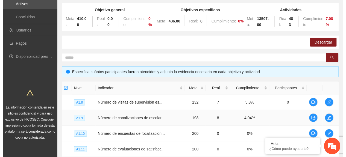
scroll to position [93, 0]
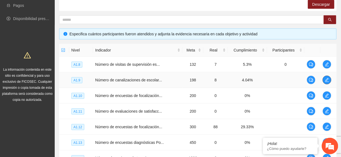
click at [326, 80] on icon "edit" at bounding box center [326, 80] width 4 height 4
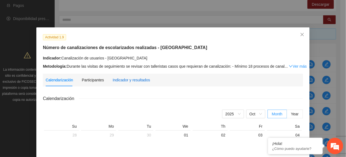
click at [121, 77] on div "Indicador y resultados" at bounding box center [131, 80] width 37 height 6
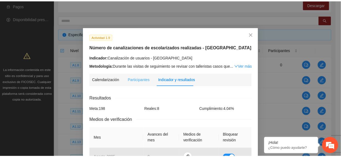
scroll to position [0, 0]
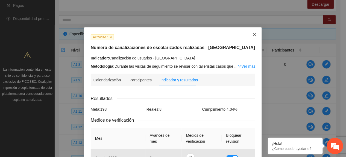
click at [253, 34] on icon "close" at bounding box center [254, 34] width 4 height 4
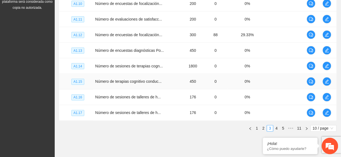
scroll to position [202, 0]
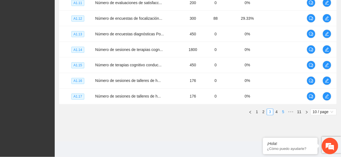
click at [278, 111] on link "4" at bounding box center [276, 112] width 6 height 6
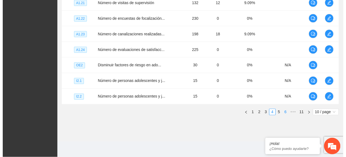
scroll to position [166, 0]
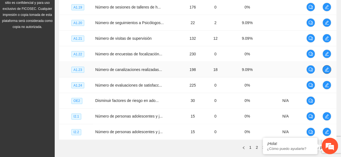
click at [324, 69] on span "edit" at bounding box center [326, 69] width 8 height 4
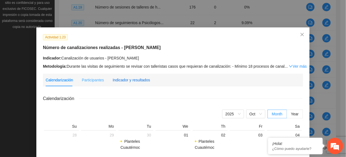
click at [142, 77] on div "Indicador y resultados" at bounding box center [131, 80] width 37 height 6
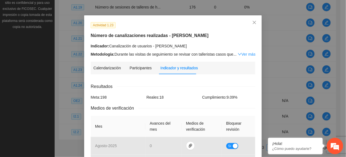
scroll to position [0, 0]
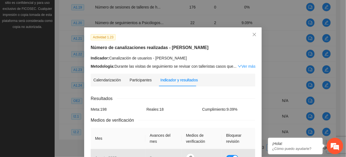
click at [243, 64] on link "Ver más" at bounding box center [247, 66] width 18 height 4
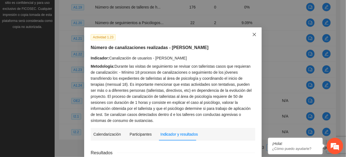
drag, startPoint x: 250, startPoint y: 33, endPoint x: 251, endPoint y: 43, distance: 9.6
click at [253, 33] on icon "close" at bounding box center [254, 34] width 3 height 3
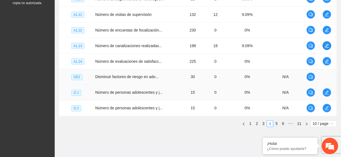
scroll to position [202, 0]
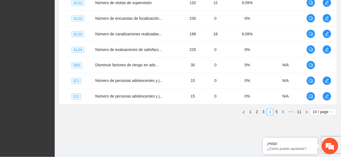
click at [283, 114] on link "6" at bounding box center [283, 112] width 6 height 6
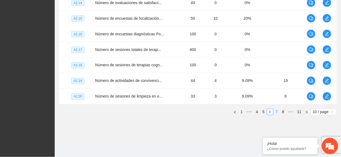
click at [277, 110] on link "7" at bounding box center [276, 112] width 6 height 6
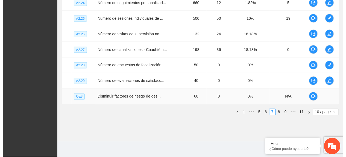
scroll to position [93, 0]
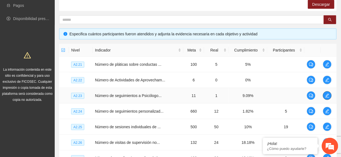
drag, startPoint x: 329, startPoint y: 98, endPoint x: 325, endPoint y: 98, distance: 4.4
click at [327, 98] on button "button" at bounding box center [326, 95] width 9 height 9
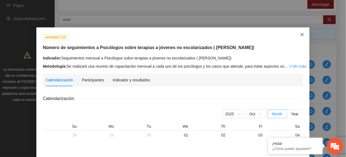
click at [300, 37] on icon "close" at bounding box center [302, 34] width 4 height 4
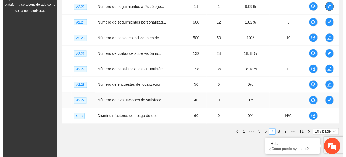
scroll to position [202, 0]
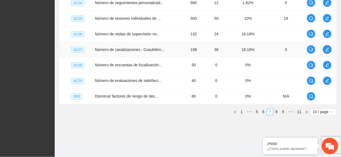
click at [329, 47] on icon "edit" at bounding box center [327, 49] width 4 height 4
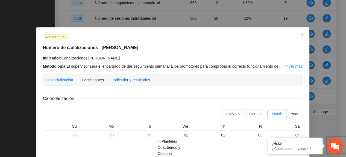
click at [135, 77] on div "Indicador y resultados" at bounding box center [131, 80] width 37 height 6
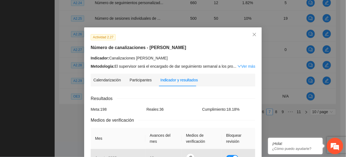
scroll to position [109, 0]
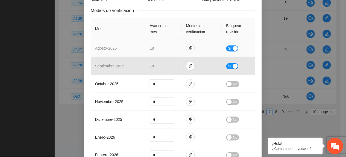
click at [226, 50] on button "Sí" at bounding box center [232, 48] width 12 height 6
drag, startPoint x: 162, startPoint y: 47, endPoint x: 133, endPoint y: 50, distance: 29.4
click at [145, 49] on td "**" at bounding box center [163, 48] width 36 height 18
type input "*"
click at [230, 49] on button "No" at bounding box center [232, 48] width 13 height 6
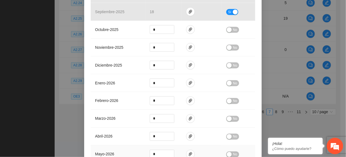
scroll to position [265, 0]
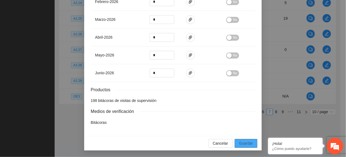
click at [253, 146] on button "Guardar" at bounding box center [246, 143] width 23 height 9
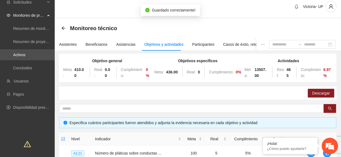
scroll to position [0, 0]
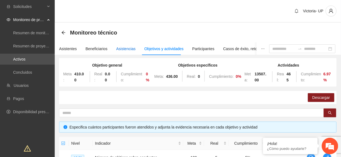
click at [123, 49] on div "Asistencias" at bounding box center [125, 49] width 19 height 6
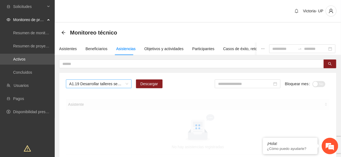
click at [106, 85] on span "A1.19 Desarrollar talleres semanales de habilidades para la vida, temática: Dep…" at bounding box center [98, 84] width 59 height 8
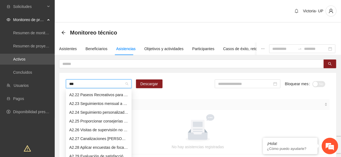
scroll to position [11, 0]
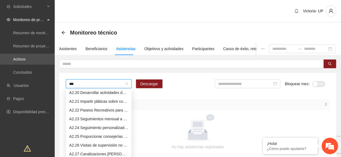
type input "****"
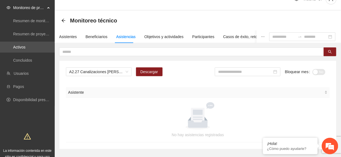
scroll to position [0, 0]
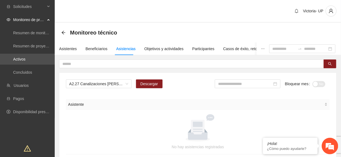
click at [60, 32] on div "Monitoreo técnico" at bounding box center [198, 33] width 286 height 20
click at [66, 32] on div "Monitoreo técnico" at bounding box center [90, 32] width 59 height 9
click at [65, 31] on icon "arrow-left" at bounding box center [63, 32] width 4 height 4
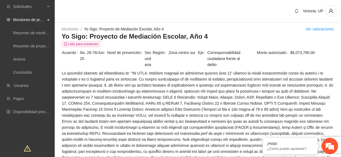
scroll to position [73, 0]
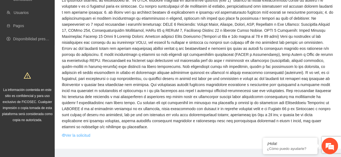
click at [82, 132] on link "Ver la solicitud" at bounding box center [76, 135] width 28 height 6
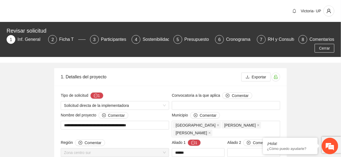
drag, startPoint x: 64, startPoint y: 36, endPoint x: 78, endPoint y: 44, distance: 15.9
click at [64, 36] on div "Ficha T" at bounding box center [68, 39] width 19 height 9
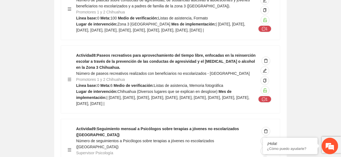
scroll to position [4058, 0]
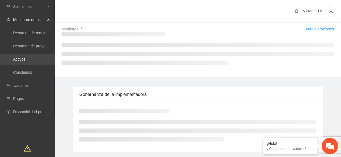
click at [25, 57] on link "Activos" at bounding box center [19, 59] width 12 height 4
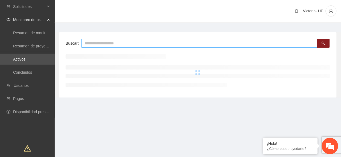
click at [105, 43] on input "text" at bounding box center [199, 43] width 236 height 9
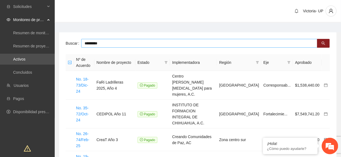
type input "*********"
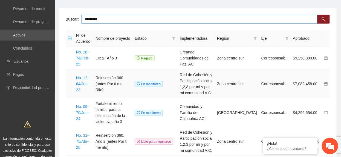
scroll to position [36, 0]
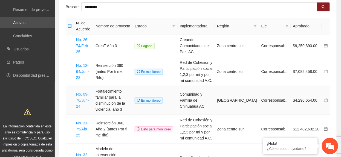
click at [85, 99] on link "No. 09-70/Jun-24" at bounding box center [82, 100] width 13 height 16
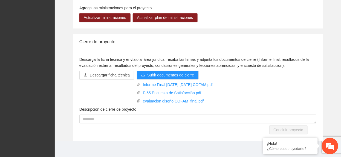
scroll to position [642, 0]
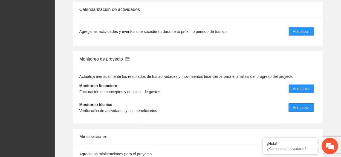
click at [300, 103] on button "Actualizar" at bounding box center [300, 107] width 25 height 9
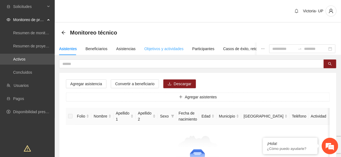
click at [156, 45] on div "Objetivos y actividades" at bounding box center [163, 48] width 39 height 13
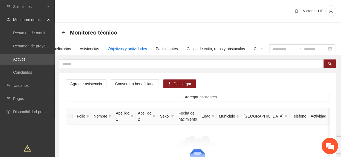
click at [121, 50] on div "Objetivos y actividades" at bounding box center [127, 49] width 39 height 6
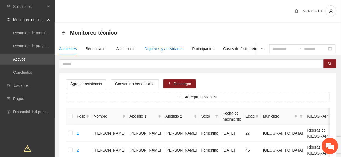
click at [162, 47] on div "Objetivos y actividades" at bounding box center [163, 49] width 39 height 6
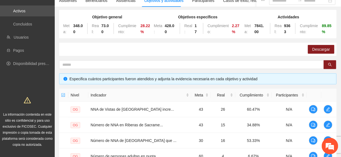
scroll to position [202, 0]
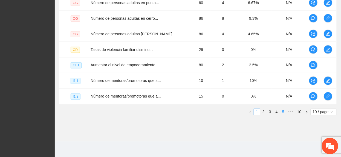
click at [277, 112] on link "4" at bounding box center [276, 112] width 6 height 6
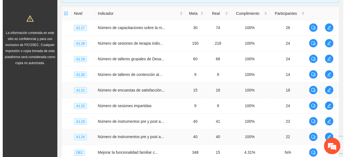
scroll to position [129, 0]
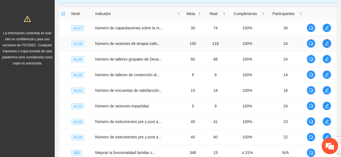
click at [325, 42] on icon "edit" at bounding box center [326, 43] width 4 height 4
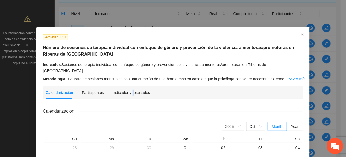
click at [129, 86] on div "Indicador y resultados" at bounding box center [131, 92] width 37 height 13
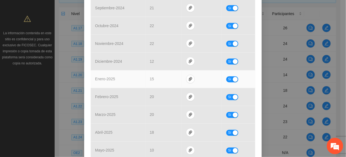
scroll to position [266, 0]
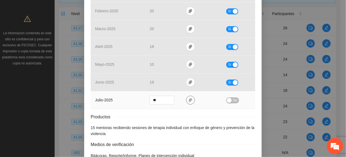
click at [188, 101] on icon "paper-clip" at bounding box center [190, 100] width 4 height 4
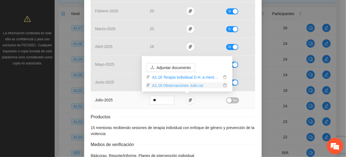
click at [181, 85] on link "A1.18 Observaciones Julio.rar" at bounding box center [186, 85] width 72 height 6
drag, startPoint x: 228, startPoint y: 101, endPoint x: 231, endPoint y: 98, distance: 3.7
click at [228, 101] on div "button" at bounding box center [229, 100] width 5 height 5
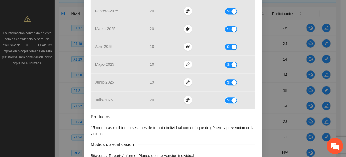
scroll to position [300, 0]
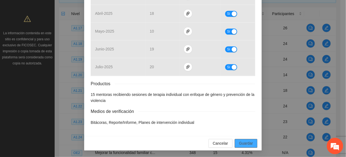
drag, startPoint x: 241, startPoint y: 142, endPoint x: 244, endPoint y: 155, distance: 14.1
click at [241, 143] on span "Guardar" at bounding box center [246, 143] width 14 height 6
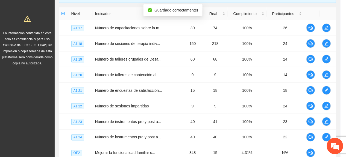
scroll to position [272, 0]
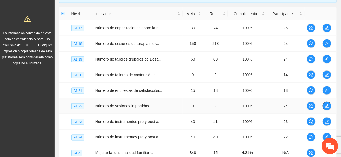
click at [327, 107] on icon "edit" at bounding box center [326, 106] width 4 height 4
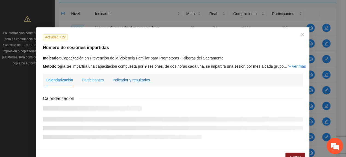
click at [137, 81] on div "Indicador y resultados" at bounding box center [131, 80] width 37 height 6
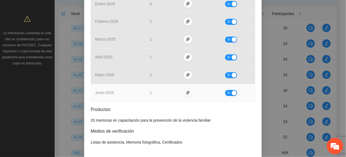
scroll to position [269, 0]
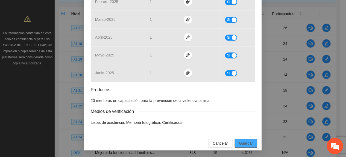
click at [245, 144] on span "Guardar" at bounding box center [246, 143] width 14 height 6
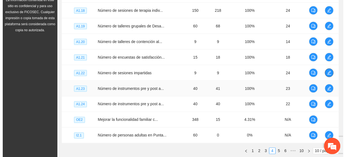
scroll to position [202, 0]
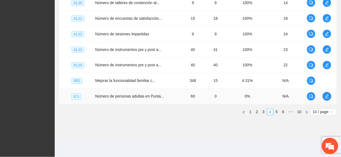
click at [329, 96] on span "edit" at bounding box center [326, 96] width 8 height 4
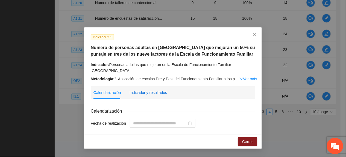
click at [147, 89] on div "Indicador y resultados" at bounding box center [148, 92] width 37 height 6
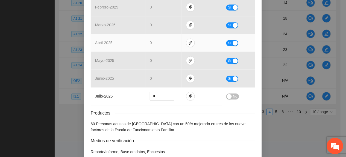
scroll to position [294, 0]
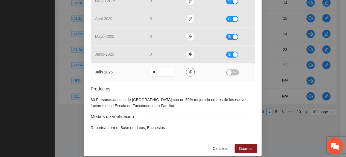
click at [189, 69] on button "button" at bounding box center [190, 72] width 9 height 9
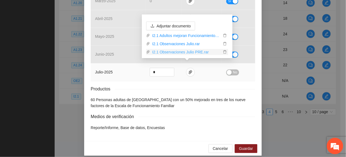
click at [170, 51] on link "I2.1 Observaciones Julio PRE.rar" at bounding box center [186, 52] width 72 height 6
drag, startPoint x: 169, startPoint y: 98, endPoint x: 159, endPoint y: 99, distance: 10.3
click at [162, 99] on li "60 Personas adultas de [GEOGRAPHIC_DATA] con un 50% mejorado en tres de los nue…" at bounding box center [173, 102] width 165 height 12
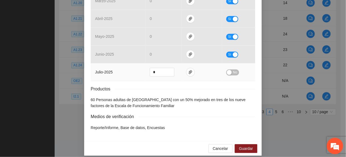
drag, startPoint x: 159, startPoint y: 99, endPoint x: 247, endPoint y: 69, distance: 92.9
click at [250, 68] on td "No" at bounding box center [238, 72] width 33 height 18
drag, startPoint x: 232, startPoint y: 67, endPoint x: 266, endPoint y: 133, distance: 74.3
click at [233, 69] on span "No" at bounding box center [235, 72] width 4 height 6
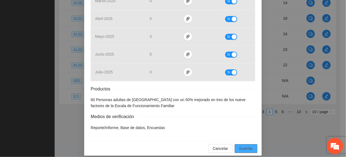
click at [243, 145] on span "Guardar" at bounding box center [246, 148] width 14 height 6
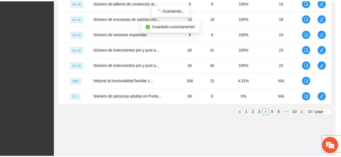
scroll to position [266, 0]
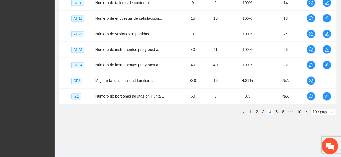
drag, startPoint x: 277, startPoint y: 114, endPoint x: 263, endPoint y: 105, distance: 16.4
click at [277, 114] on link "5" at bounding box center [276, 112] width 6 height 6
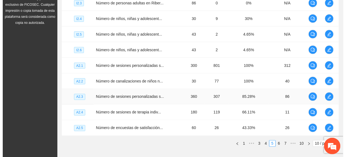
scroll to position [93, 0]
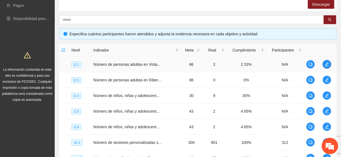
click at [326, 66] on icon "edit" at bounding box center [326, 64] width 4 height 4
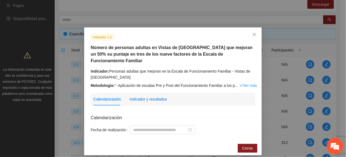
click at [150, 96] on div "Indicador y resultados" at bounding box center [148, 99] width 37 height 6
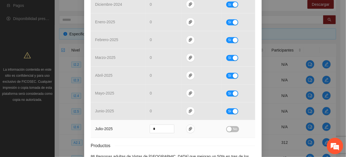
scroll to position [300, 0]
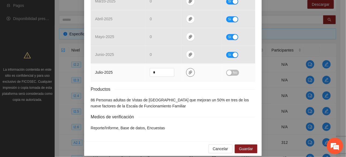
click at [186, 68] on button "button" at bounding box center [190, 72] width 9 height 9
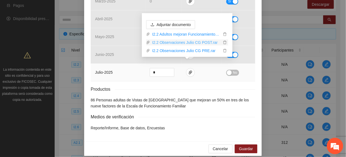
click at [194, 41] on link "I2.2 Observaciones Julio CG POST.rar" at bounding box center [186, 42] width 72 height 6
click at [162, 50] on link "I2.2 Observaciones Julio CG PRE.rar" at bounding box center [186, 51] width 72 height 6
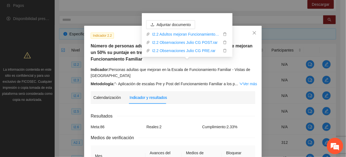
scroll to position [0, 0]
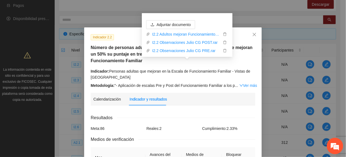
click at [110, 48] on h5 "Número de personas adultas en Vistas de [GEOGRAPHIC_DATA] que mejoran un 50% su…" at bounding box center [173, 54] width 165 height 20
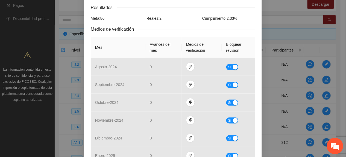
scroll to position [300, 0]
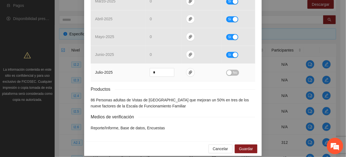
drag, startPoint x: 170, startPoint y: 69, endPoint x: 202, endPoint y: 67, distance: 31.8
click at [170, 73] on span "down" at bounding box center [171, 74] width 3 height 3
type input "*"
drag, startPoint x: 232, startPoint y: 67, endPoint x: 272, endPoint y: 124, distance: 69.5
click at [234, 69] on span "No" at bounding box center [235, 72] width 4 height 6
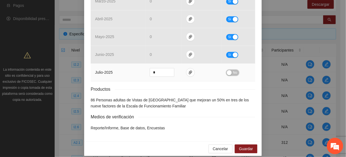
scroll to position [300, 0]
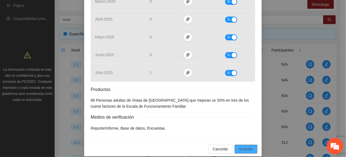
drag, startPoint x: 248, startPoint y: 142, endPoint x: 257, endPoint y: 136, distance: 10.1
click at [248, 146] on span "Guardar" at bounding box center [246, 149] width 14 height 6
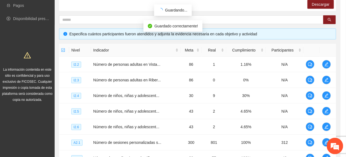
scroll to position [272, 0]
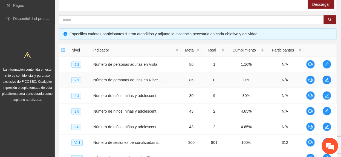
click at [327, 85] on td at bounding box center [328, 80] width 16 height 16
click at [326, 78] on icon "edit" at bounding box center [326, 80] width 4 height 4
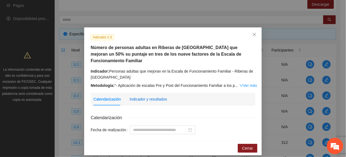
drag, startPoint x: 154, startPoint y: 90, endPoint x: 152, endPoint y: 91, distance: 2.8
click at [153, 96] on div "Indicador y resultados" at bounding box center [148, 99] width 37 height 6
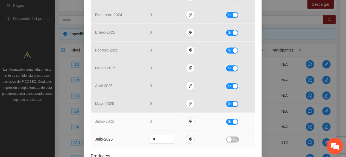
scroll to position [255, 0]
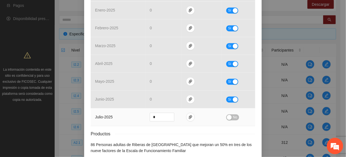
drag, startPoint x: 232, startPoint y: 110, endPoint x: 228, endPoint y: 113, distance: 4.2
click at [233, 114] on span "No" at bounding box center [235, 117] width 4 height 6
click at [186, 115] on icon "paper-clip" at bounding box center [187, 117] width 3 height 4
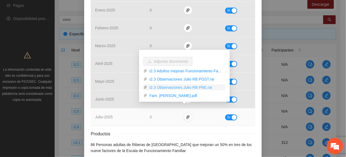
click at [200, 88] on link "I2.3 Observaciones Julio RB PRE.rar" at bounding box center [186, 87] width 78 height 6
click at [160, 94] on link "Fam. [PERSON_NAME].pdf" at bounding box center [186, 95] width 78 height 6
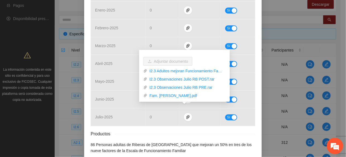
click at [133, 133] on div "Resultados Meta: 86 Reales: 0 Cumplimiento: 0 % Medios de verificación Mes Avan…" at bounding box center [173, 17] width 165 height 316
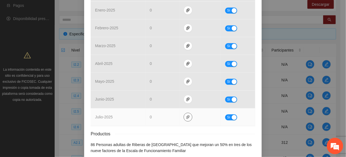
click at [186, 115] on icon "paper-clip" at bounding box center [188, 117] width 4 height 4
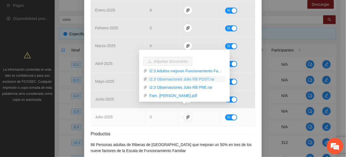
click at [194, 79] on link "I2.3 Observaciones Julio RB POST.rar" at bounding box center [186, 79] width 78 height 6
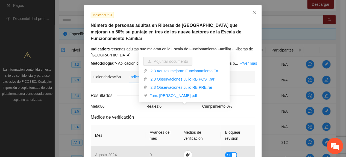
scroll to position [0, 0]
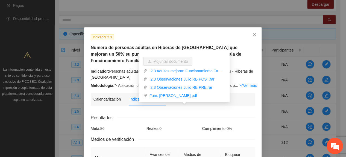
drag, startPoint x: 106, startPoint y: 104, endPoint x: 110, endPoint y: 103, distance: 3.8
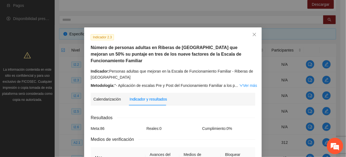
scroll to position [300, 0]
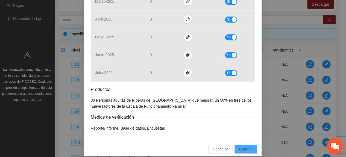
click at [236, 145] on button "Guardar" at bounding box center [246, 148] width 23 height 9
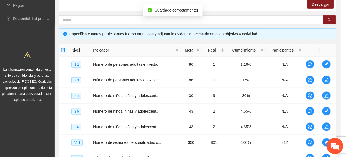
scroll to position [272, 0]
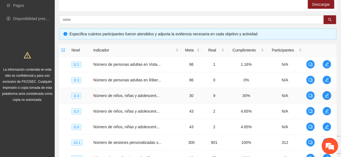
click at [326, 94] on icon "edit" at bounding box center [326, 95] width 4 height 4
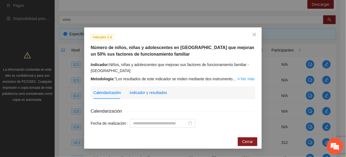
drag, startPoint x: 158, startPoint y: 95, endPoint x: 149, endPoint y: 98, distance: 9.8
click at [155, 96] on div "Indicador y resultados" at bounding box center [148, 92] width 37 height 13
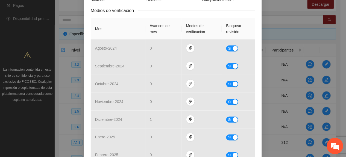
scroll to position [300, 0]
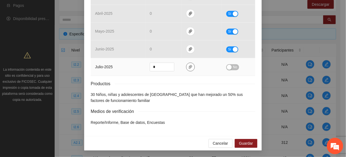
click at [188, 68] on icon "paper-clip" at bounding box center [190, 66] width 4 height 4
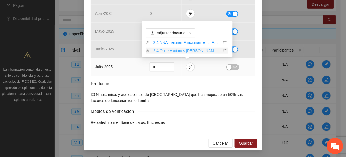
click at [175, 51] on link "I2.4 Observaciones [PERSON_NAME].rar" at bounding box center [186, 51] width 72 height 6
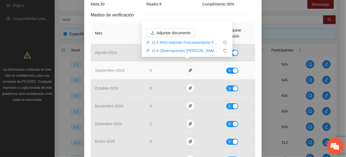
scroll to position [81, 0]
